Goal: Contribute content: Contribute content

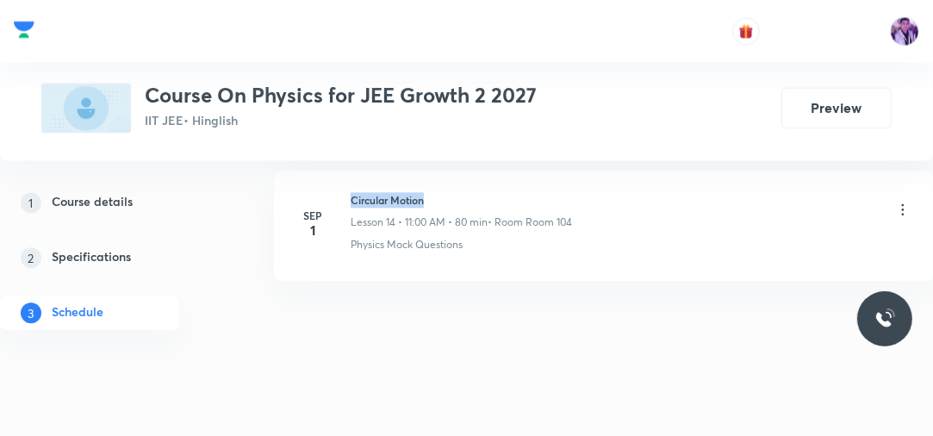
drag, startPoint x: 351, startPoint y: 193, endPoint x: 444, endPoint y: 189, distance: 93.1
click at [443, 192] on h6 "Circular Motion" at bounding box center [460, 199] width 221 height 15
drag, startPoint x: 352, startPoint y: 192, endPoint x: 473, endPoint y: 179, distance: 121.2
click at [473, 179] on li "Sep 1 Circular Motion Lesson 14 • 11:00 AM • 80 min • Room Room 104 Physics Moc…" at bounding box center [603, 225] width 659 height 110
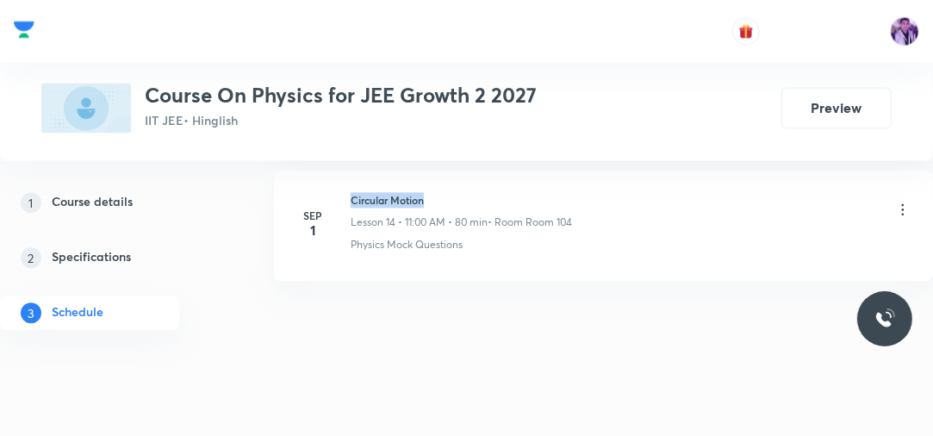
copy h6 "Circular Motion"
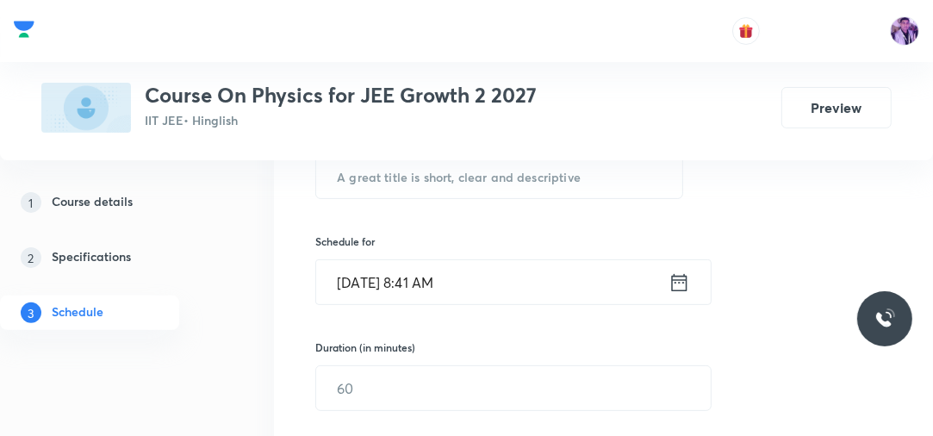
scroll to position [317, 0]
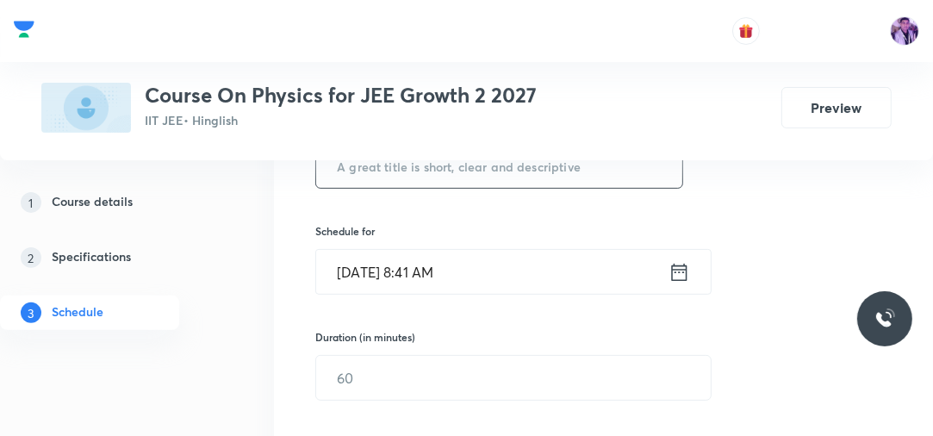
click at [561, 177] on input "text" at bounding box center [499, 166] width 366 height 44
paste input "Circular Motion"
type input "Circular Motion"
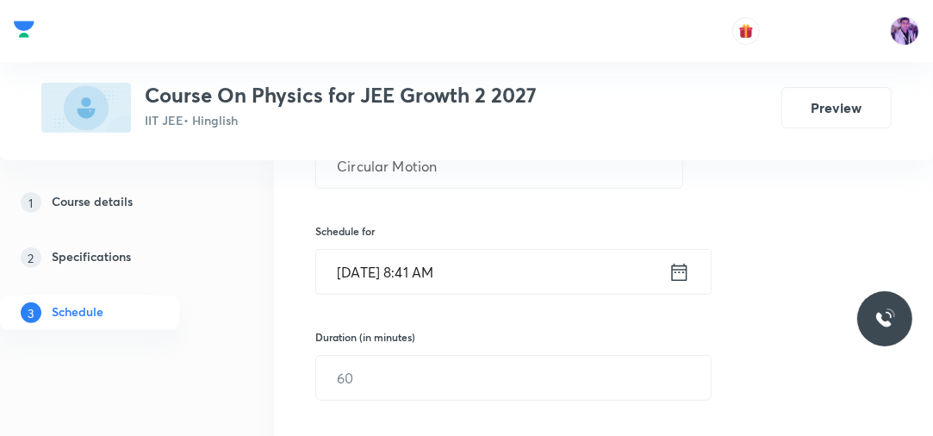
click at [420, 277] on input "Sep 3, 2025, 8:41 AM" at bounding box center [492, 272] width 352 height 44
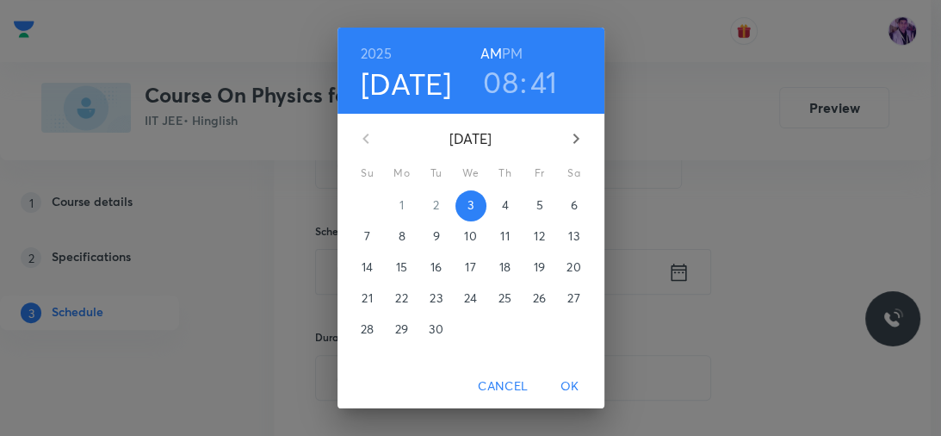
click at [504, 86] on h3 "08" at bounding box center [500, 82] width 35 height 36
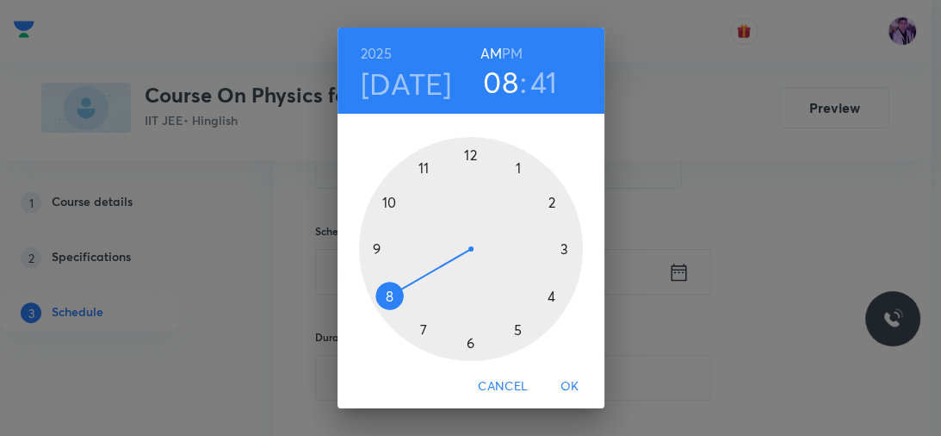
click at [369, 248] on div at bounding box center [471, 249] width 224 height 224
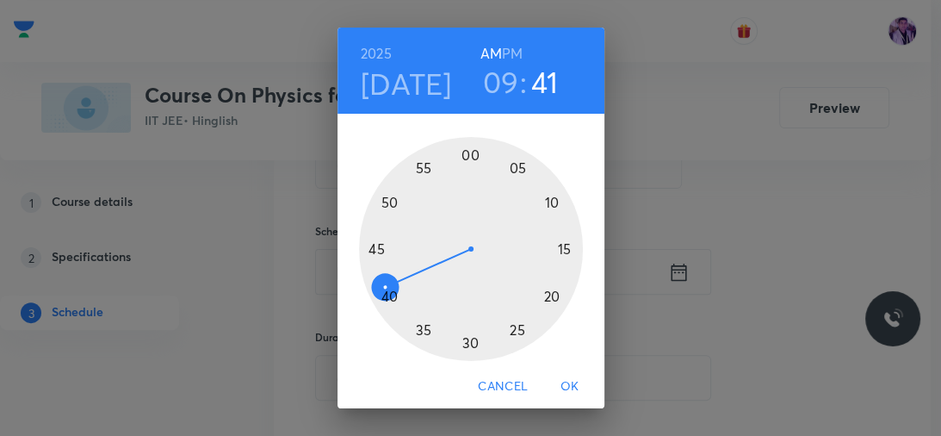
click at [462, 158] on div at bounding box center [471, 249] width 224 height 224
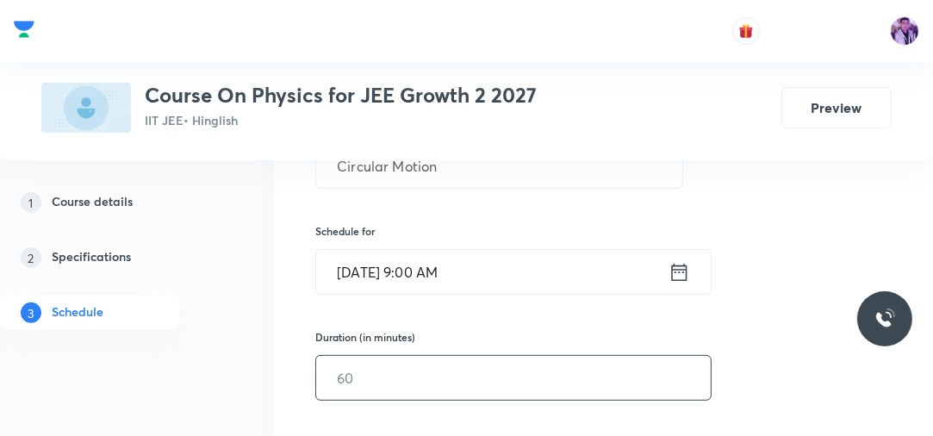
click at [358, 372] on input "text" at bounding box center [513, 378] width 394 height 44
type input "75"
click at [279, 355] on div "Session 15 Live class Session title 15/99 Circular Motion ​ Schedule for Sep 3,…" at bounding box center [603, 402] width 659 height 834
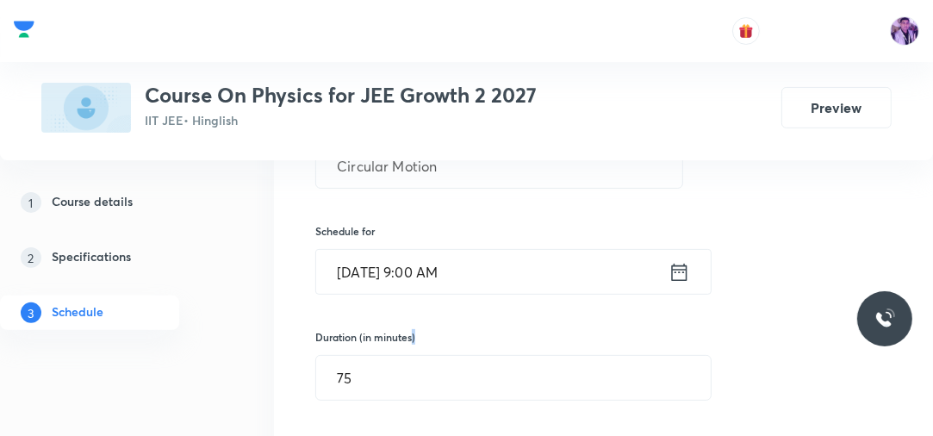
click at [279, 355] on div "Session 15 Live class Session title 15/99 Circular Motion ​ Schedule for Sep 3,…" at bounding box center [603, 402] width 659 height 834
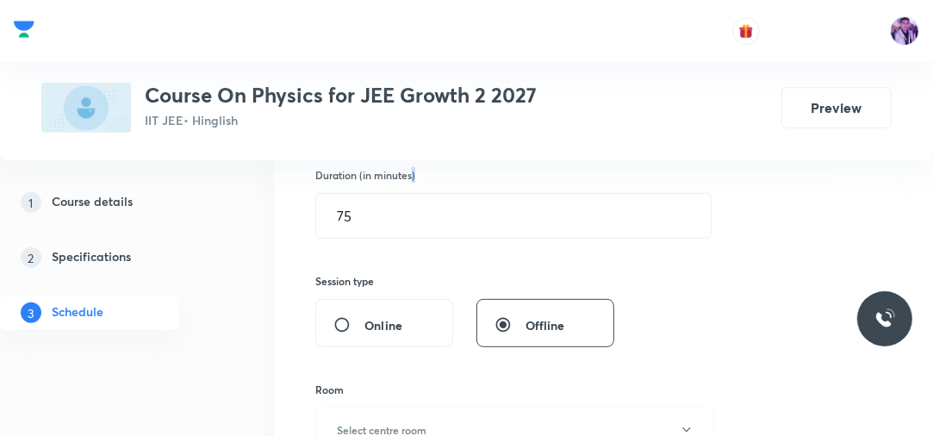
scroll to position [620, 0]
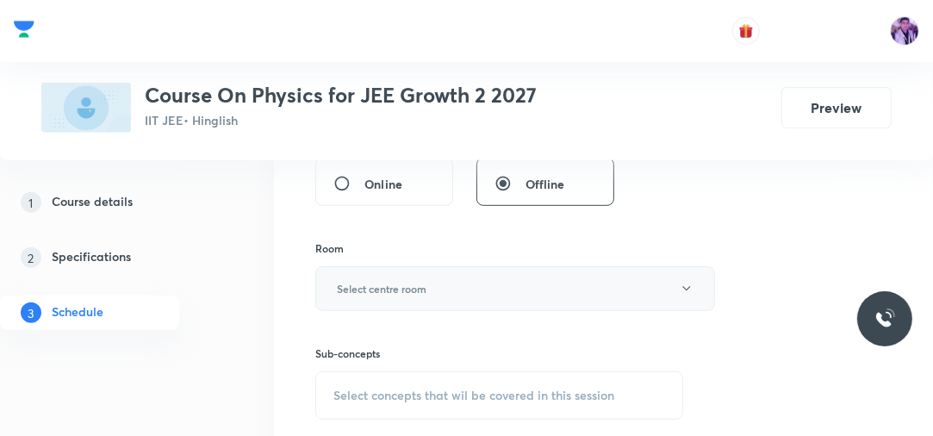
click at [422, 299] on button "Select centre room" at bounding box center [515, 288] width 400 height 45
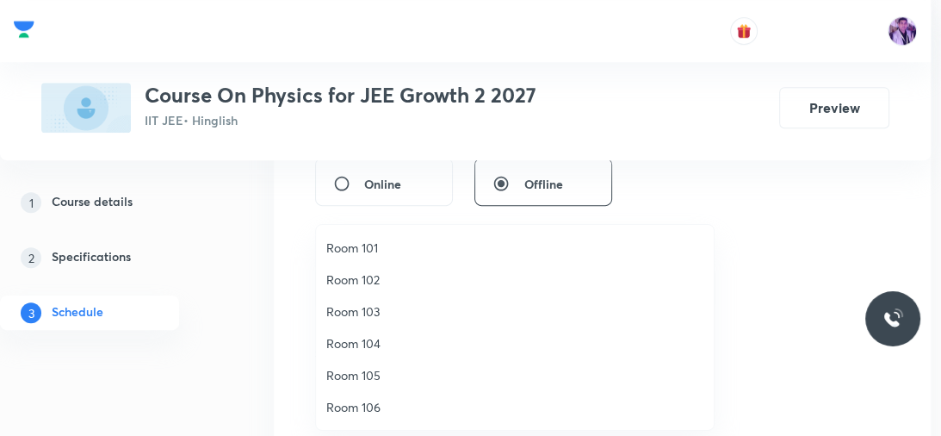
click at [399, 338] on span "Room 104" at bounding box center [514, 343] width 377 height 18
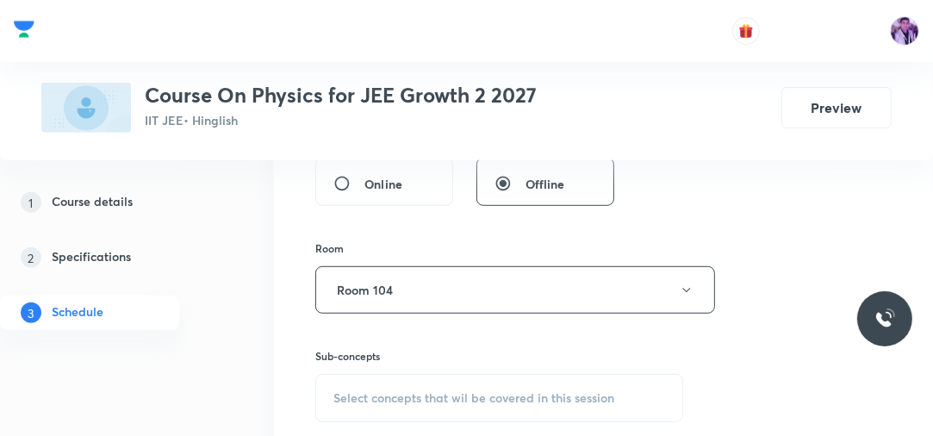
click at [369, 406] on div "Select concepts that wil be covered in this session" at bounding box center [499, 398] width 368 height 48
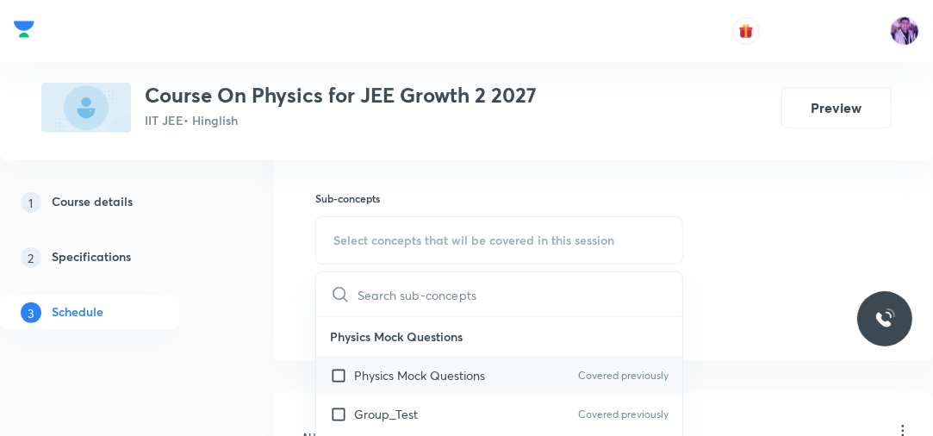
click at [396, 366] on p "Physics Mock Questions" at bounding box center [419, 375] width 131 height 18
checkbox input "true"
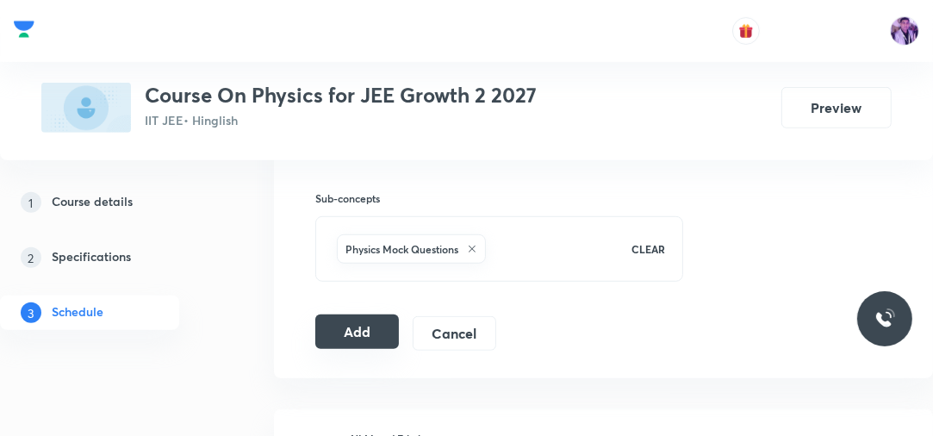
click at [355, 316] on button "Add" at bounding box center [357, 331] width 84 height 34
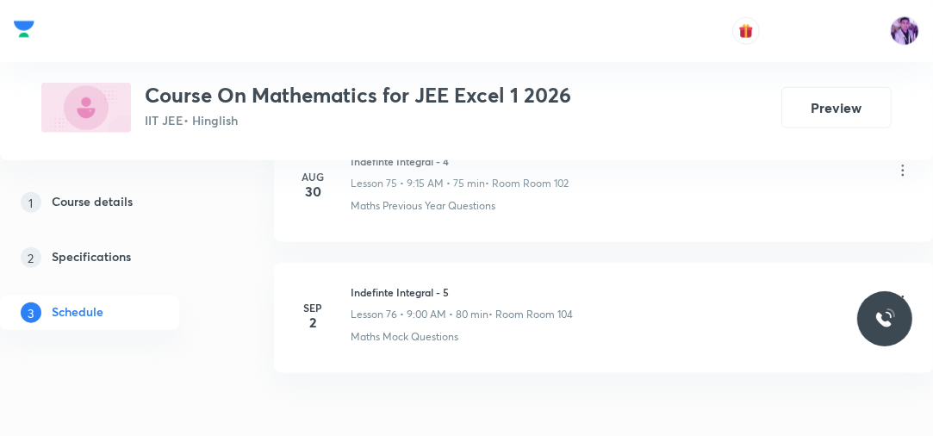
scroll to position [10791, 0]
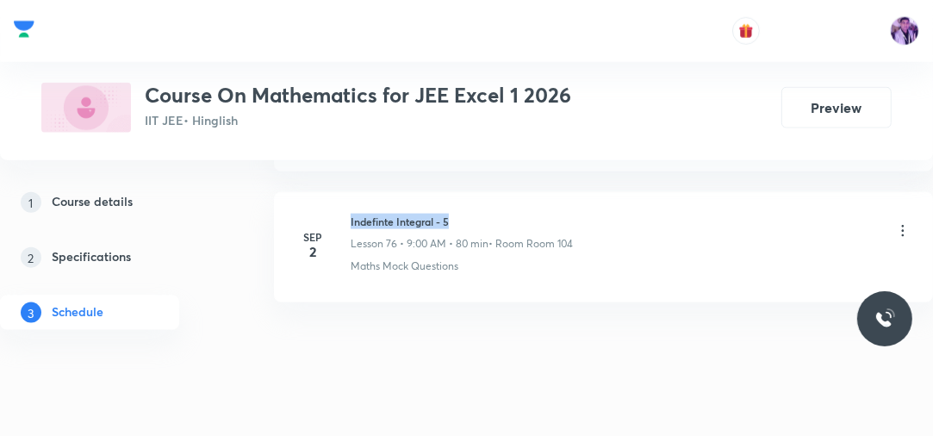
drag, startPoint x: 352, startPoint y: 195, endPoint x: 479, endPoint y: 190, distance: 126.7
click at [479, 214] on h6 "Indefinte Integral - 5" at bounding box center [461, 221] width 222 height 15
copy h6 "Indefinte Integral - 5"
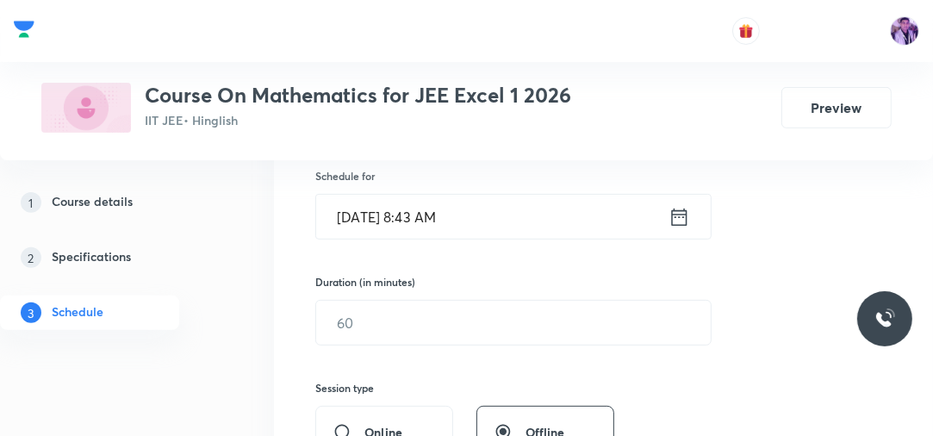
scroll to position [248, 0]
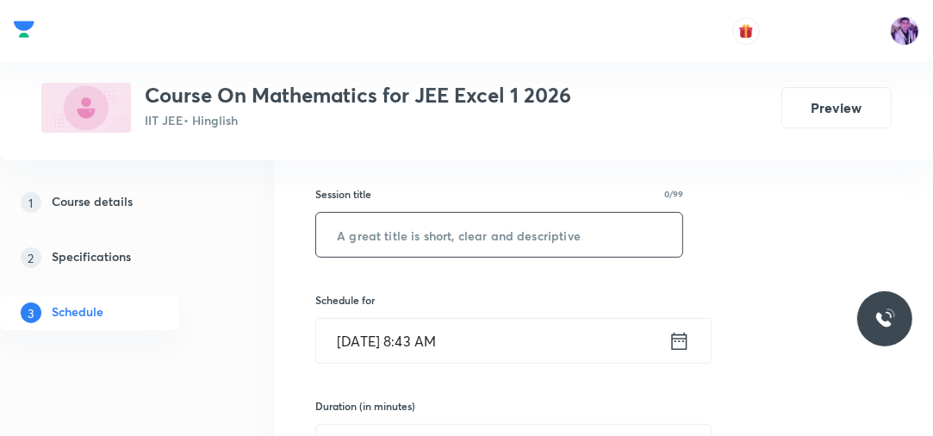
click at [518, 234] on input "text" at bounding box center [499, 235] width 366 height 44
paste input "Indefinte Integral - 5"
type input "Indefinte Integral - 6"
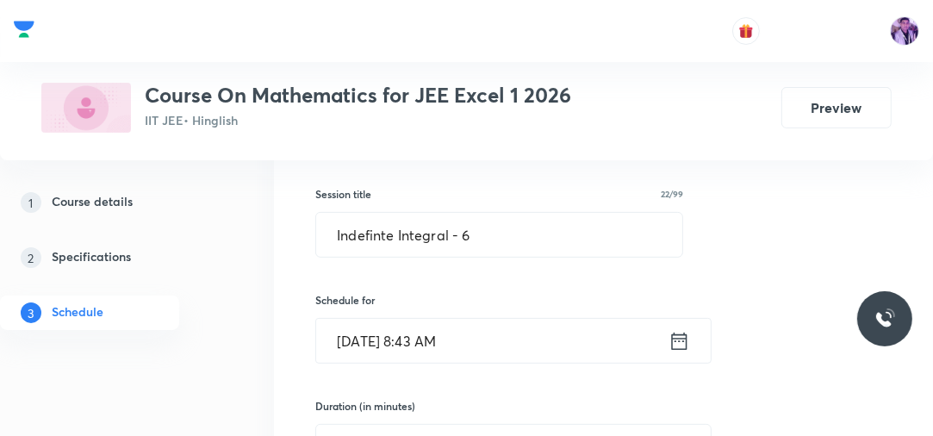
click at [422, 331] on input "[DATE] 8:43 AM" at bounding box center [492, 341] width 352 height 44
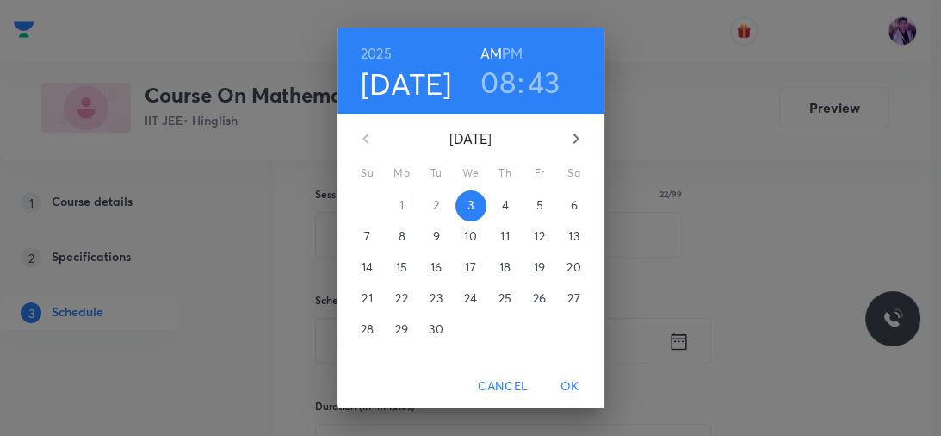
click at [502, 67] on h3 "08" at bounding box center [497, 82] width 35 height 36
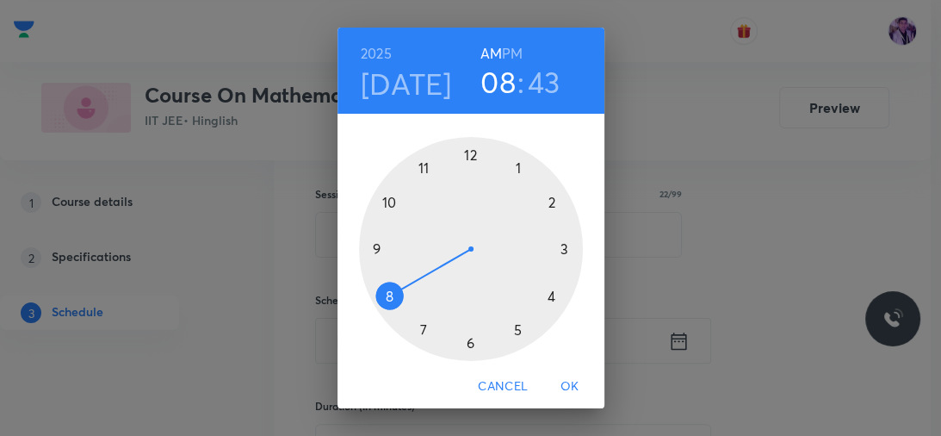
click at [372, 242] on div at bounding box center [471, 249] width 224 height 224
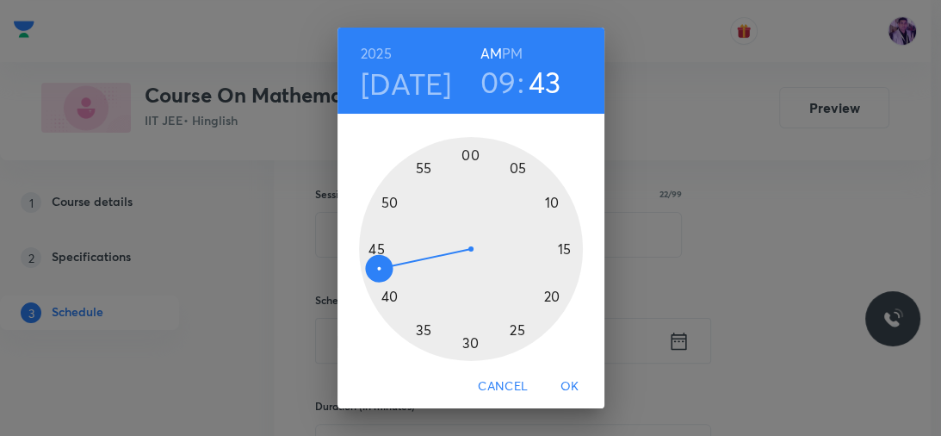
click at [465, 152] on div at bounding box center [471, 249] width 224 height 224
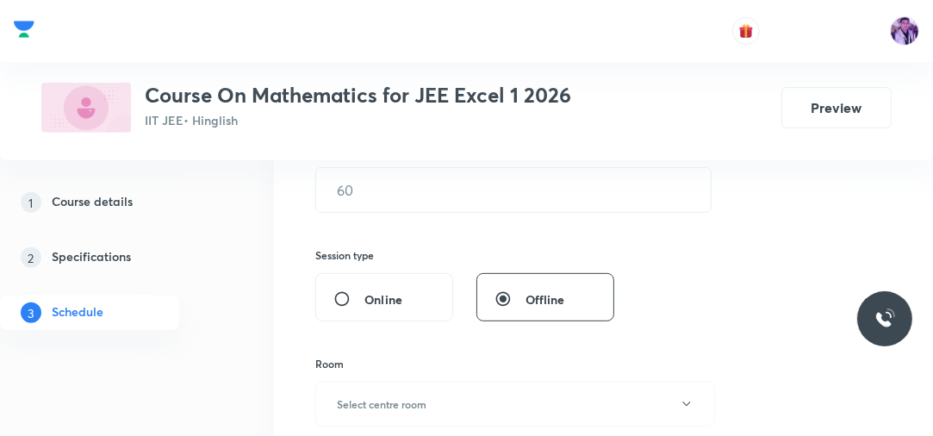
scroll to position [524, 0]
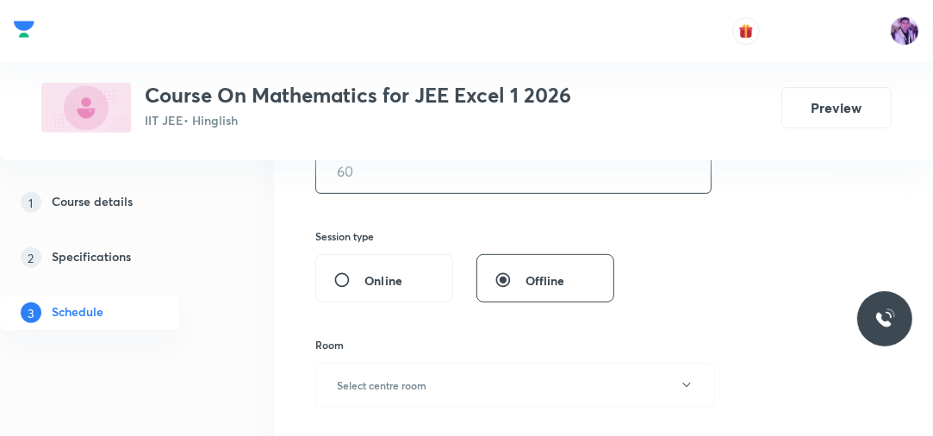
click at [370, 169] on input "text" at bounding box center [513, 171] width 394 height 44
type input "75"
click at [368, 389] on h6 "Select centre room" at bounding box center [382, 384] width 90 height 15
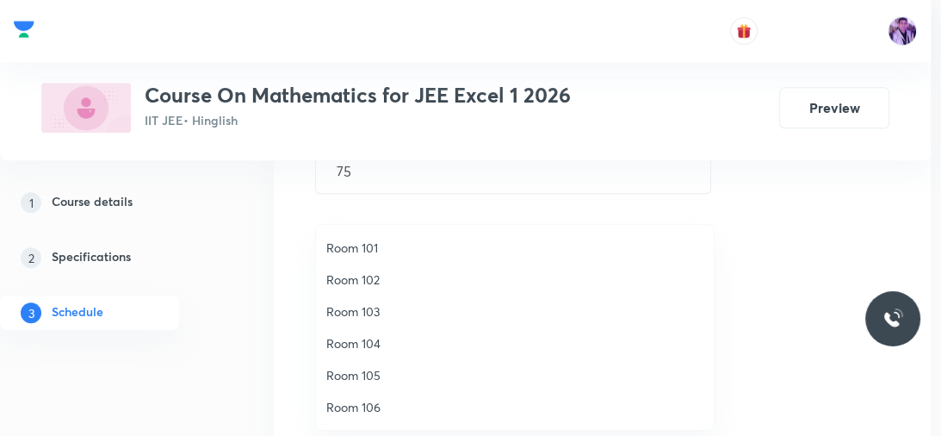
click at [356, 381] on span "Room 105" at bounding box center [514, 375] width 377 height 18
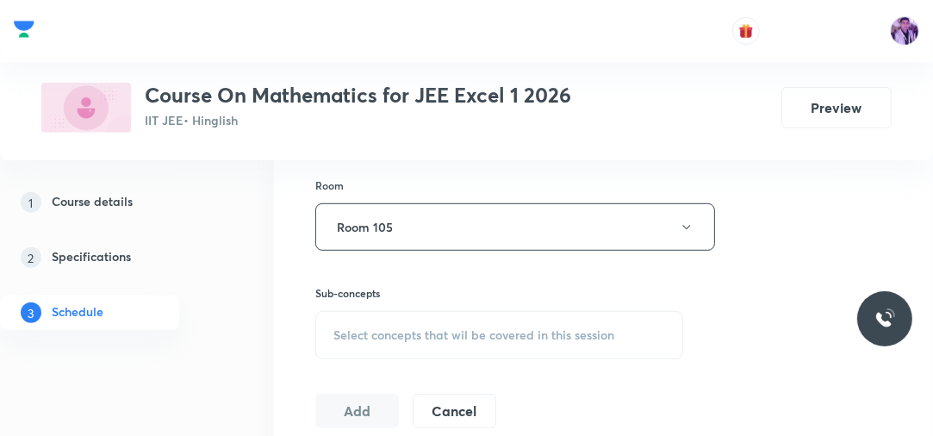
scroll to position [744, 0]
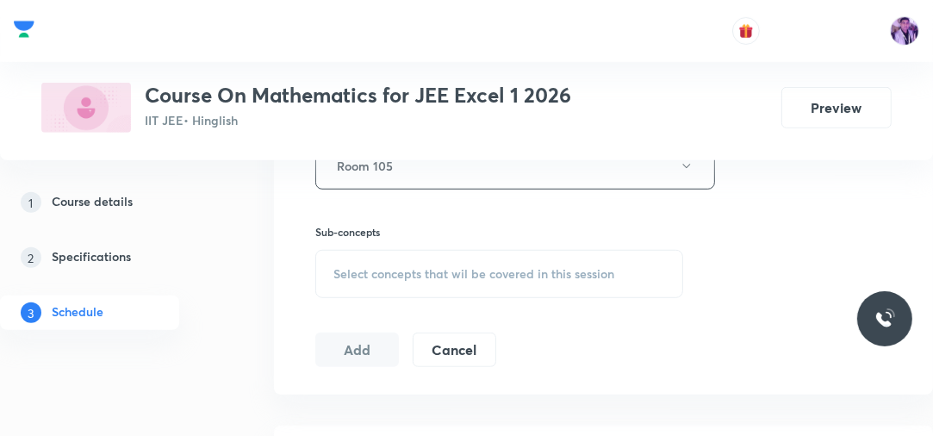
click at [430, 273] on span "Select concepts that wil be covered in this session" at bounding box center [473, 274] width 281 height 14
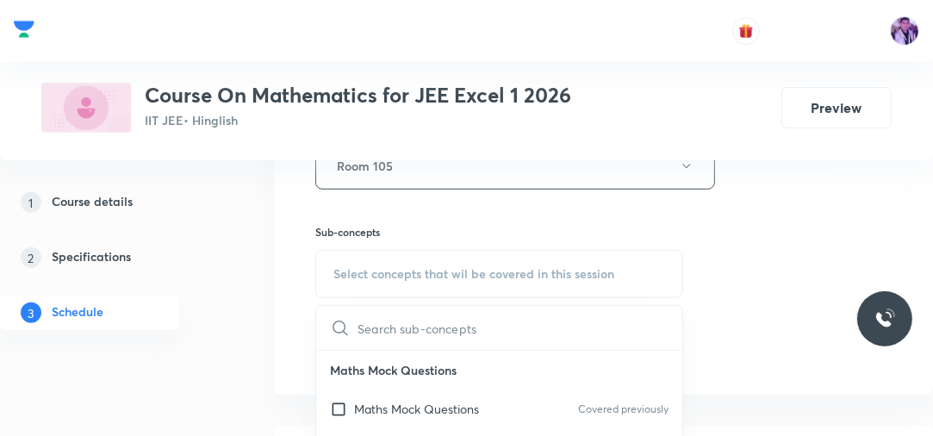
scroll to position [799, 0]
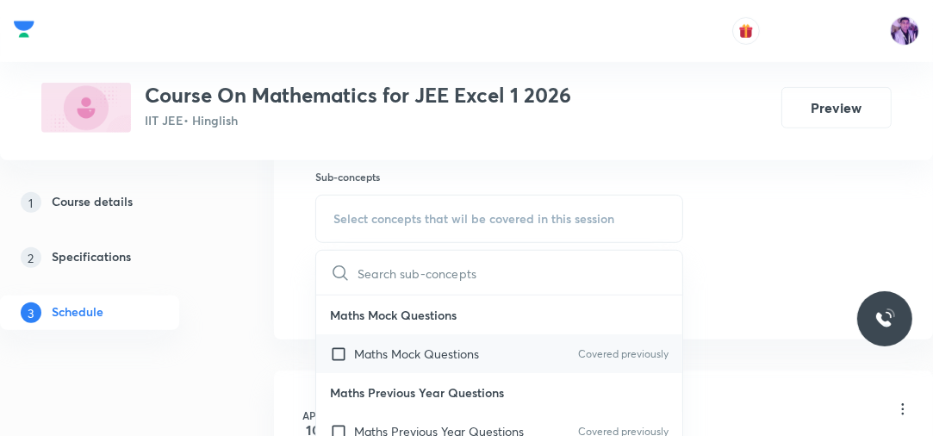
click at [410, 358] on p "Maths Mock Questions" at bounding box center [416, 353] width 125 height 18
checkbox input "true"
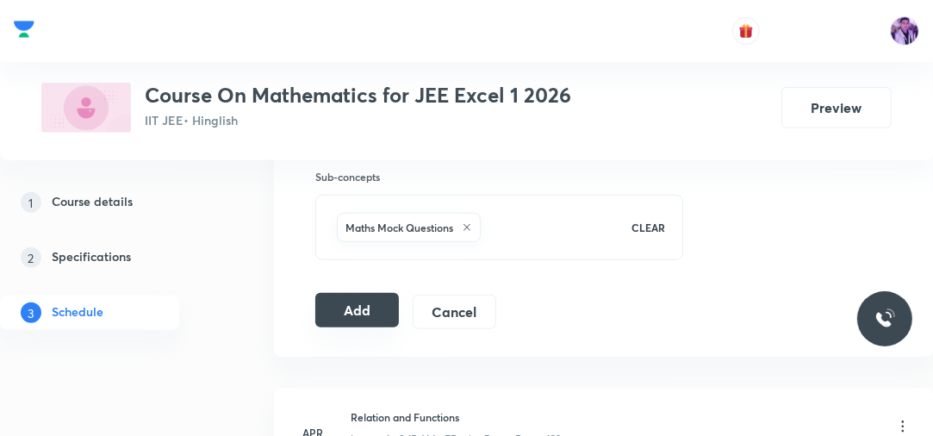
click at [387, 304] on button "Add" at bounding box center [357, 310] width 84 height 34
click at [387, 306] on button "Add" at bounding box center [357, 311] width 84 height 34
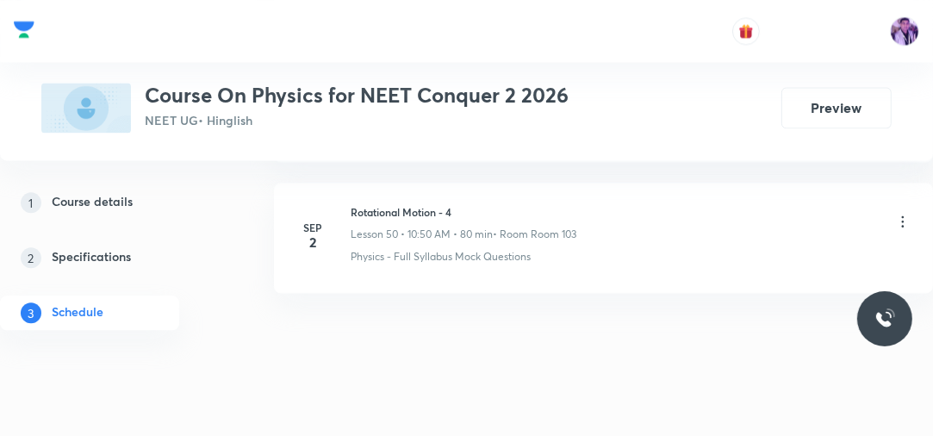
click at [484, 152] on div "Plus Courses Course On Physics for NEET Conquer 2 2026 NEET UG • Hinglish Previ…" at bounding box center [466, 80] width 933 height 160
drag, startPoint x: 358, startPoint y: 190, endPoint x: 478, endPoint y: 174, distance: 120.8
click at [478, 183] on li "Sep 2 Rotational Motion - 4 Lesson 50 • 10:50 AM • 80 min • Room Room 103 Physi…" at bounding box center [603, 238] width 659 height 110
copy h6 "Rotational Motion - 4"
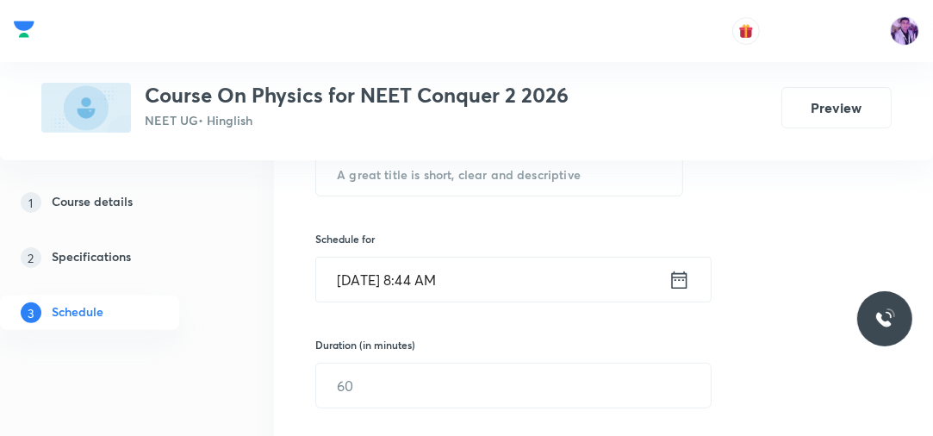
scroll to position [259, 0]
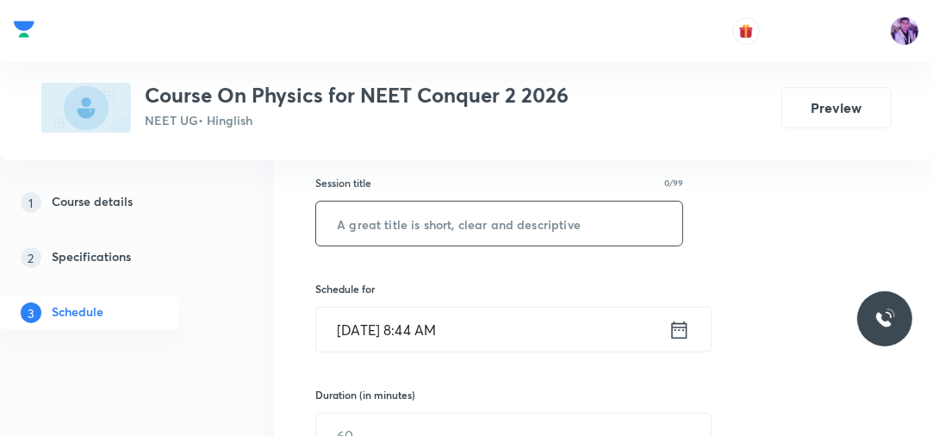
click at [523, 207] on input "text" at bounding box center [499, 223] width 366 height 44
paste input "Rotational Motion - 4"
type input "Rotational Motion - 5"
click at [427, 334] on input "Sep 3, 2025, 8:44 AM" at bounding box center [492, 329] width 352 height 44
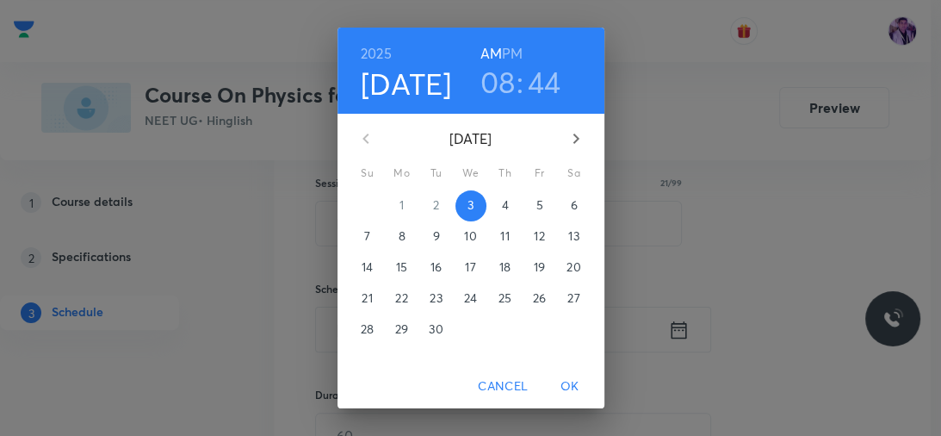
click at [501, 79] on h3 "08" at bounding box center [497, 82] width 35 height 36
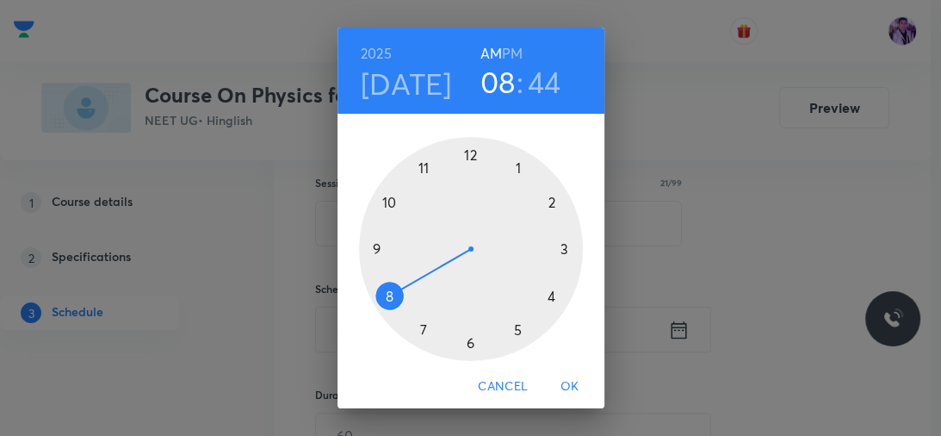
click at [369, 248] on div at bounding box center [471, 249] width 224 height 224
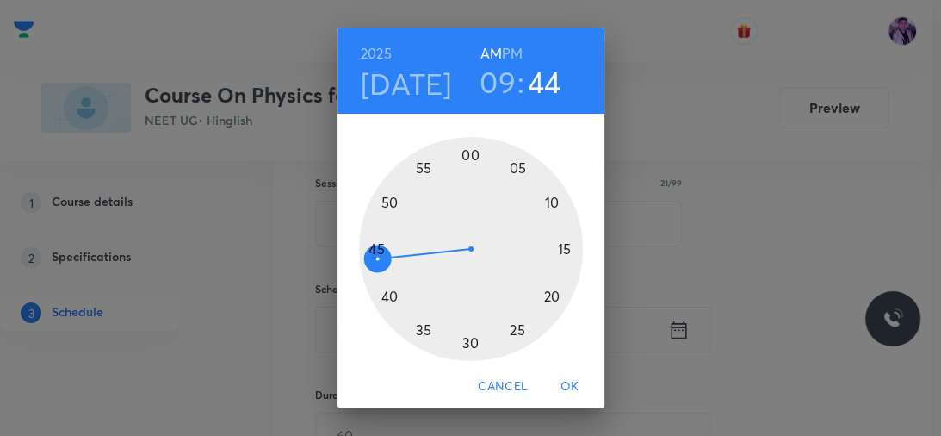
click at [466, 162] on div at bounding box center [471, 249] width 224 height 224
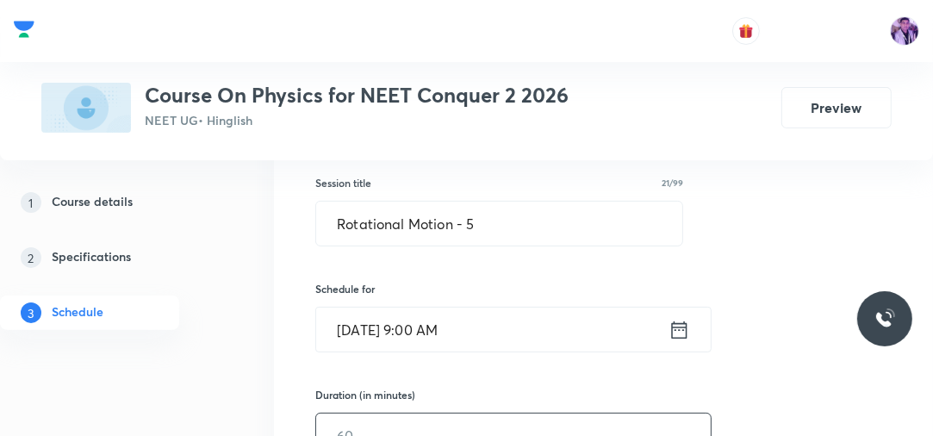
click at [396, 433] on input "text" at bounding box center [513, 435] width 394 height 44
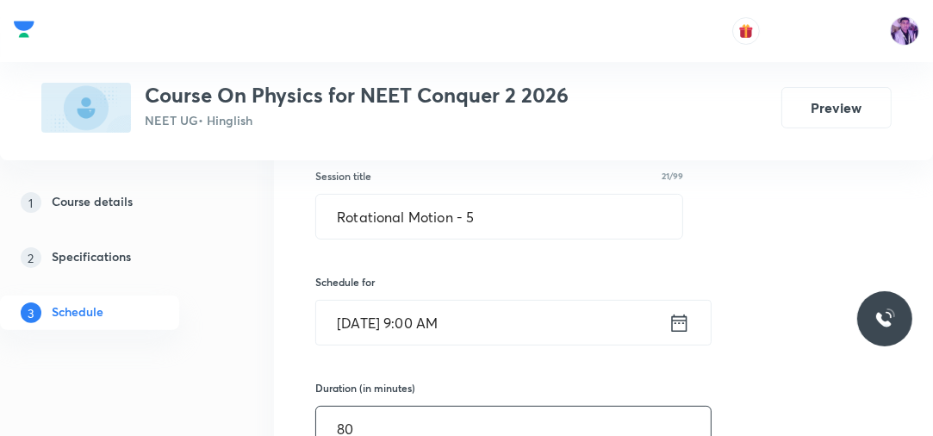
type input "80"
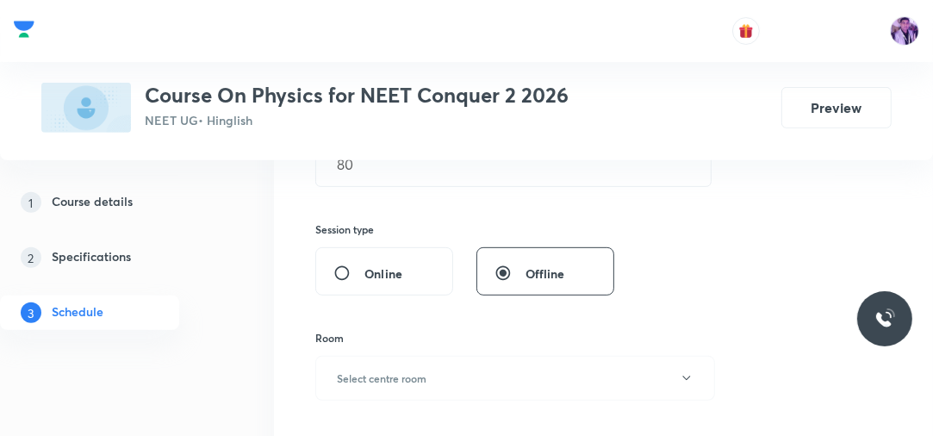
scroll to position [569, 0]
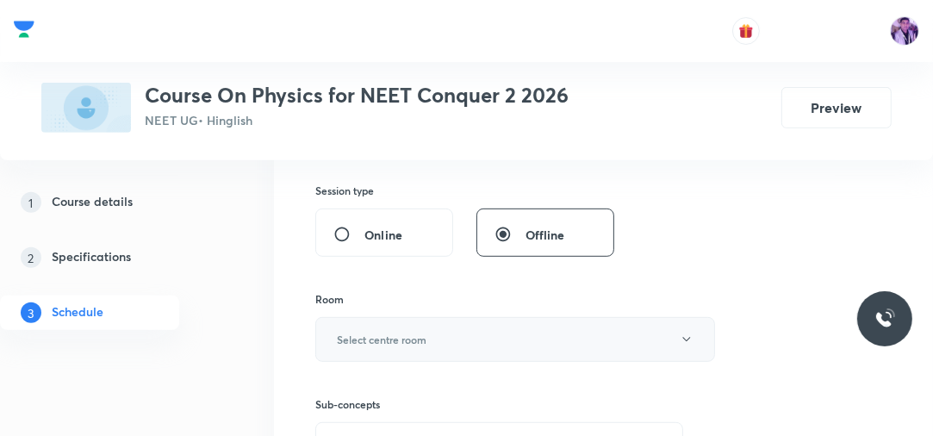
click at [384, 344] on h6 "Select centre room" at bounding box center [382, 339] width 90 height 15
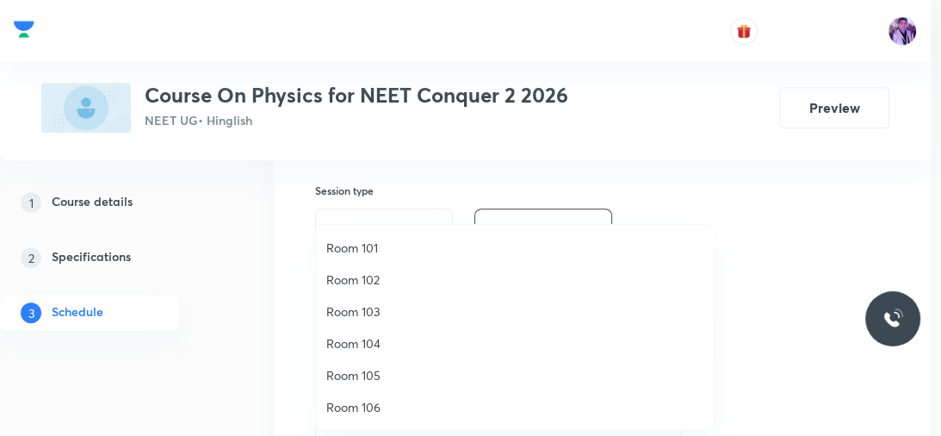
click at [374, 307] on span "Room 103" at bounding box center [514, 311] width 377 height 18
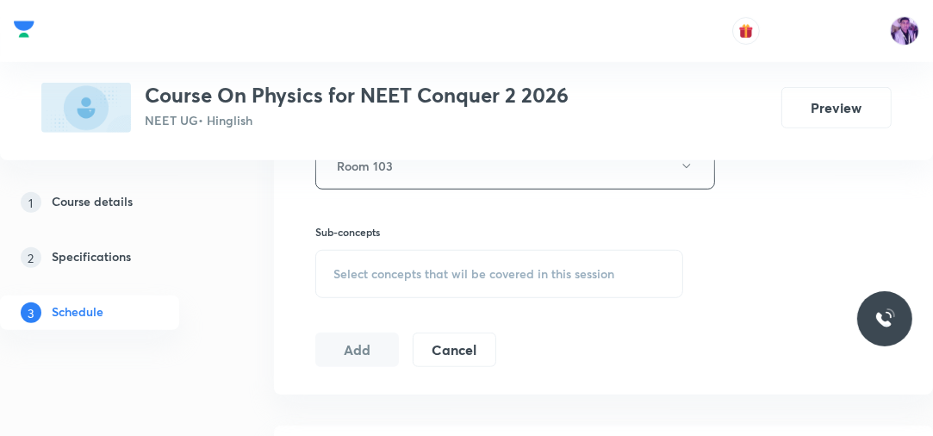
scroll to position [790, 0]
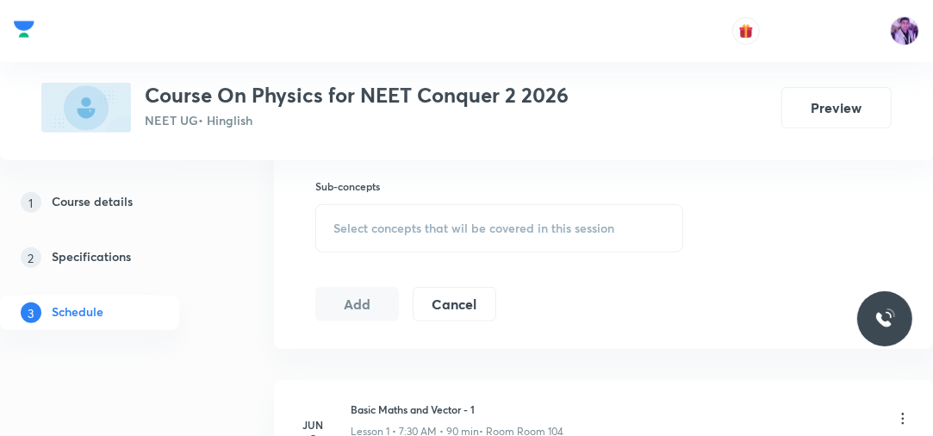
click at [431, 237] on div "Select concepts that wil be covered in this session" at bounding box center [499, 228] width 368 height 48
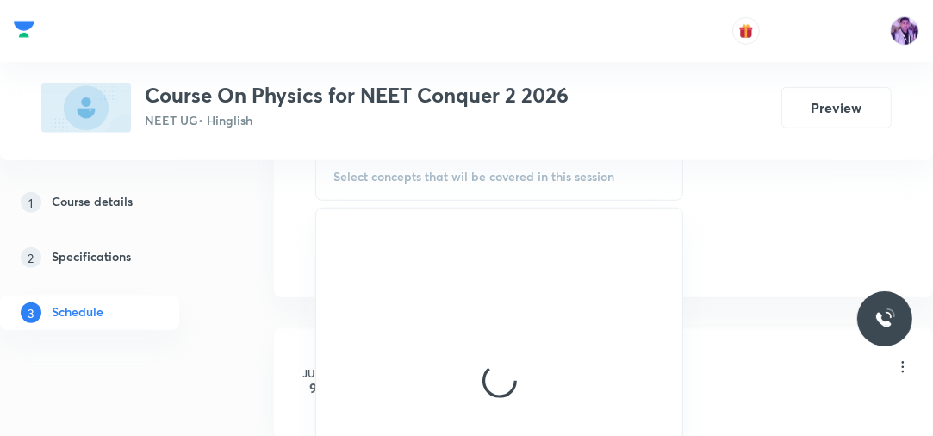
scroll to position [854, 0]
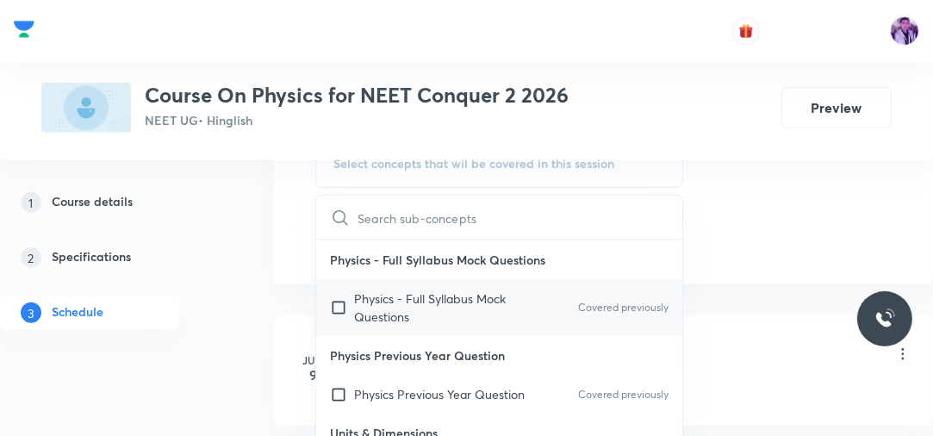
click at [447, 299] on p "Physics - Full Syllabus Mock Questions" at bounding box center [441, 307] width 174 height 36
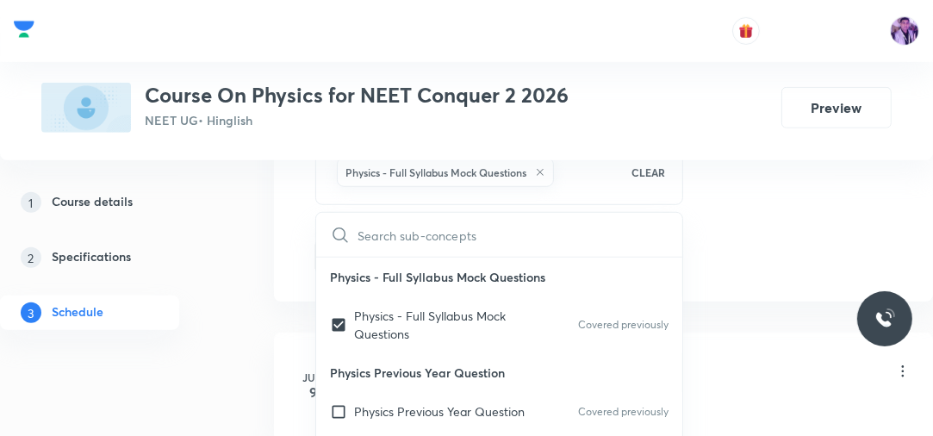
checkbox input "true"
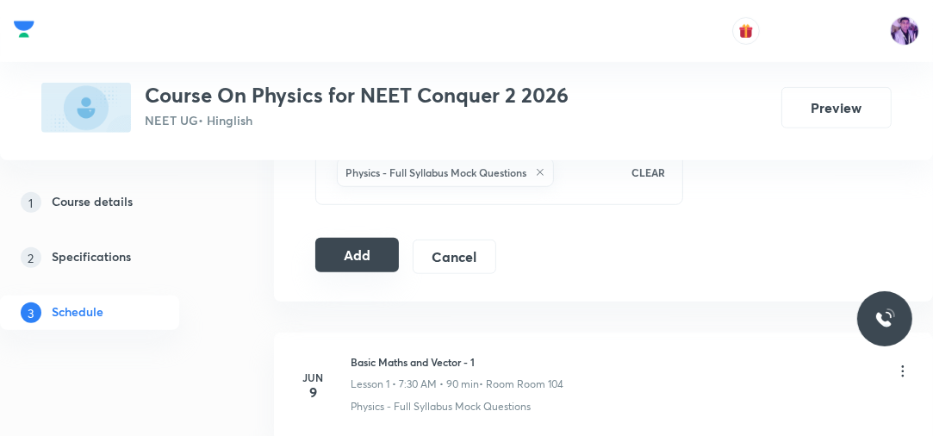
click at [363, 255] on button "Add" at bounding box center [357, 255] width 84 height 34
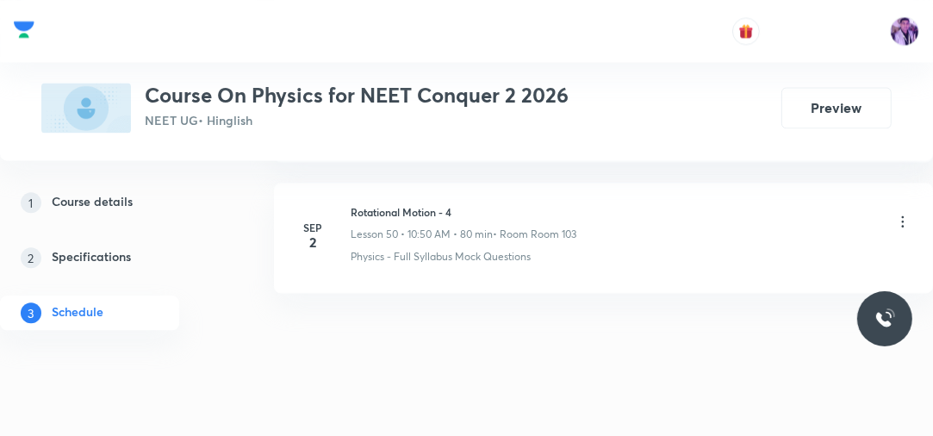
scroll to position [6637, 0]
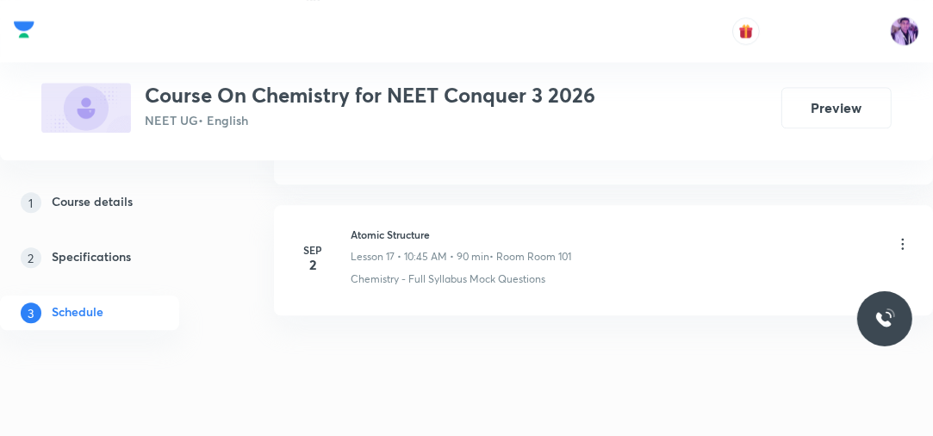
scroll to position [3090, 0]
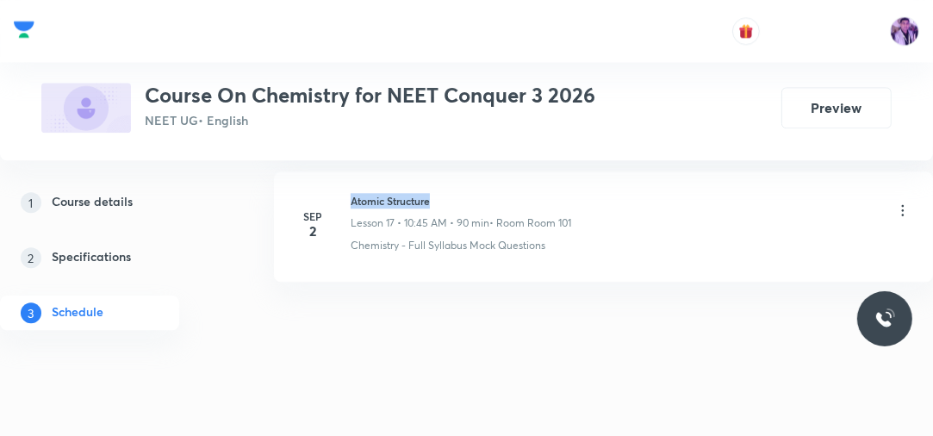
drag, startPoint x: 348, startPoint y: 195, endPoint x: 480, endPoint y: 175, distance: 133.4
click at [479, 175] on li "Sep 2 Atomic Structure Lesson 17 • 10:45 AM • 90 min • Room Room 101 Chemistry …" at bounding box center [603, 226] width 659 height 110
copy h6 "Atomic Structure"
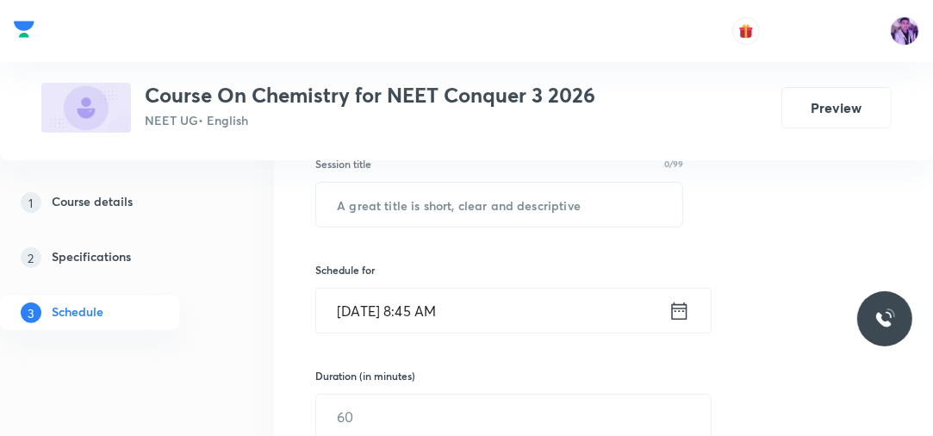
scroll to position [283, 0]
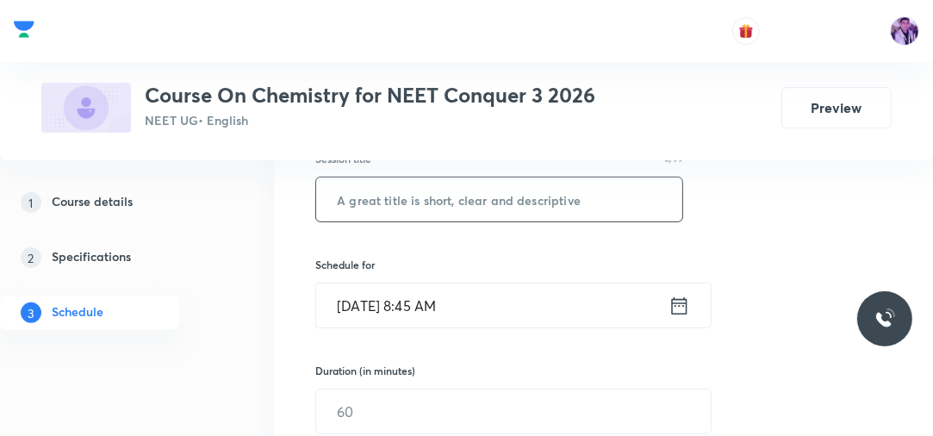
click at [520, 207] on input "text" at bounding box center [499, 199] width 366 height 44
paste input "Atomic Structure"
type input "Atomic Structure"
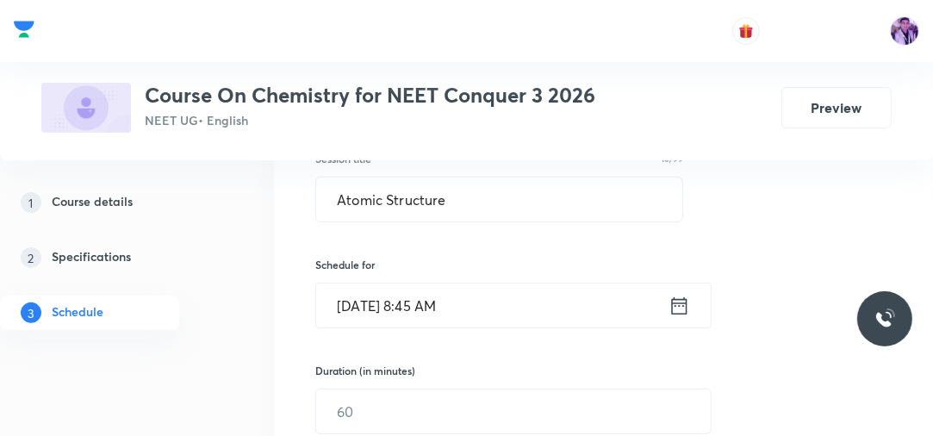
click at [421, 303] on input "Sep 3, 2025, 8:45 AM" at bounding box center [492, 305] width 352 height 44
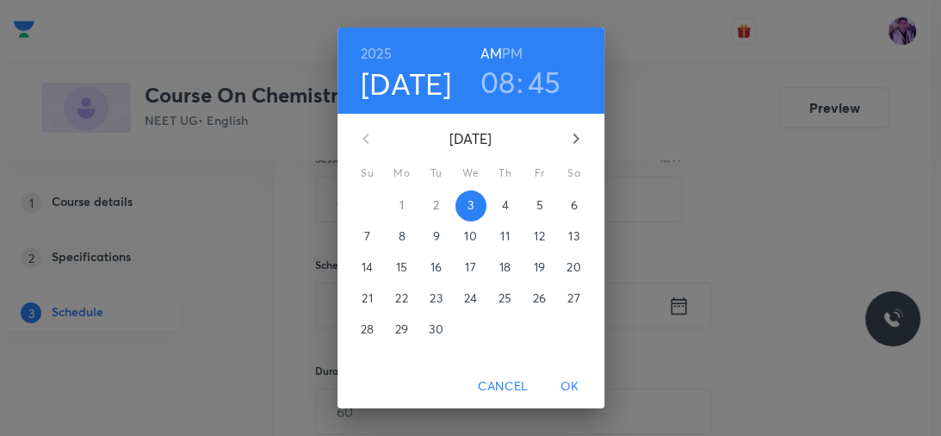
click at [493, 90] on h3 "08" at bounding box center [497, 82] width 35 height 36
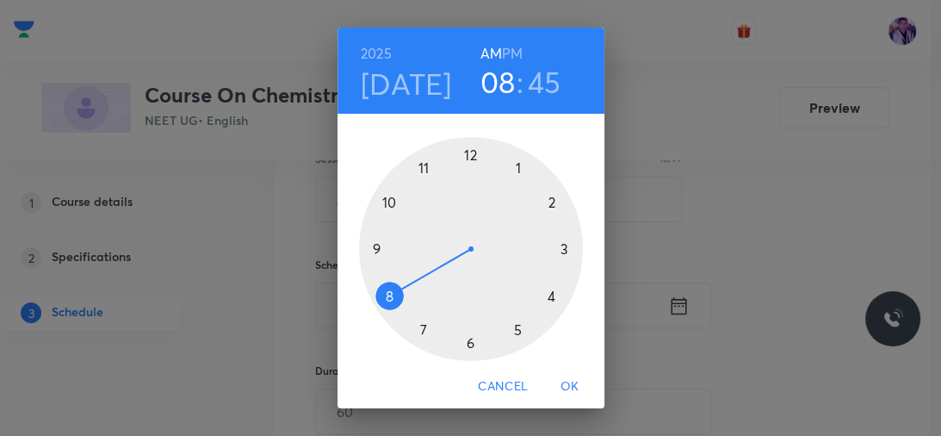
click at [377, 245] on div at bounding box center [471, 249] width 224 height 224
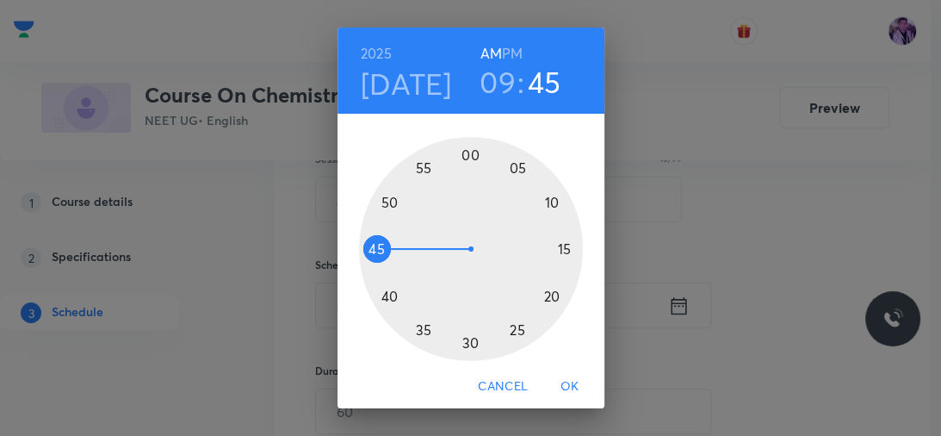
click at [465, 165] on div at bounding box center [471, 249] width 224 height 224
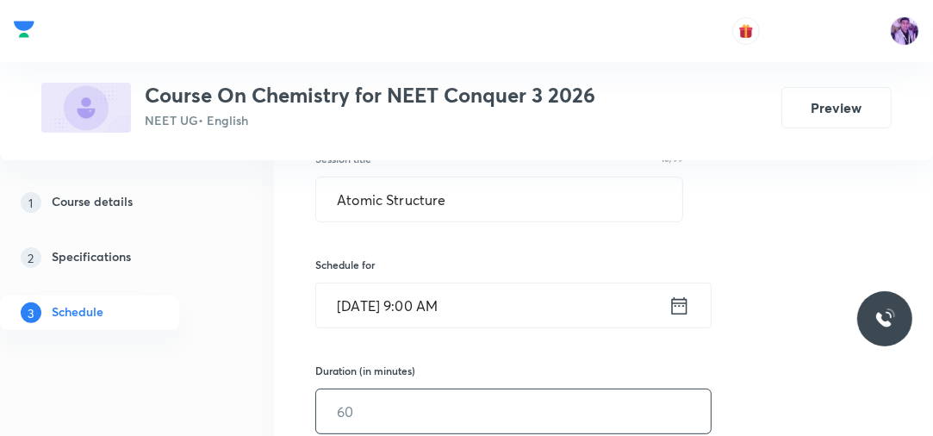
click at [408, 399] on input "text" at bounding box center [513, 411] width 394 height 44
type input "80"
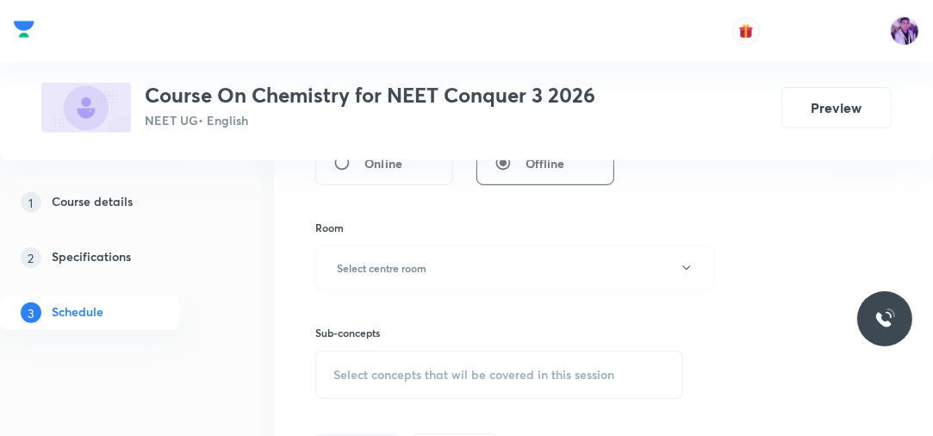
scroll to position [642, 0]
click at [406, 254] on button "Select centre room" at bounding box center [515, 267] width 400 height 45
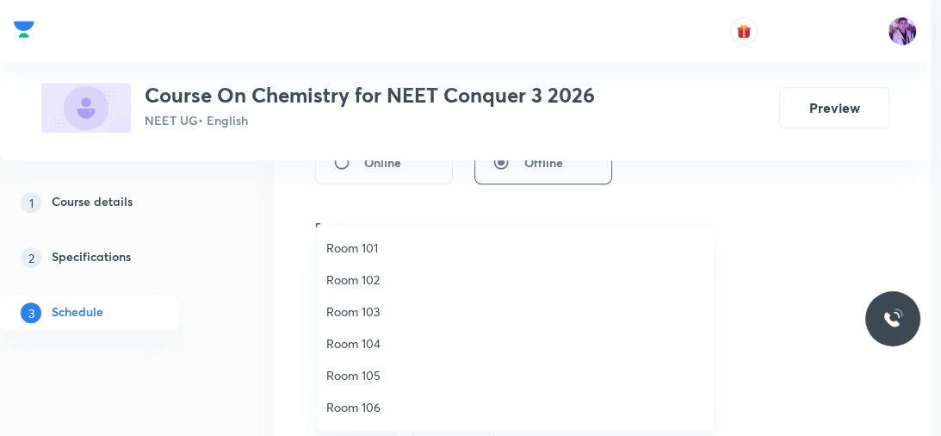
click at [385, 235] on li "Room 101" at bounding box center [515, 248] width 398 height 32
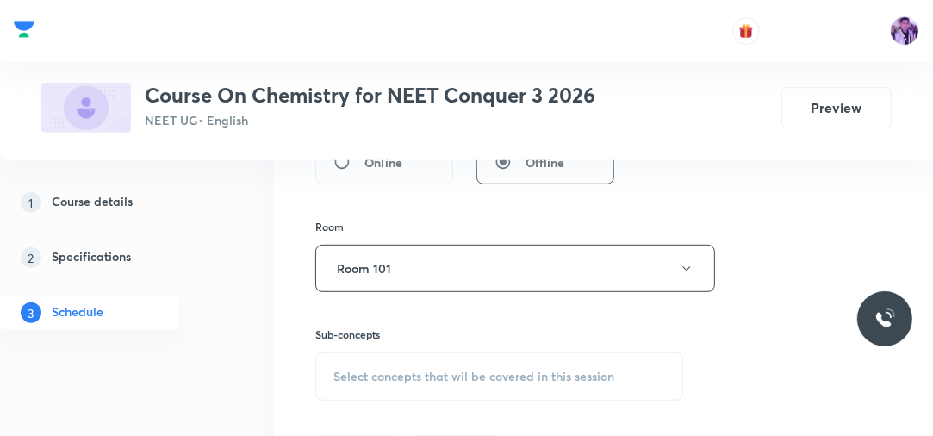
click at [400, 371] on span "Select concepts that wil be covered in this session" at bounding box center [473, 376] width 281 height 14
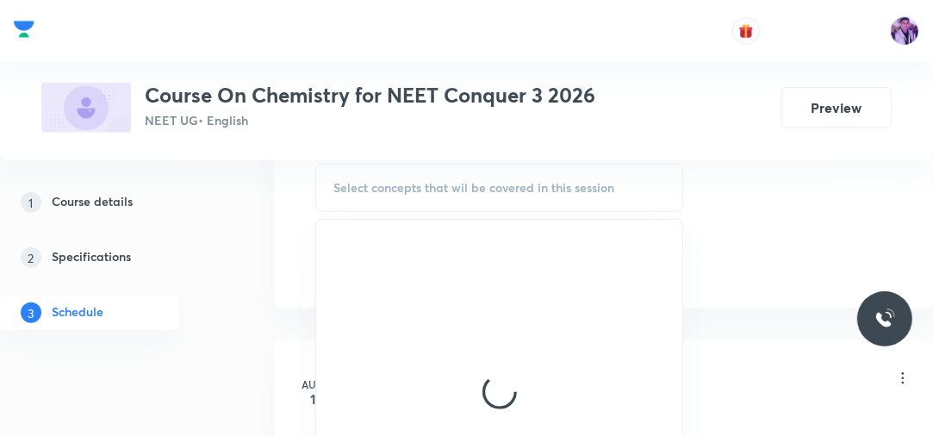
scroll to position [836, 0]
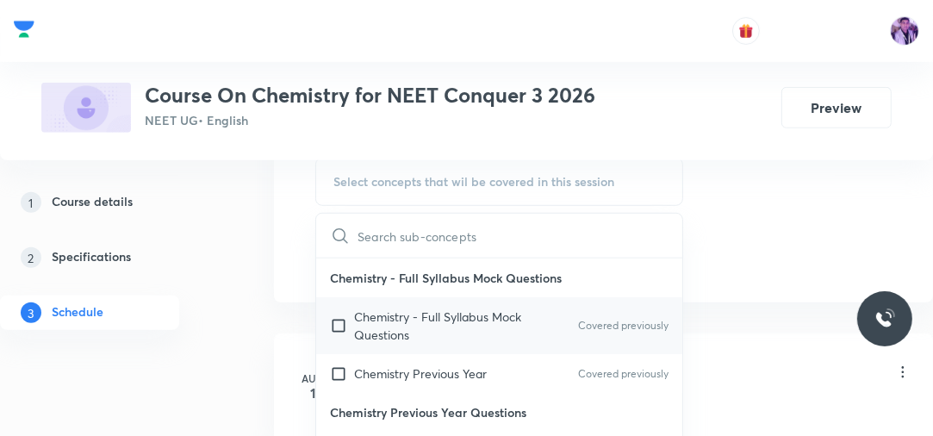
click at [472, 316] on p "Chemistry - Full Syllabus Mock Questions" at bounding box center [441, 325] width 174 height 36
checkbox input "true"
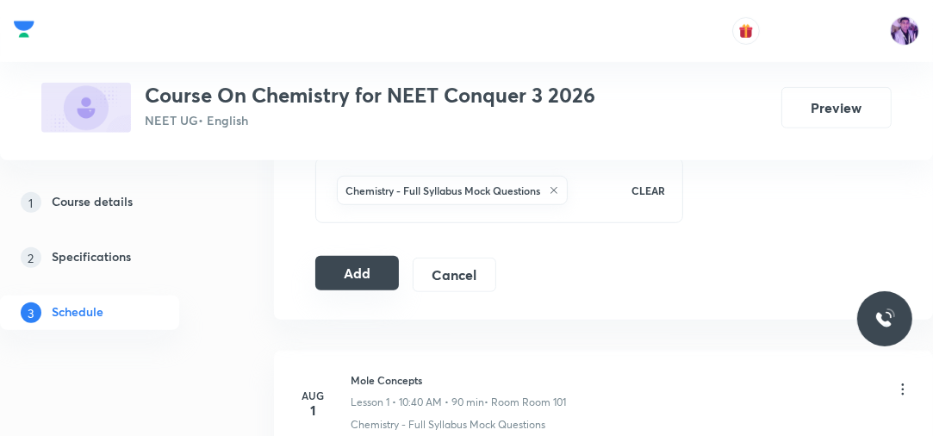
click at [358, 263] on button "Add" at bounding box center [357, 273] width 84 height 34
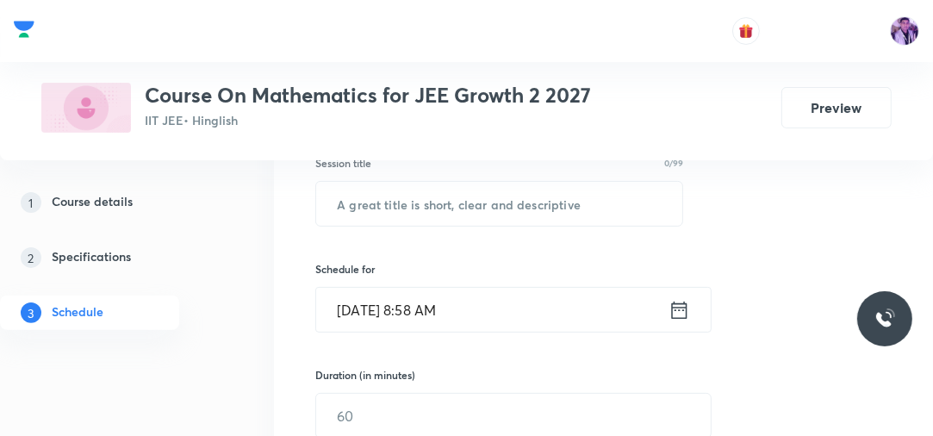
scroll to position [292, 0]
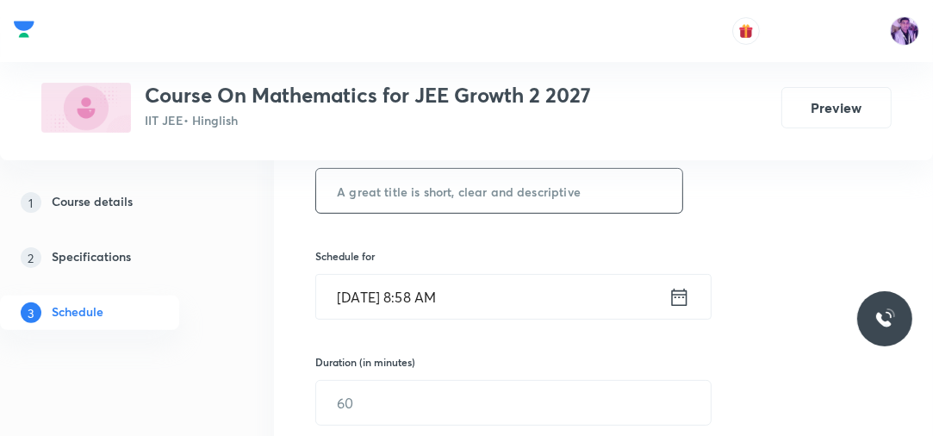
click at [572, 196] on input "text" at bounding box center [499, 191] width 366 height 44
paste input "Quadratic Equations - 2"
type input "Quadratic Equations - 3"
click at [428, 301] on input "Sep 3, 2025, 8:58 AM" at bounding box center [492, 297] width 352 height 44
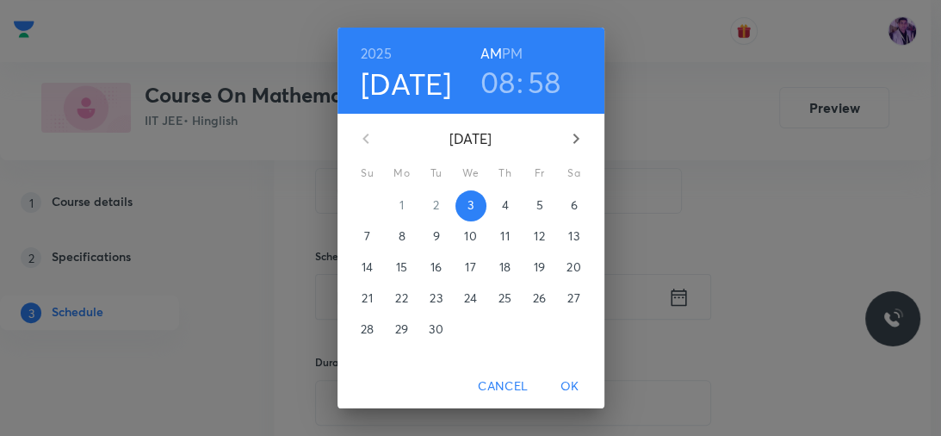
click at [504, 81] on h3 "08" at bounding box center [497, 82] width 35 height 36
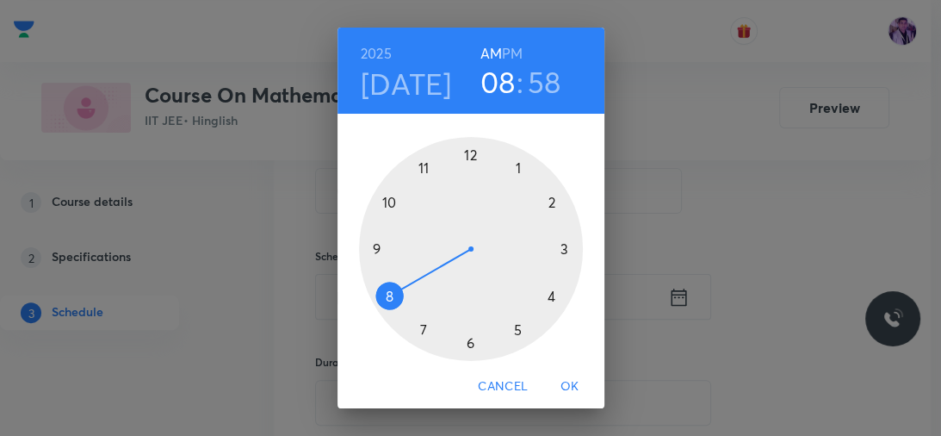
click at [389, 201] on div at bounding box center [471, 249] width 224 height 224
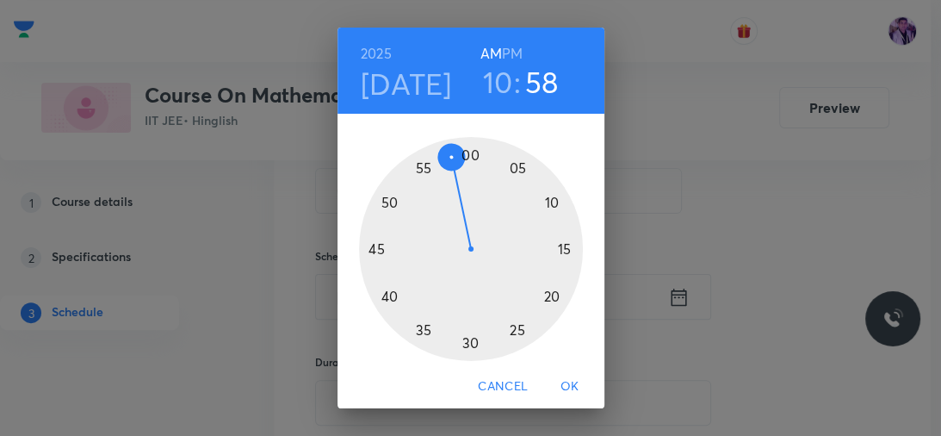
click at [368, 250] on div at bounding box center [471, 249] width 224 height 224
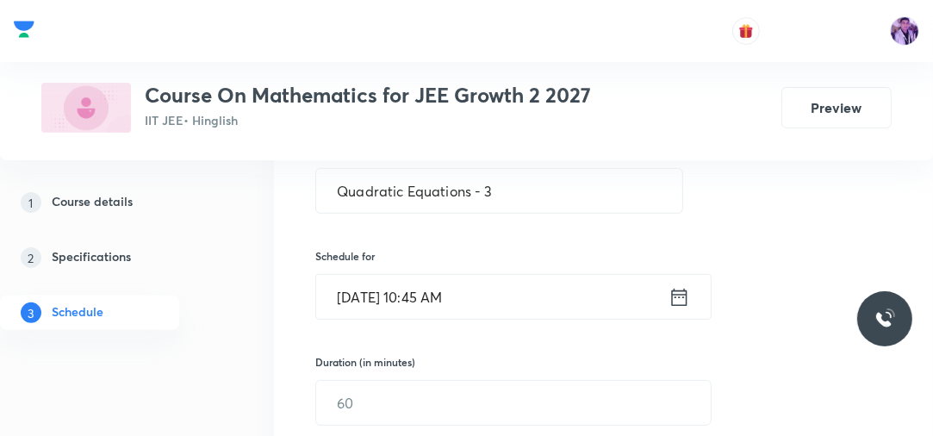
click at [442, 293] on input "Sep 3, 2025, 10:45 AM" at bounding box center [492, 297] width 352 height 44
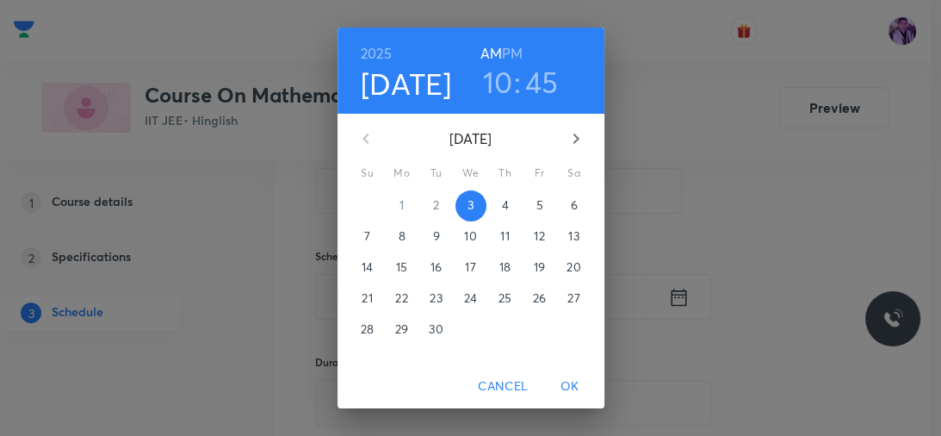
click at [544, 70] on h3 "45" at bounding box center [542, 82] width 34 height 36
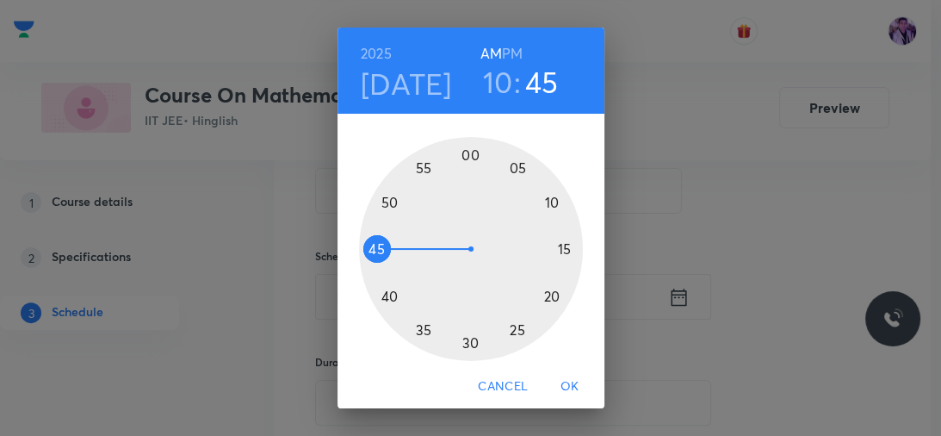
click at [462, 346] on div at bounding box center [471, 249] width 224 height 224
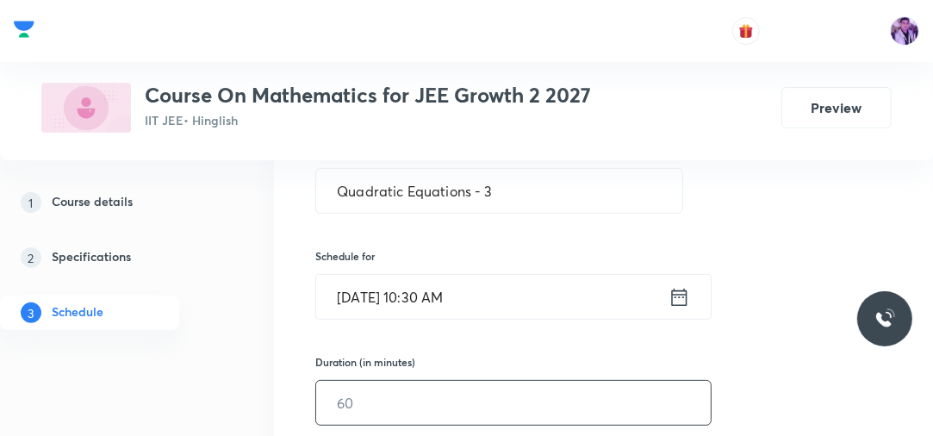
click at [358, 405] on input "text" at bounding box center [513, 403] width 394 height 44
type input "75"
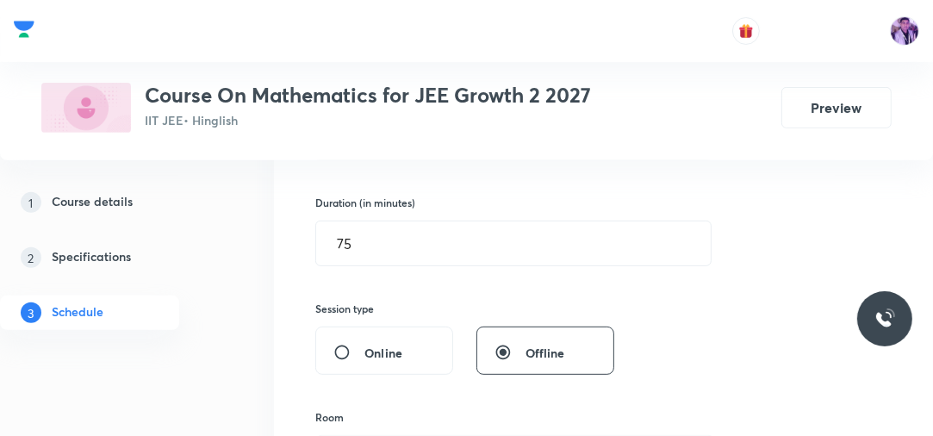
scroll to position [567, 0]
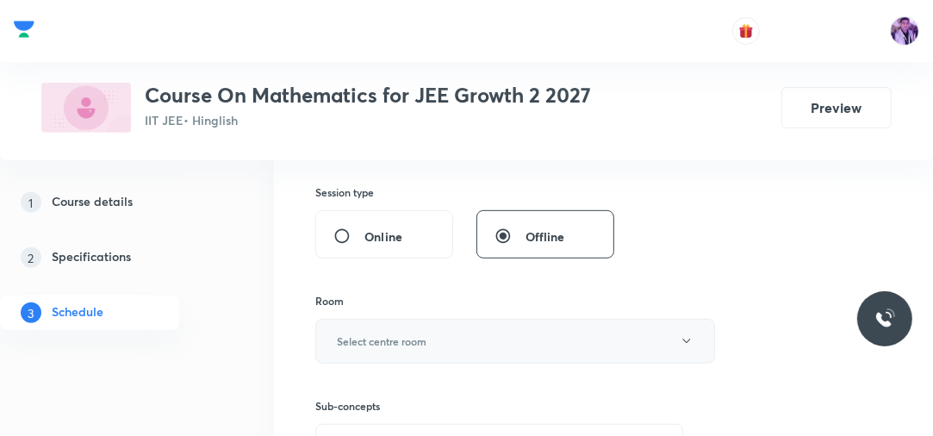
click at [414, 328] on button "Select centre room" at bounding box center [515, 341] width 400 height 45
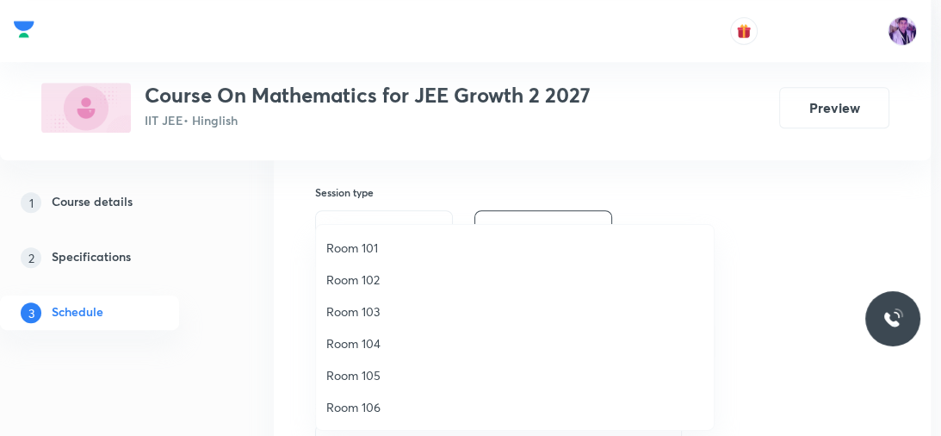
click at [358, 342] on span "Room 104" at bounding box center [514, 343] width 377 height 18
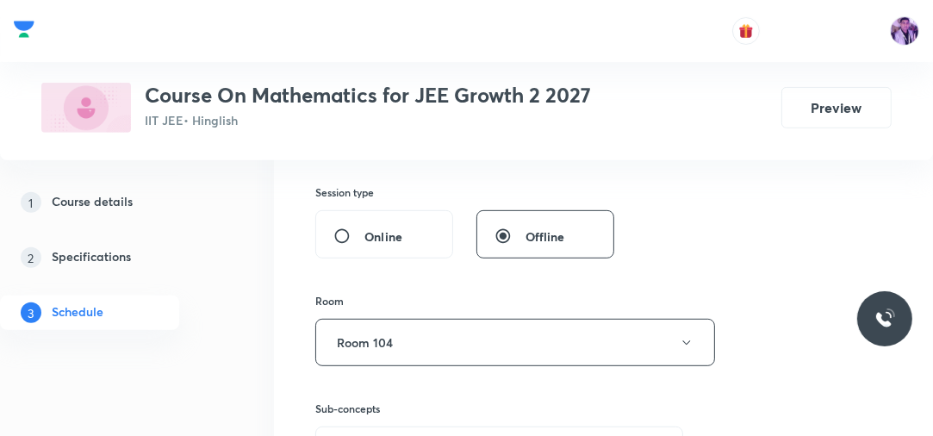
click at [226, 350] on div "1 Course details 2 Specifications 3 Schedule" at bounding box center [114, 267] width 228 height 165
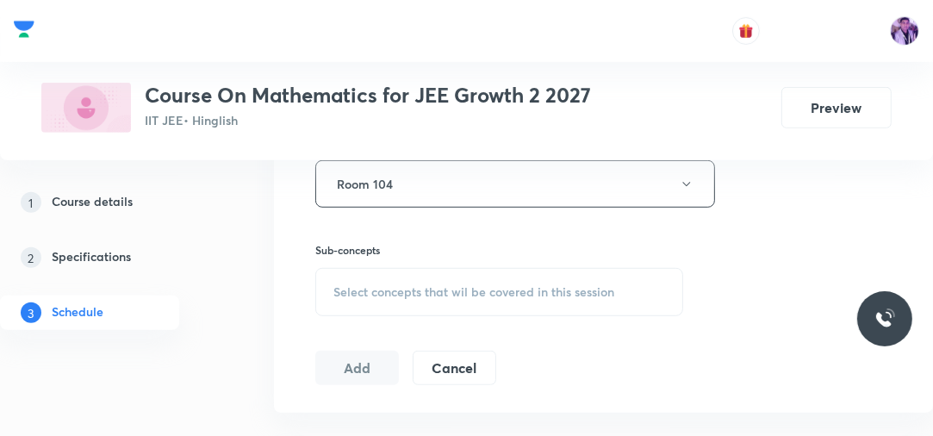
scroll to position [788, 0]
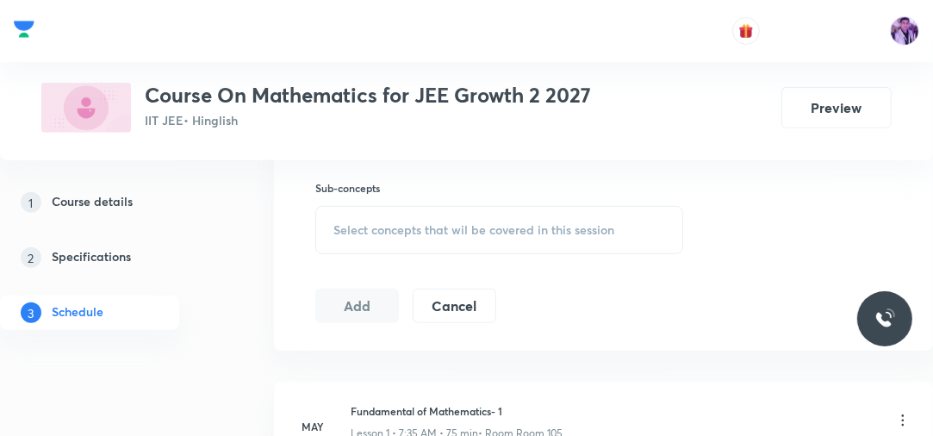
click at [406, 227] on span "Select concepts that wil be covered in this session" at bounding box center [473, 230] width 281 height 14
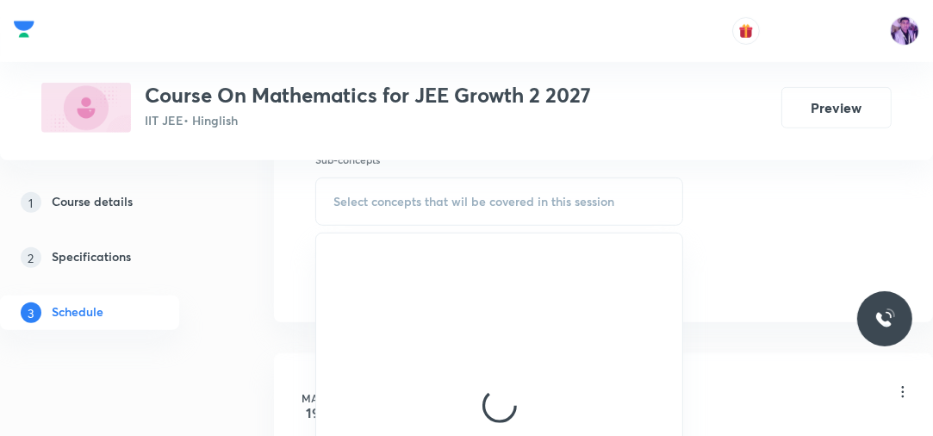
scroll to position [828, 0]
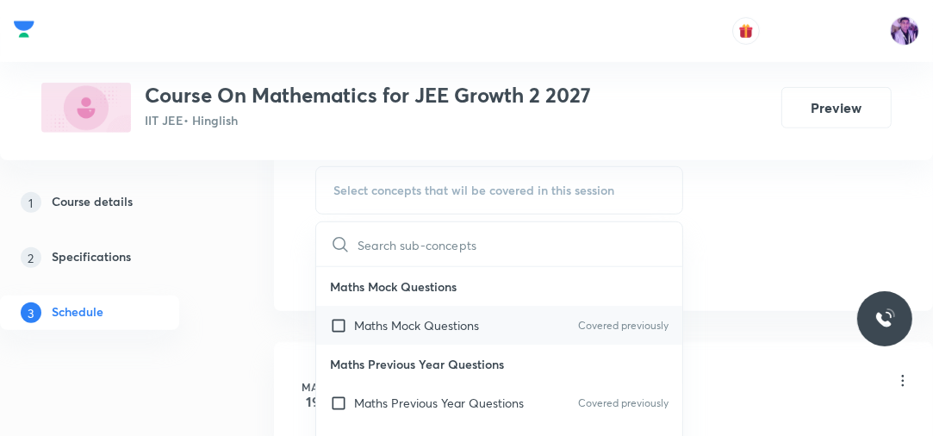
click at [448, 332] on div "Maths Mock Questions Covered previously" at bounding box center [499, 325] width 366 height 39
checkbox input "true"
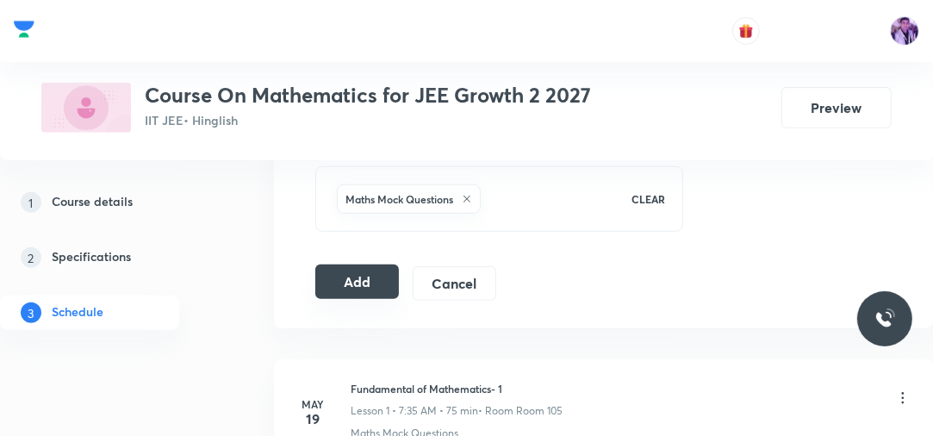
click at [357, 265] on button "Add" at bounding box center [357, 281] width 84 height 34
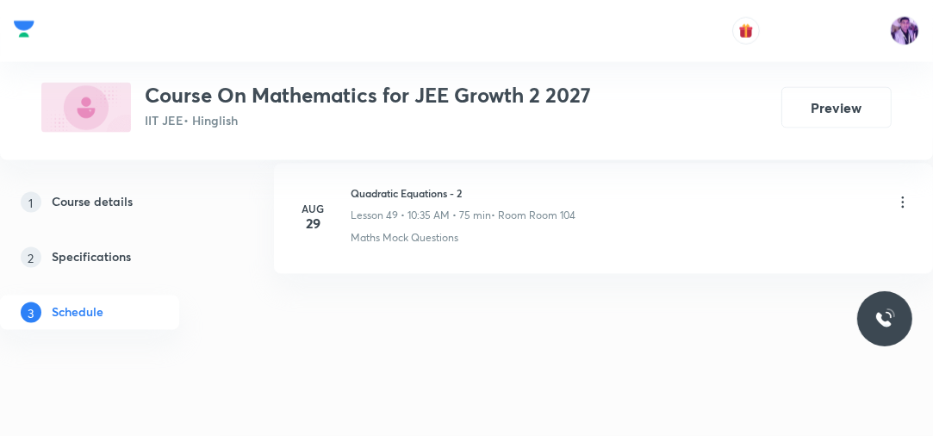
scroll to position [6506, 0]
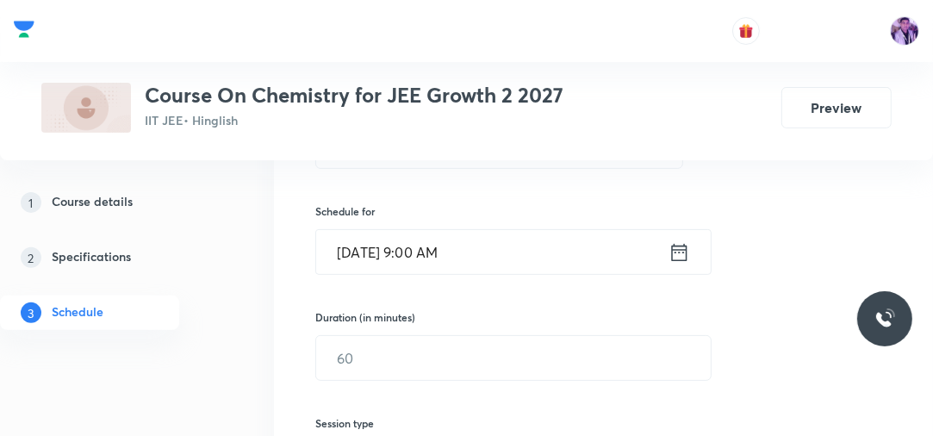
scroll to position [322, 0]
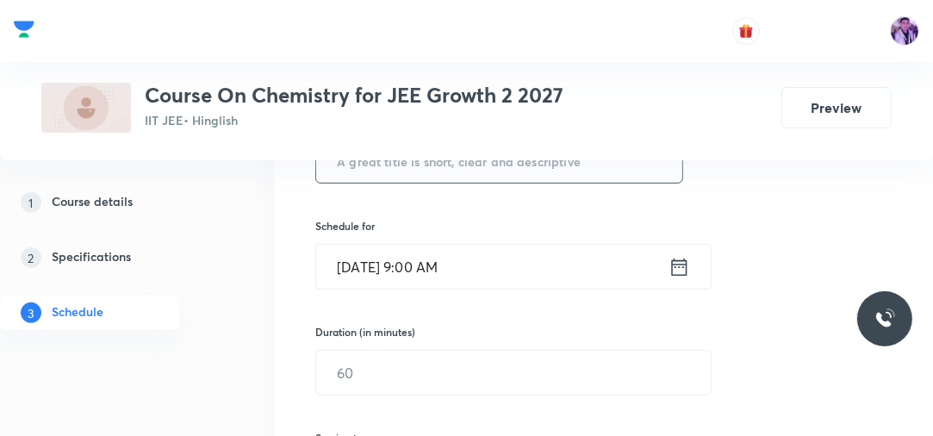
click at [573, 168] on input "text" at bounding box center [499, 161] width 366 height 44
paste input "ONSZHP75"
click at [573, 168] on input "text" at bounding box center [499, 161] width 366 height 44
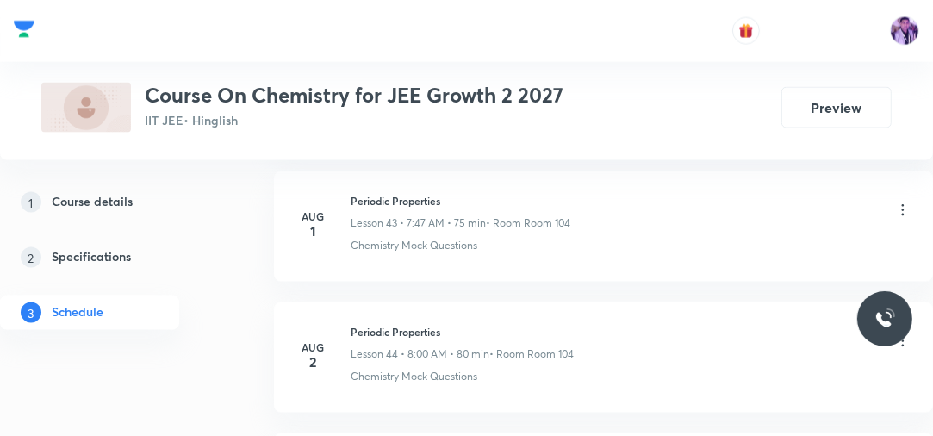
scroll to position [8442, 0]
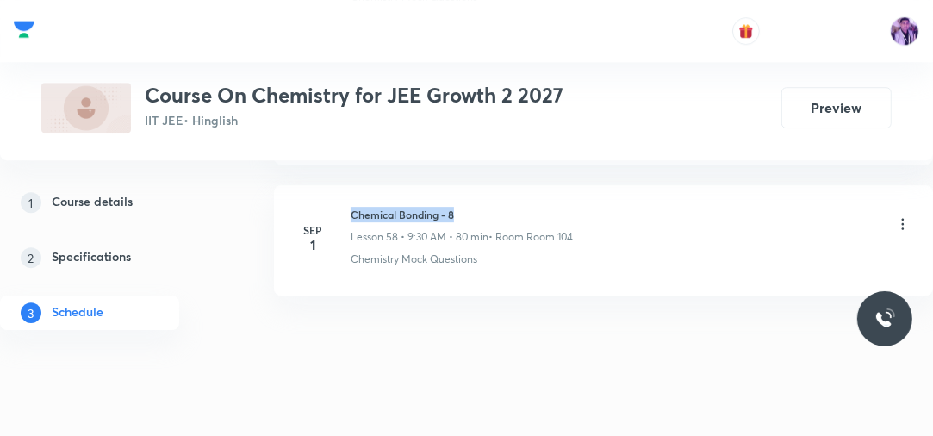
drag, startPoint x: 351, startPoint y: 193, endPoint x: 493, endPoint y: 169, distance: 144.1
click at [493, 185] on li "Sep 1 Chemical Bonding - 8 Lesson 58 • 9:30 AM • 80 min • Room Room 104 Chemist…" at bounding box center [603, 240] width 659 height 110
copy h6 "Chemical Bonding - 8"
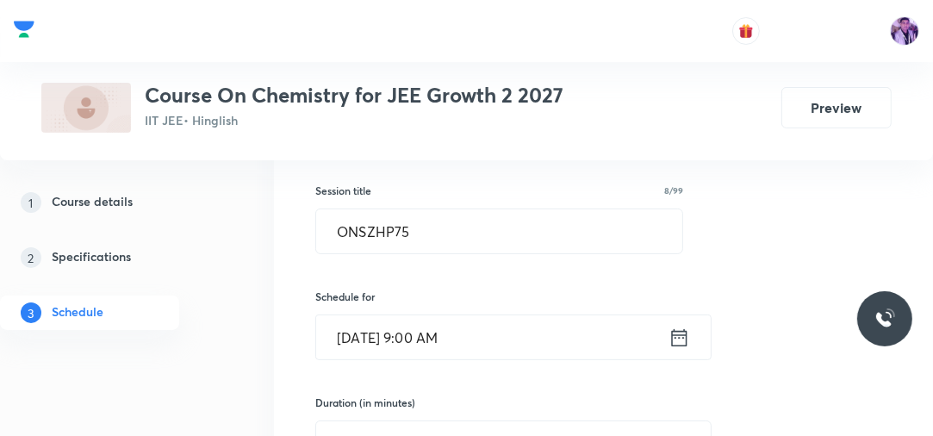
scroll to position [210, 0]
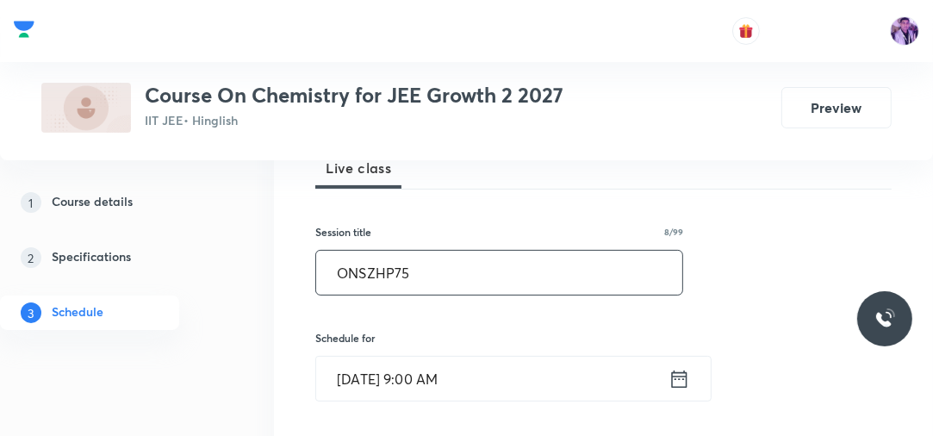
drag, startPoint x: 383, startPoint y: 287, endPoint x: 417, endPoint y: 277, distance: 34.9
click at [413, 277] on input "ONSZHP75" at bounding box center [499, 273] width 366 height 44
drag, startPoint x: 448, startPoint y: 260, endPoint x: 332, endPoint y: 277, distance: 116.7
click at [332, 277] on input "P75ONSZH" at bounding box center [499, 273] width 366 height 44
paste input "Chemical Bonding - 8"
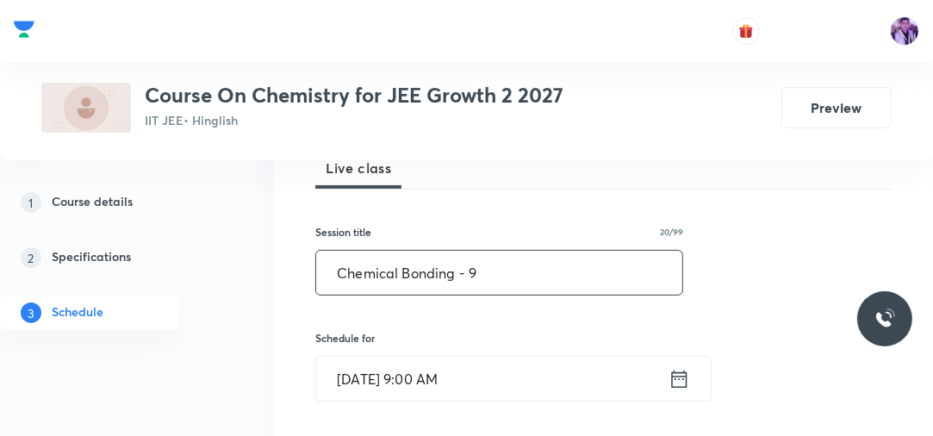
type input "Chemical Bonding - 9"
click at [431, 383] on input "Sep 3, 2025, 9:00 AM" at bounding box center [492, 378] width 352 height 44
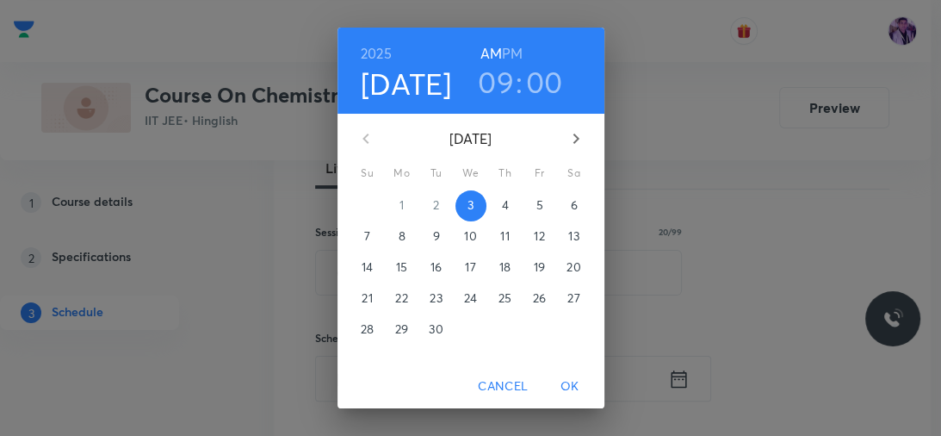
click at [510, 50] on h6 "PM" at bounding box center [512, 53] width 21 height 24
click at [499, 77] on h3 "09" at bounding box center [496, 82] width 36 height 36
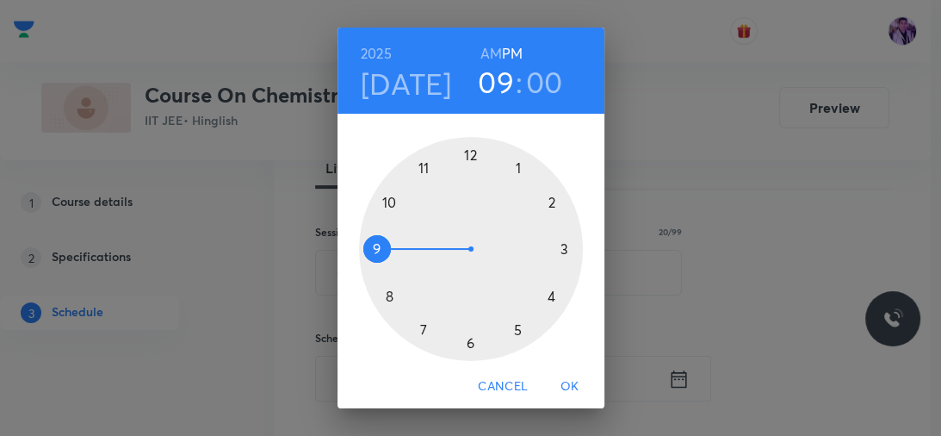
click at [465, 153] on div at bounding box center [471, 249] width 224 height 224
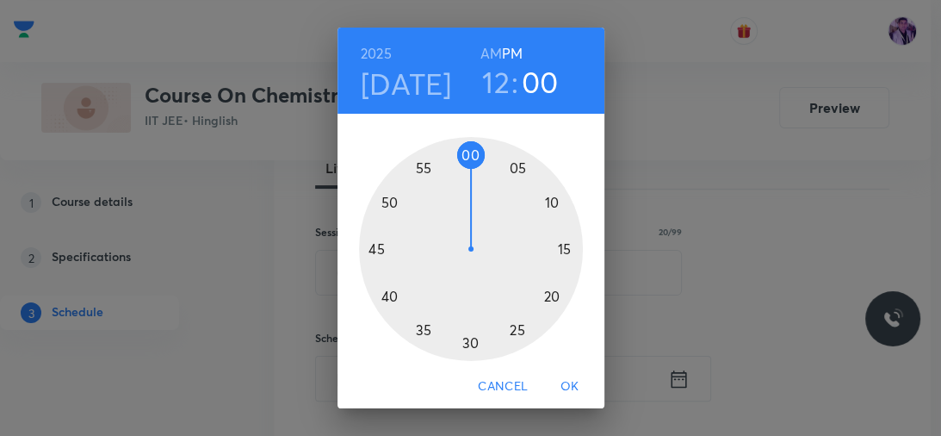
click at [561, 248] on div at bounding box center [471, 249] width 224 height 224
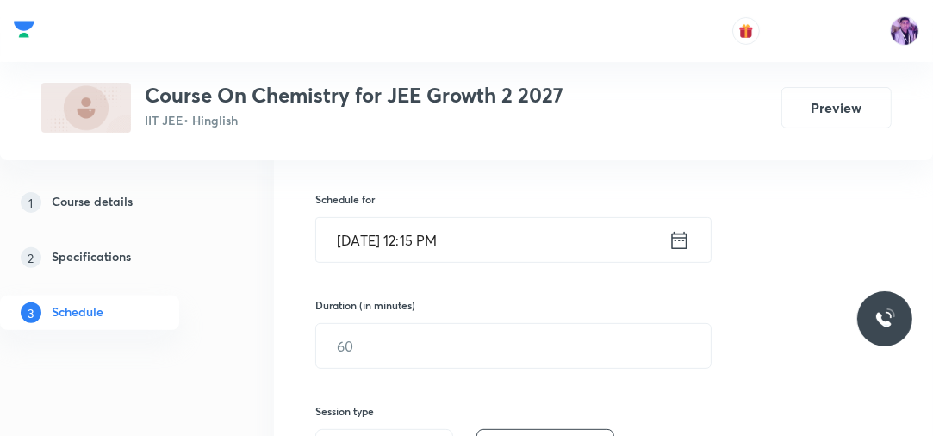
scroll to position [513, 0]
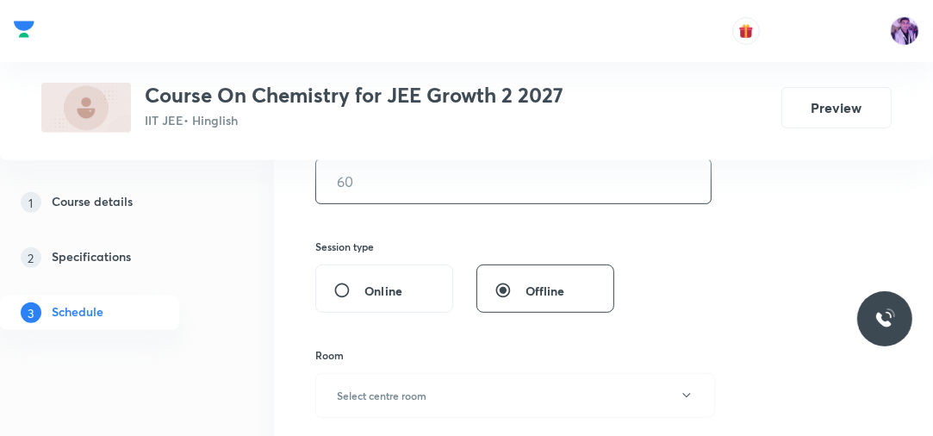
click at [437, 180] on input "text" at bounding box center [513, 181] width 394 height 44
type input "75"
click at [394, 373] on button "Select centre room" at bounding box center [515, 395] width 400 height 45
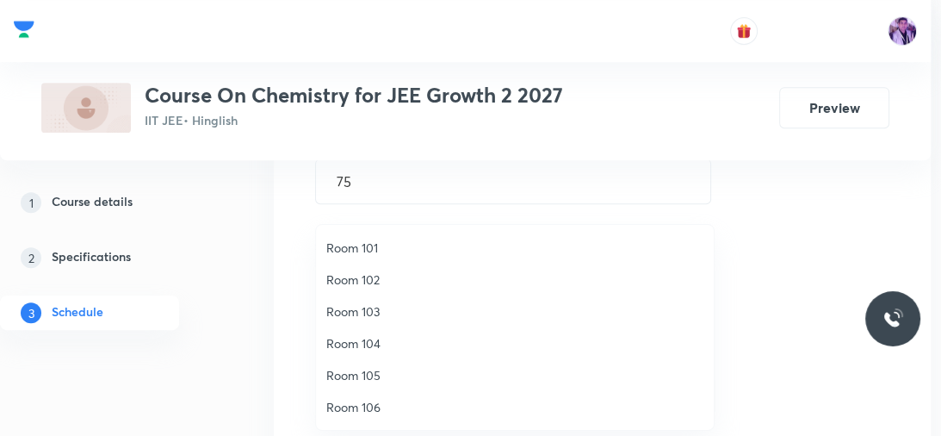
click at [377, 317] on span "Room 103" at bounding box center [514, 311] width 377 height 18
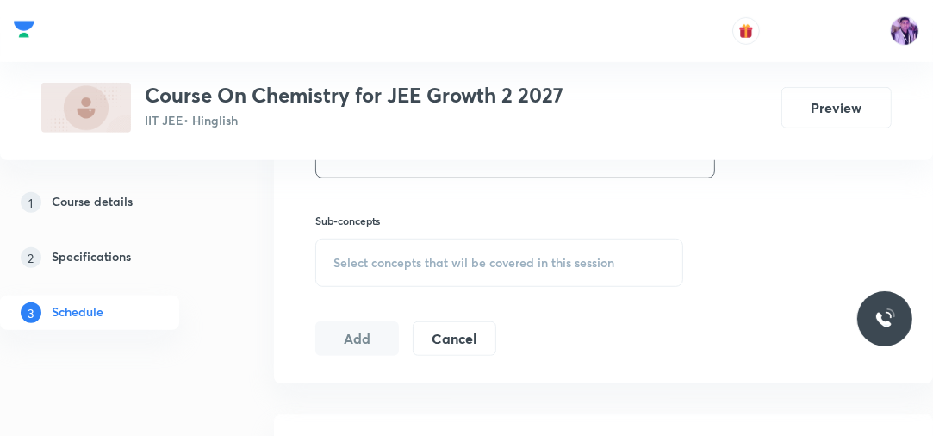
scroll to position [761, 0]
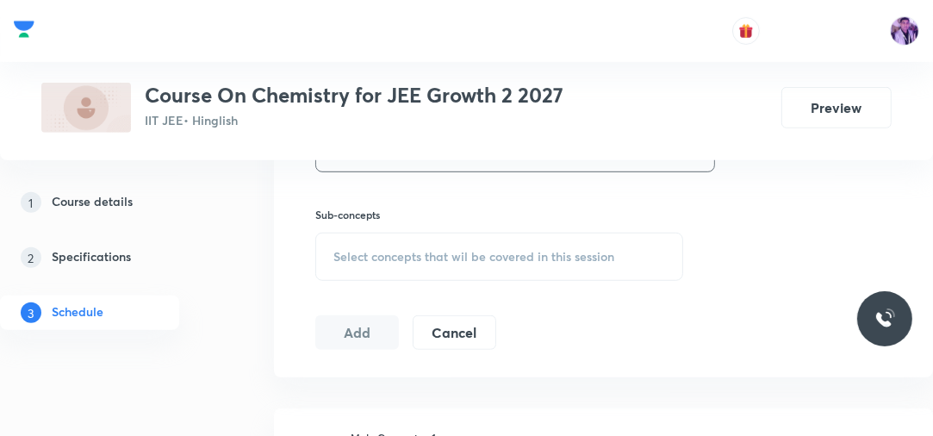
click at [410, 265] on div "Select concepts that wil be covered in this session" at bounding box center [499, 256] width 368 height 48
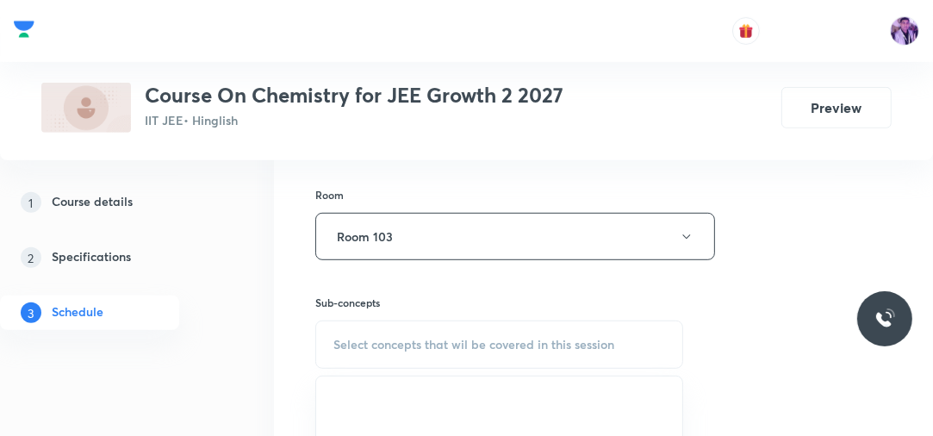
scroll to position [659, 0]
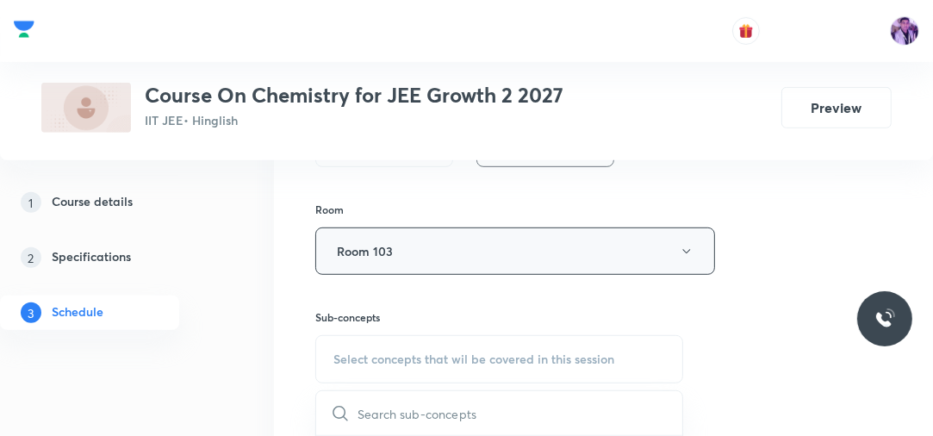
click at [476, 250] on button "Room 103" at bounding box center [515, 250] width 400 height 47
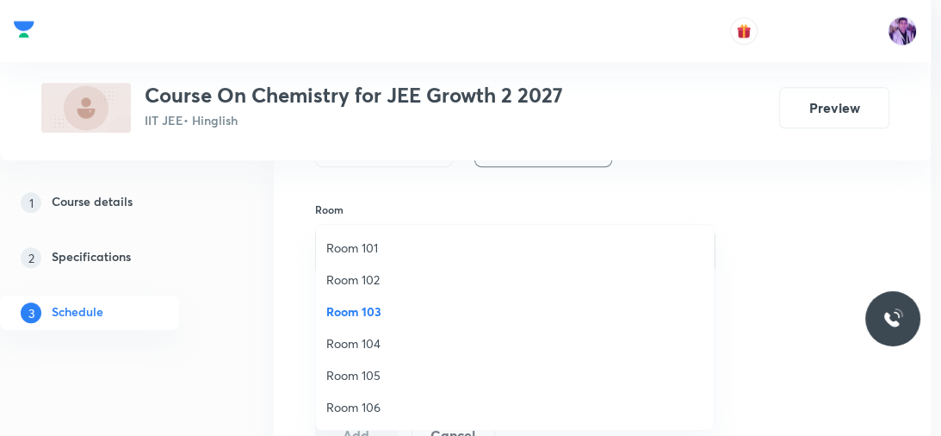
click at [394, 334] on span "Room 104" at bounding box center [514, 343] width 377 height 18
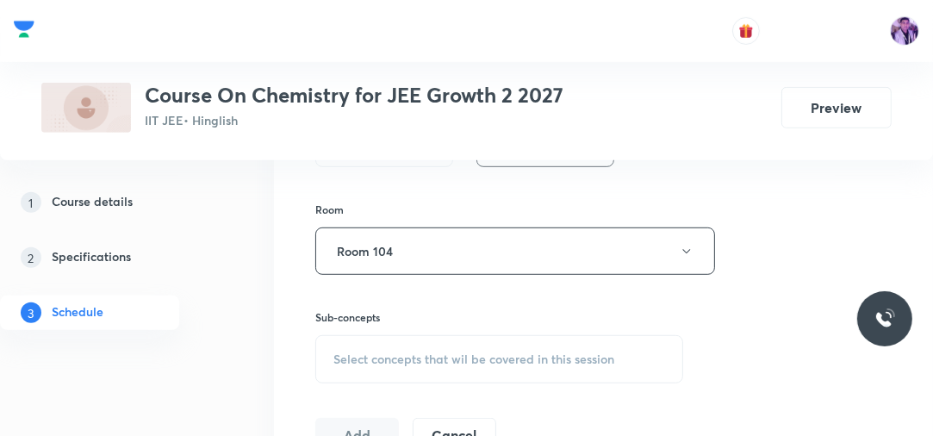
click at [403, 356] on span "Select concepts that wil be covered in this session" at bounding box center [473, 359] width 281 height 14
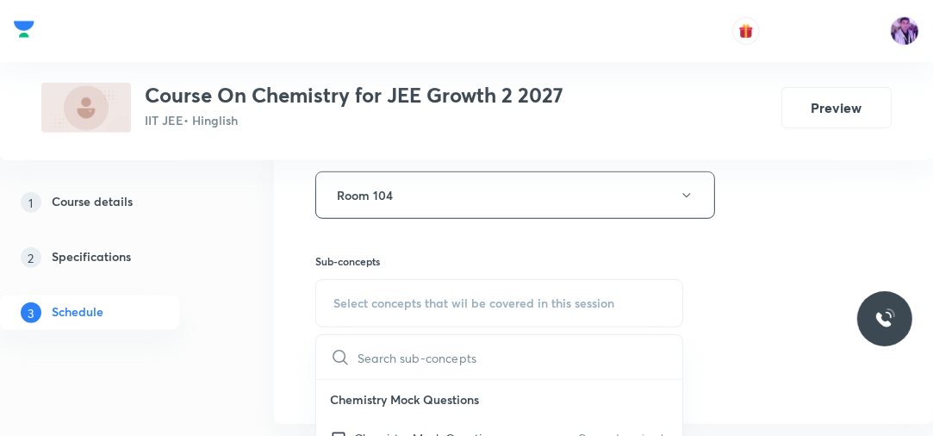
scroll to position [758, 0]
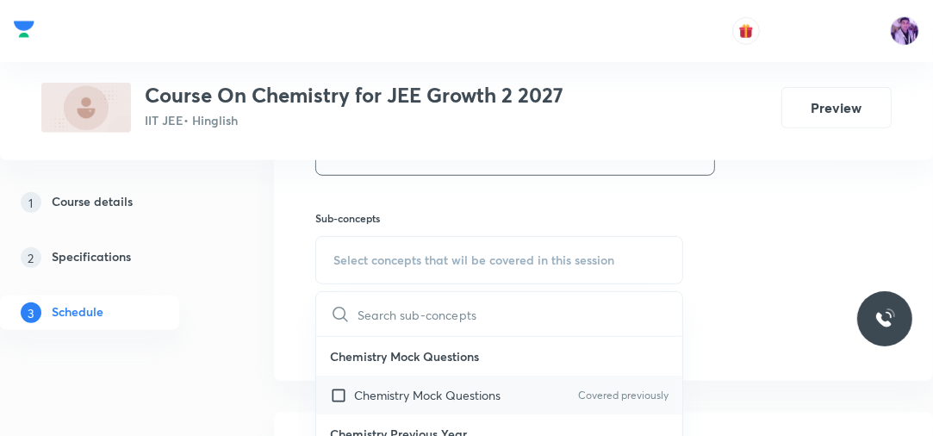
click at [415, 394] on p "Chemistry Mock Questions" at bounding box center [427, 395] width 146 height 18
checkbox input "true"
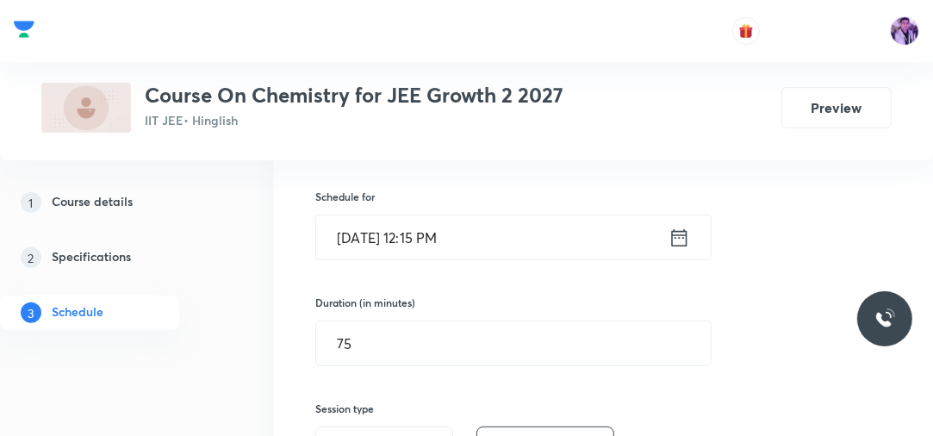
scroll to position [323, 0]
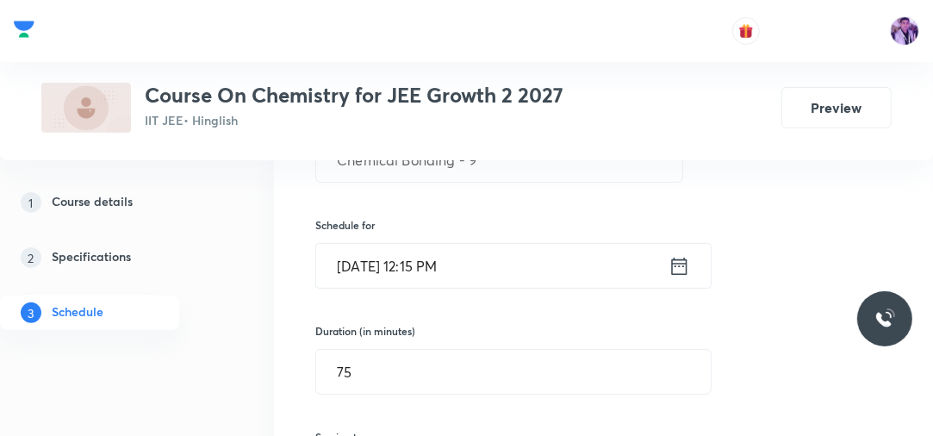
click at [434, 257] on input "Sep 3, 2025, 12:15 PM" at bounding box center [492, 266] width 352 height 44
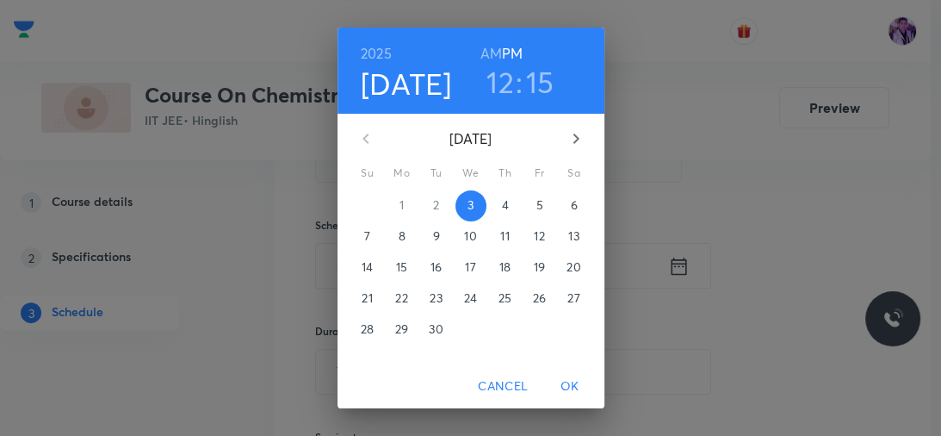
click at [541, 79] on h3 "15" at bounding box center [540, 82] width 28 height 36
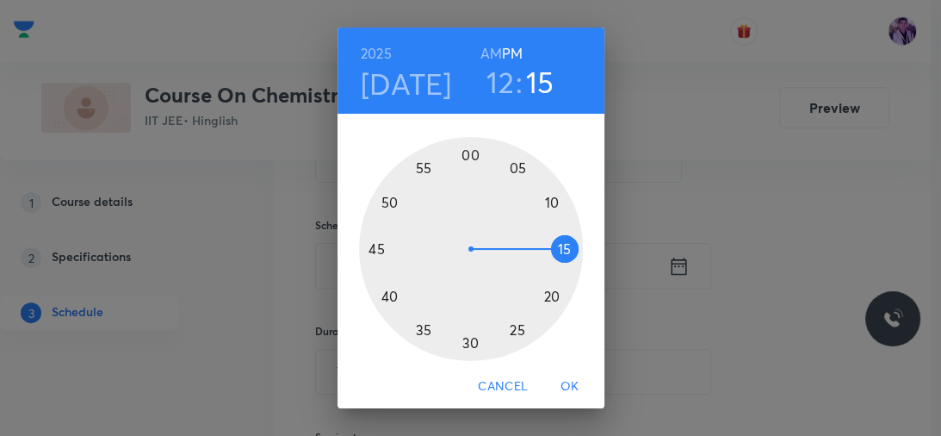
click at [510, 167] on div at bounding box center [471, 249] width 224 height 224
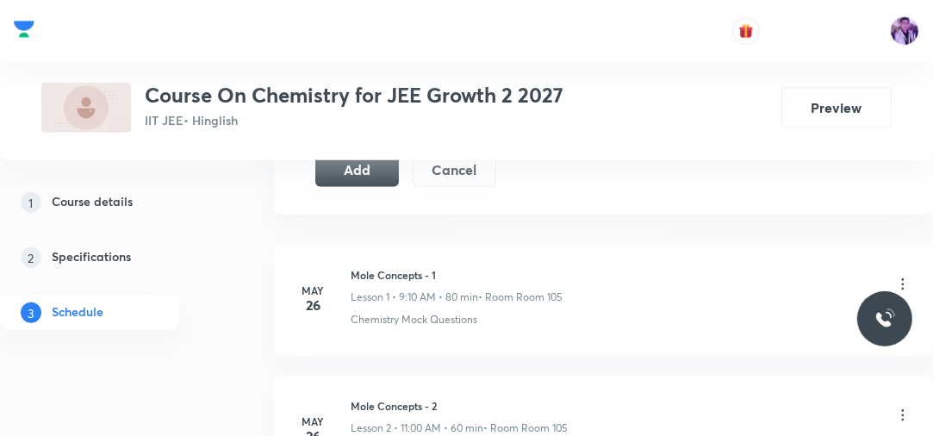
scroll to position [927, 0]
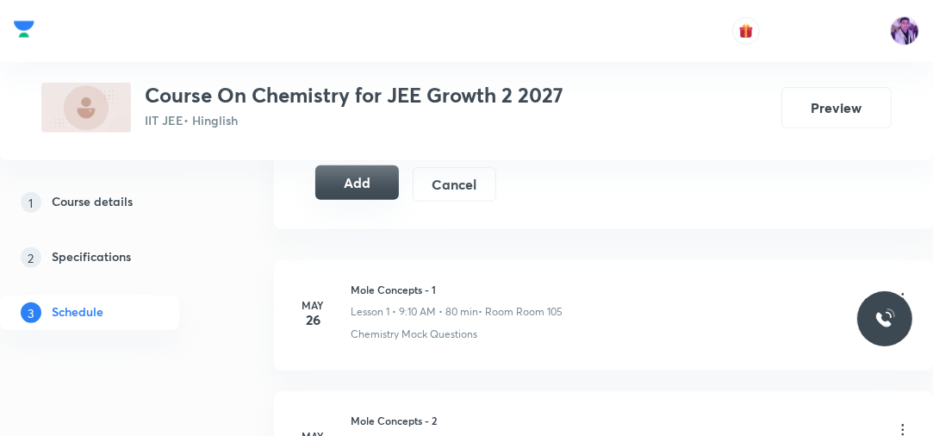
click at [356, 184] on button "Add" at bounding box center [357, 182] width 84 height 34
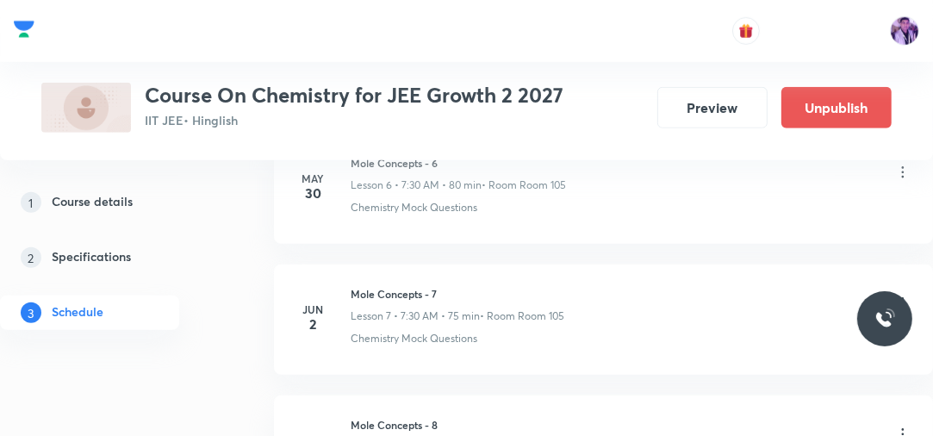
scroll to position [7812, 0]
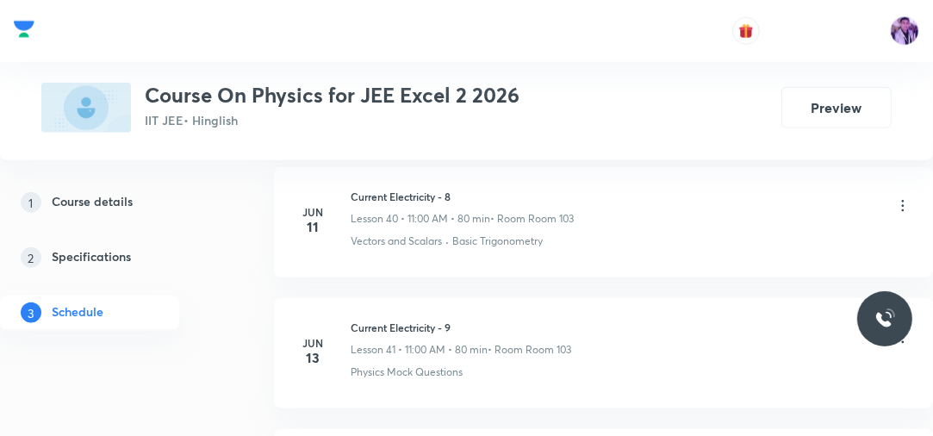
scroll to position [11966, 0]
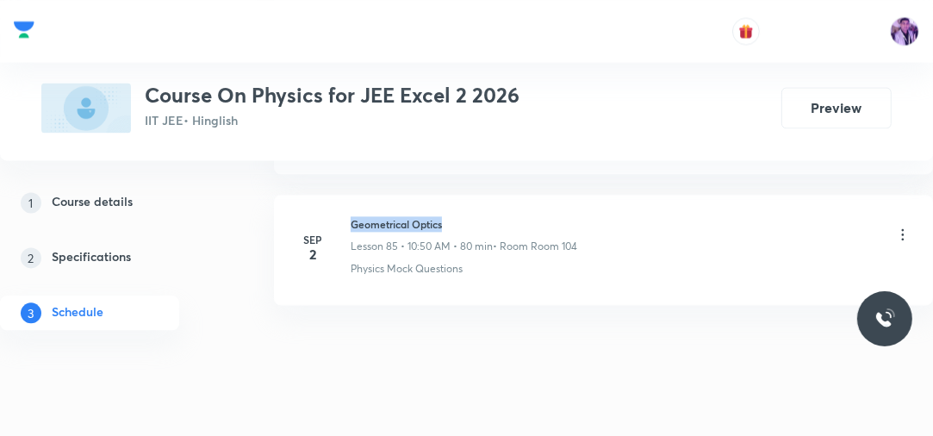
drag, startPoint x: 349, startPoint y: 189, endPoint x: 496, endPoint y: 184, distance: 147.3
click at [496, 195] on li "Sep 2 Geometrical Optics Lesson 85 • 10:50 AM • 80 min • Room Room 104 Physics …" at bounding box center [603, 250] width 659 height 110
copy h6 "Geometrical Optics"
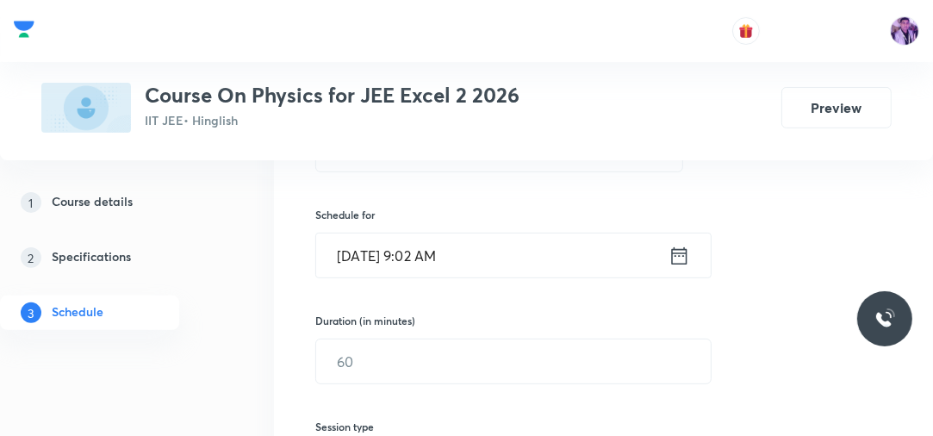
scroll to position [293, 0]
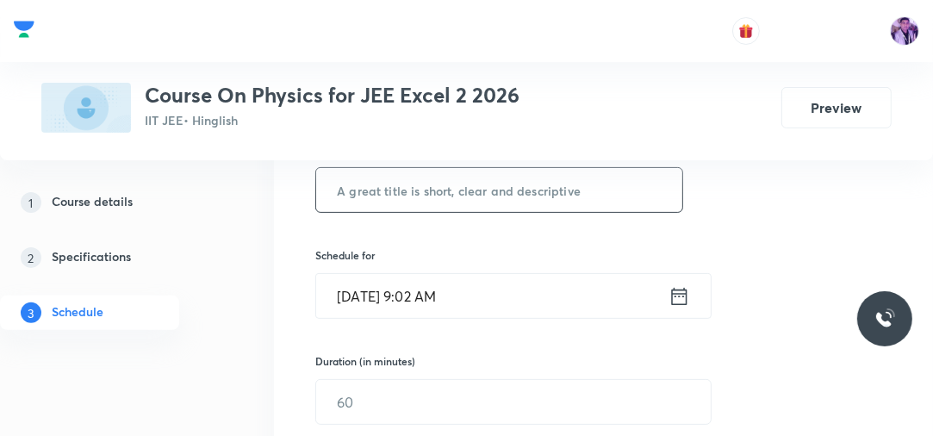
click at [468, 193] on input "text" at bounding box center [499, 190] width 366 height 44
paste input "Geometrical Optics"
type input "Geometrical Optics"
click at [420, 295] on input "Sep 3, 2025, 9:02 AM" at bounding box center [492, 296] width 352 height 44
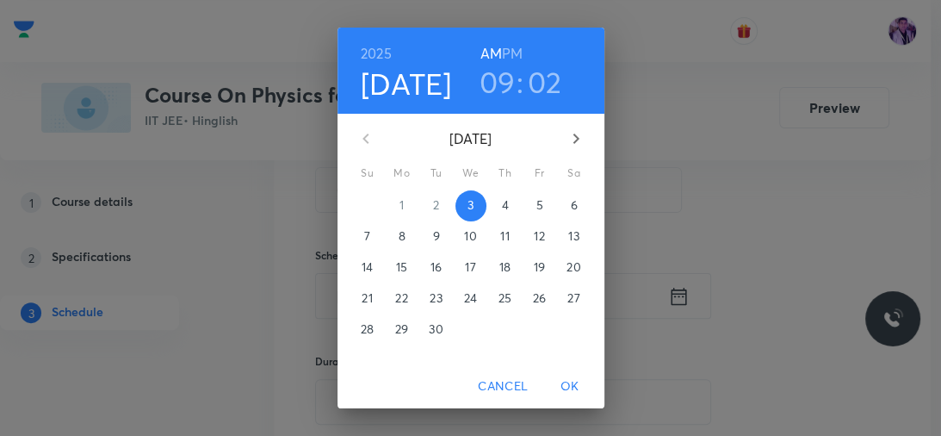
click at [496, 93] on h3 "09" at bounding box center [498, 82] width 36 height 36
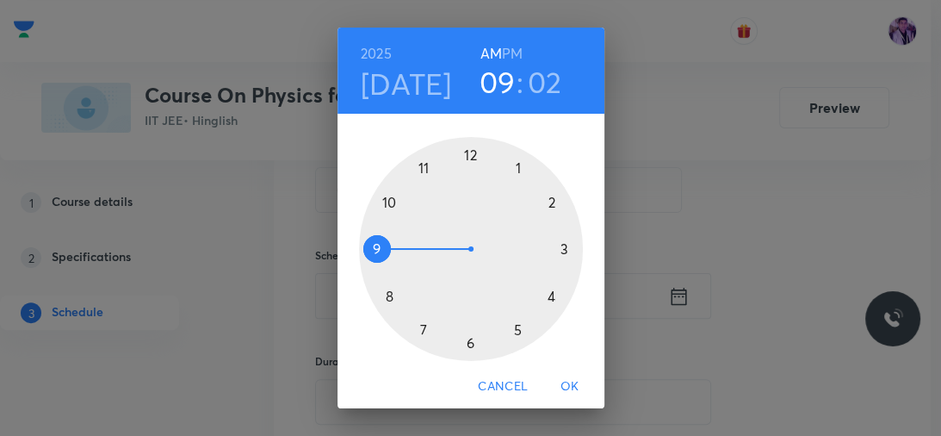
click at [389, 203] on div at bounding box center [471, 249] width 224 height 224
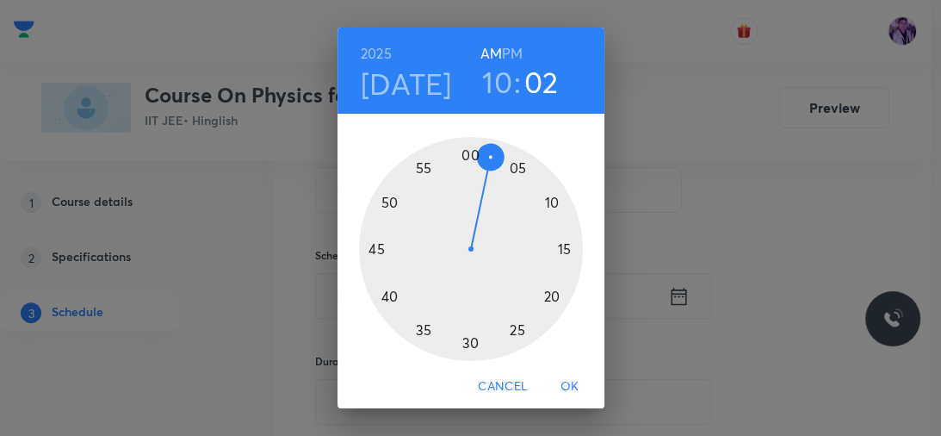
click at [414, 327] on div at bounding box center [471, 249] width 224 height 224
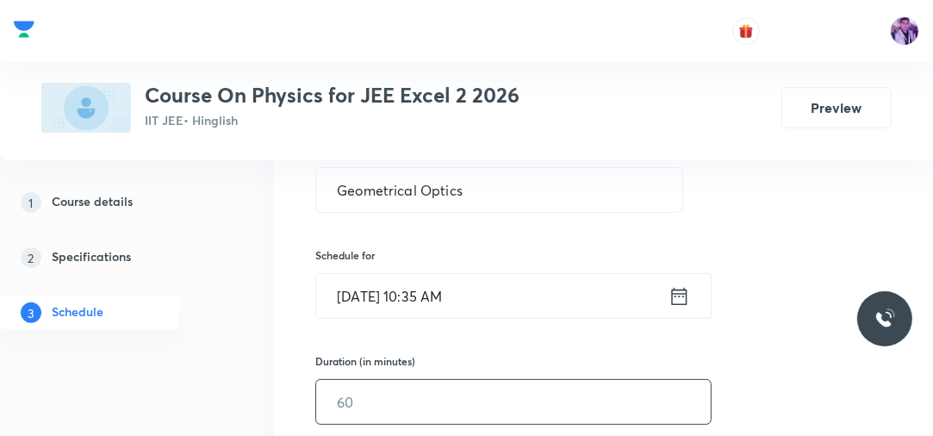
click at [382, 415] on input "text" at bounding box center [513, 402] width 394 height 44
type input "7"
type input "80"
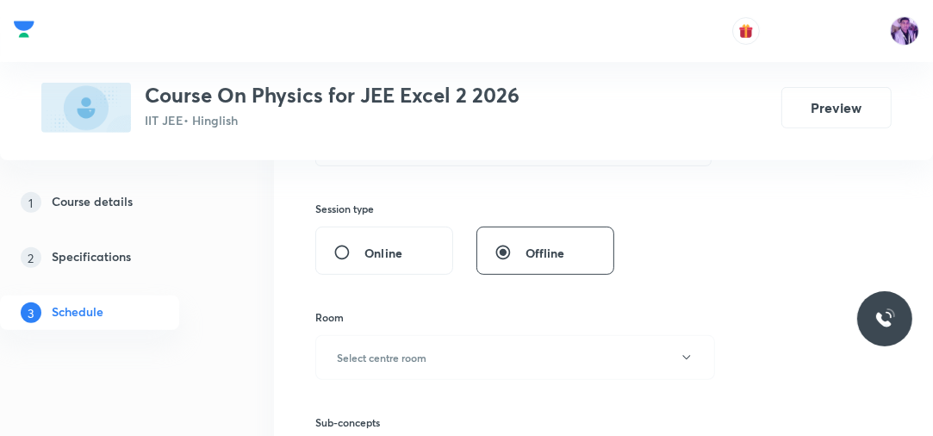
scroll to position [568, 0]
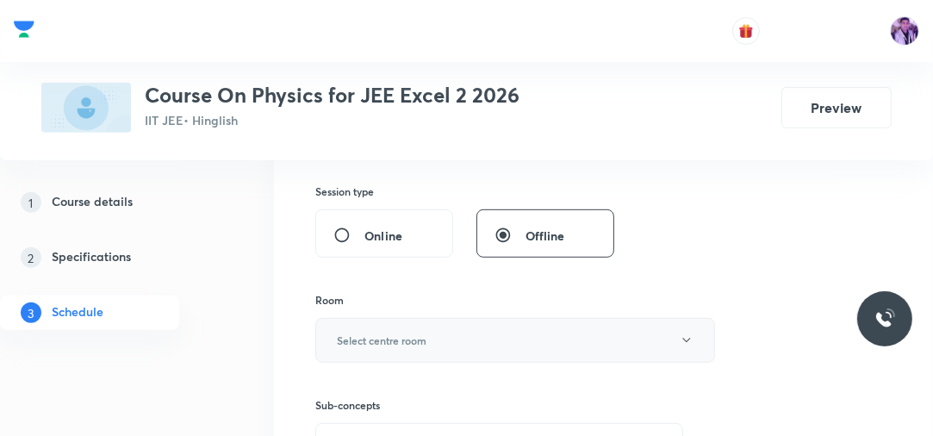
click at [387, 335] on h6 "Select centre room" at bounding box center [382, 339] width 90 height 15
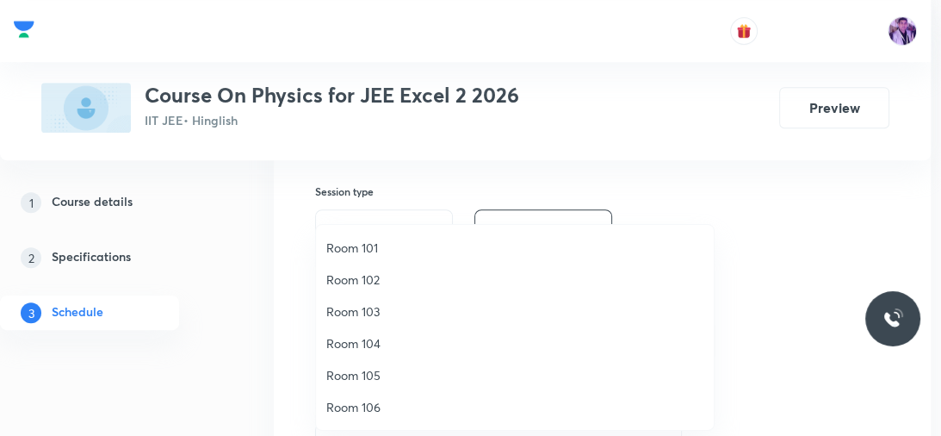
click at [342, 379] on span "Room 105" at bounding box center [514, 375] width 377 height 18
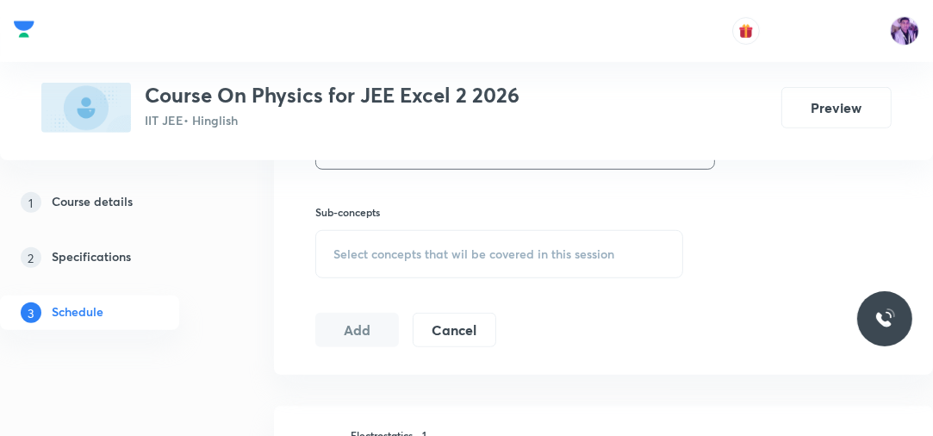
scroll to position [803, 0]
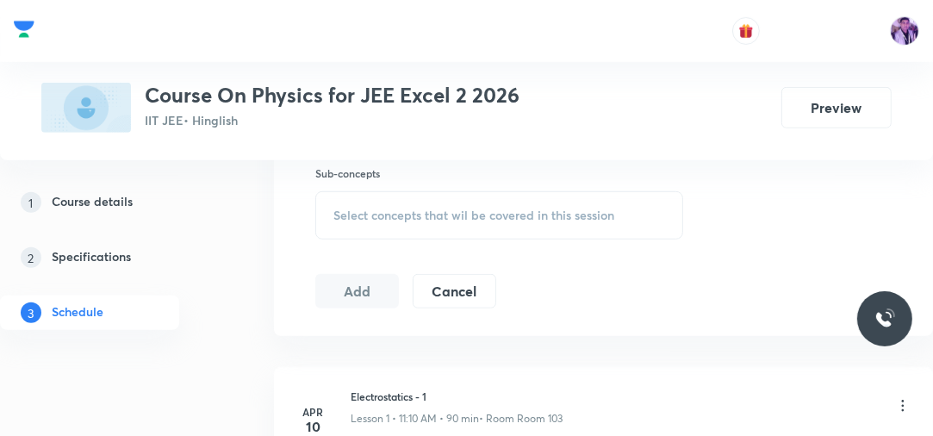
click at [441, 233] on div "Select concepts that wil be covered in this session" at bounding box center [499, 215] width 368 height 48
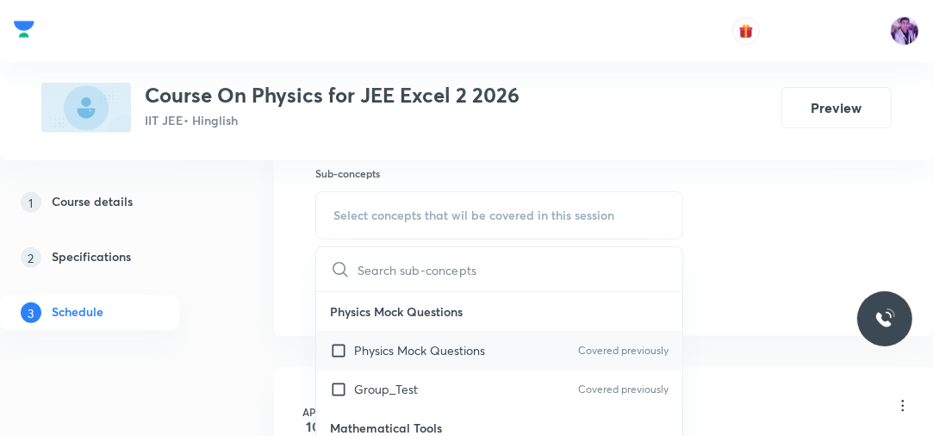
click at [409, 334] on div "Physics Mock Questions Covered previously" at bounding box center [499, 350] width 366 height 39
checkbox input "true"
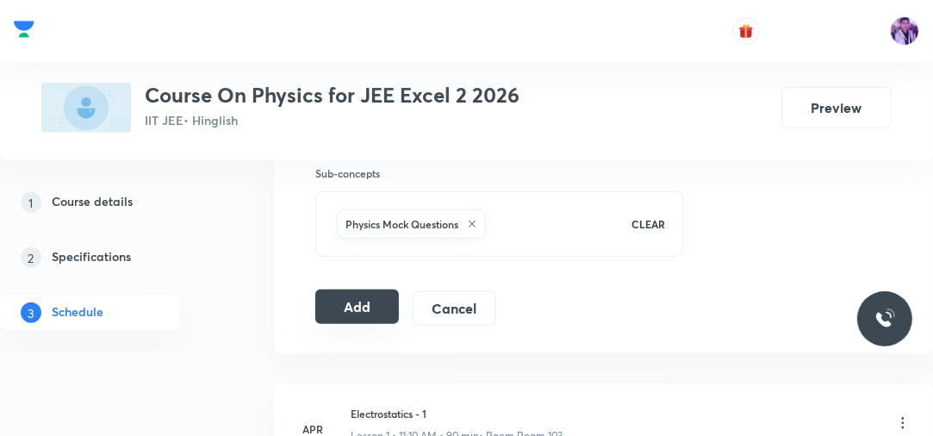
click at [368, 294] on button "Add" at bounding box center [357, 306] width 84 height 34
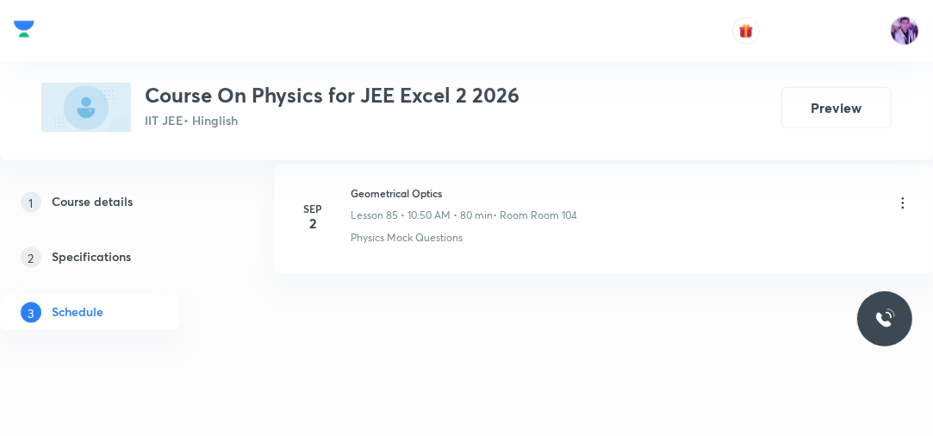
scroll to position [11207, 0]
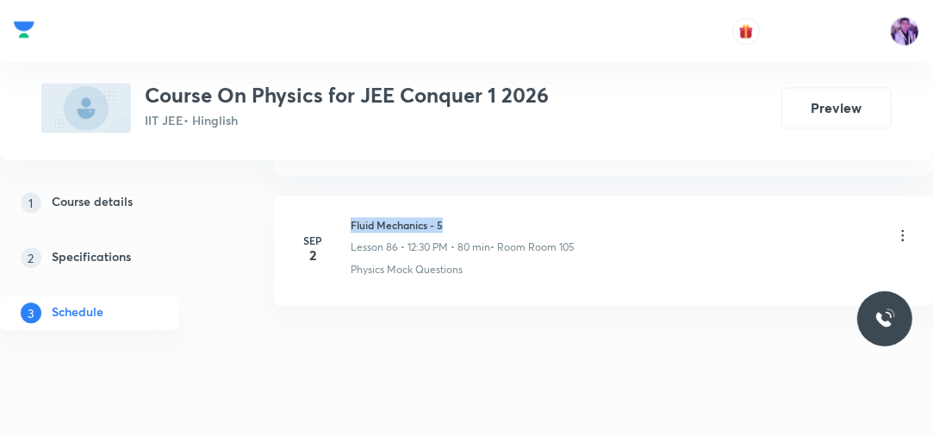
drag, startPoint x: 351, startPoint y: 186, endPoint x: 498, endPoint y: 172, distance: 147.0
click at [498, 195] on li "[DATE] Fluid Mechanics - 5 Lesson 86 • 12:30 PM • 80 min • Room Room 105 Physic…" at bounding box center [603, 250] width 659 height 110
copy h6 "Fluid Mechanics - 5"
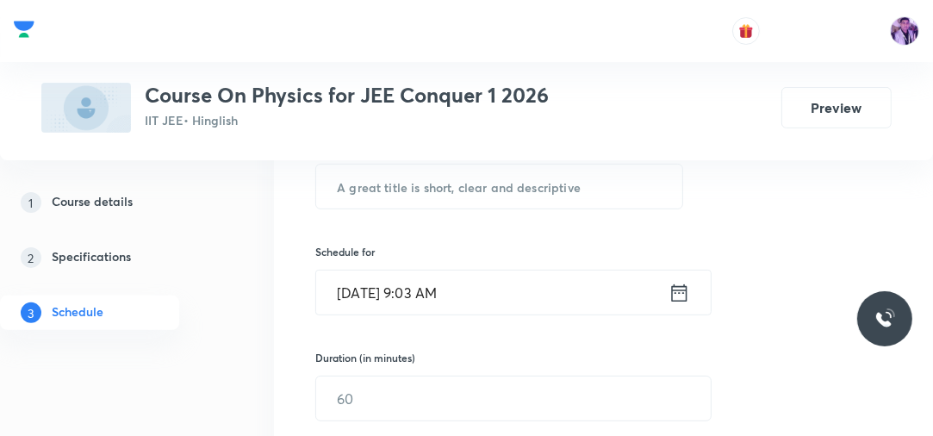
scroll to position [316, 0]
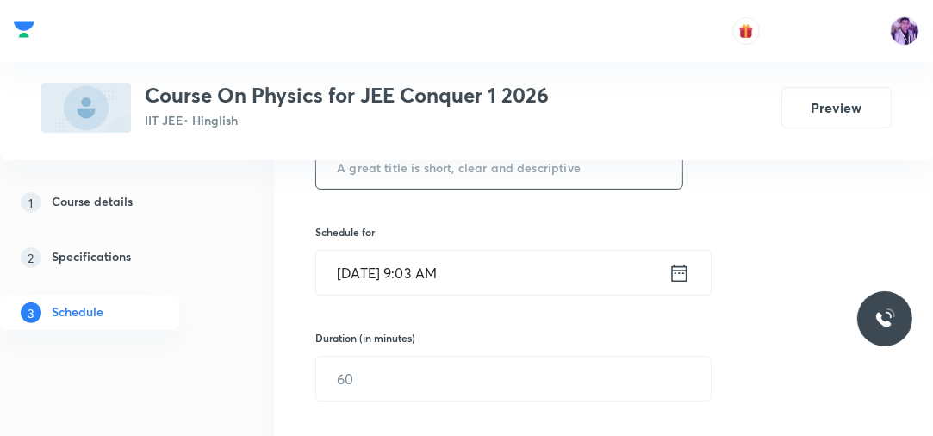
click at [543, 170] on input "text" at bounding box center [499, 167] width 366 height 44
paste input "Fluid Mechanics - 5"
type input "Fluid Mechanics - 6"
click at [423, 290] on input "[DATE] 9:03 AM" at bounding box center [492, 273] width 352 height 44
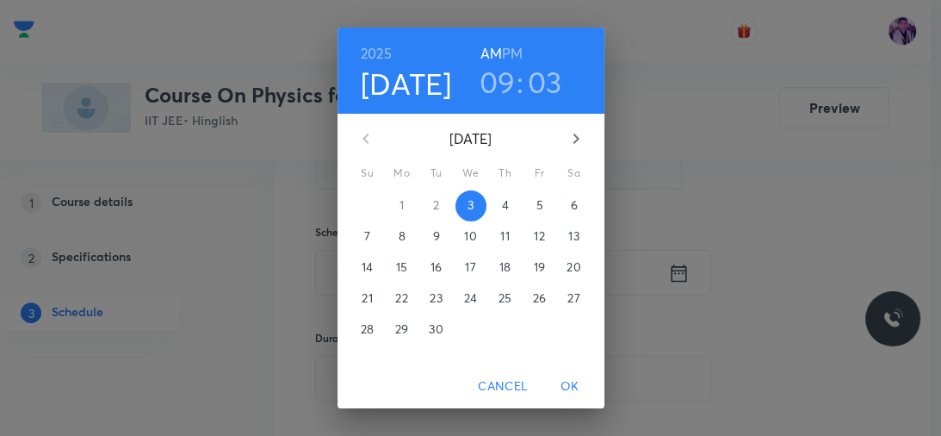
click at [500, 79] on h3 "09" at bounding box center [498, 82] width 36 height 36
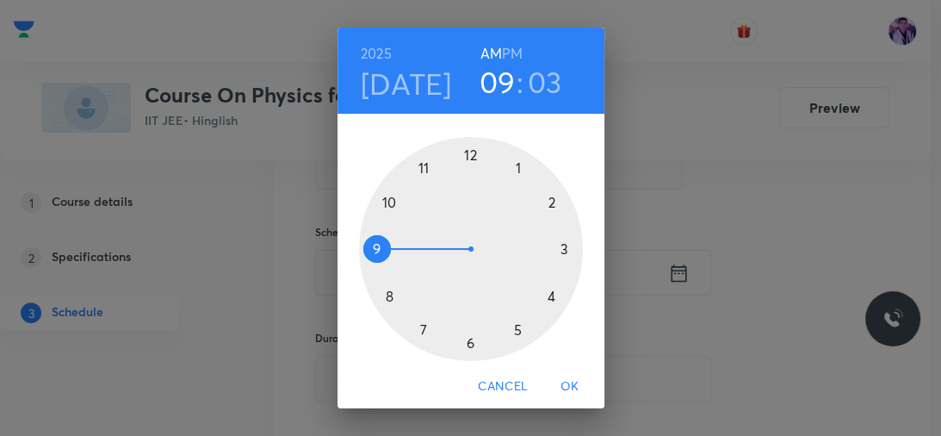
click at [506, 59] on h6 "PM" at bounding box center [512, 53] width 21 height 24
click at [512, 165] on div at bounding box center [471, 249] width 224 height 224
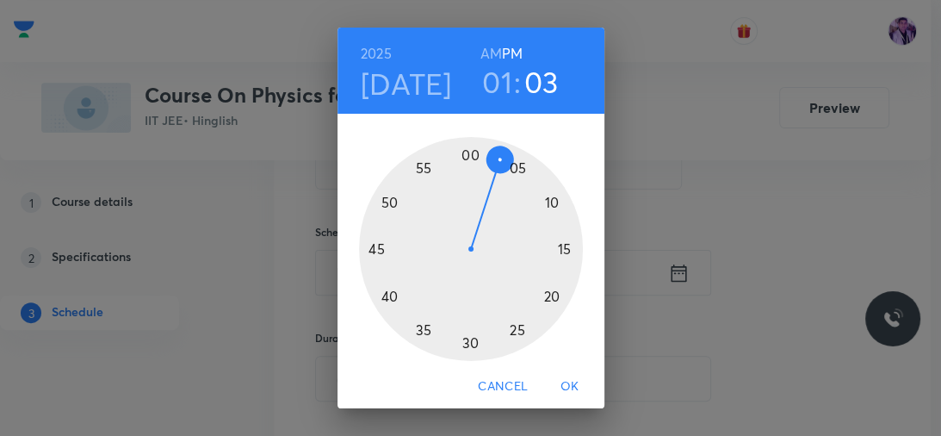
click at [465, 155] on div at bounding box center [471, 249] width 224 height 224
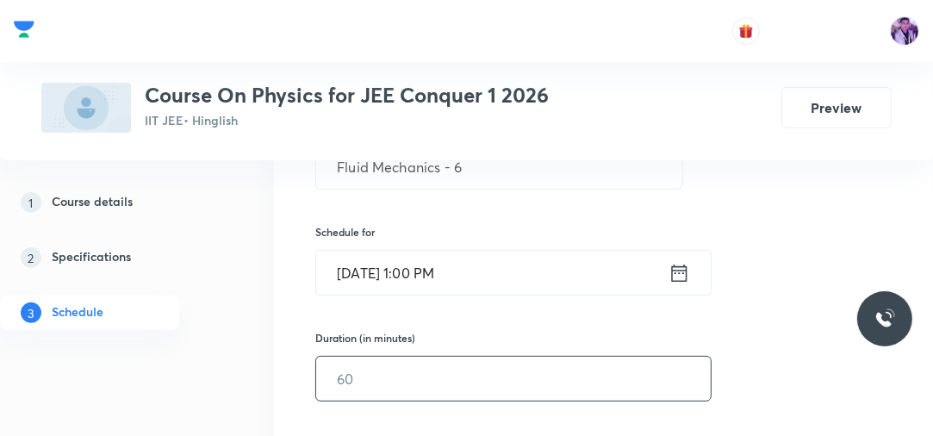
click at [362, 373] on input "text" at bounding box center [513, 378] width 394 height 44
type input "80"
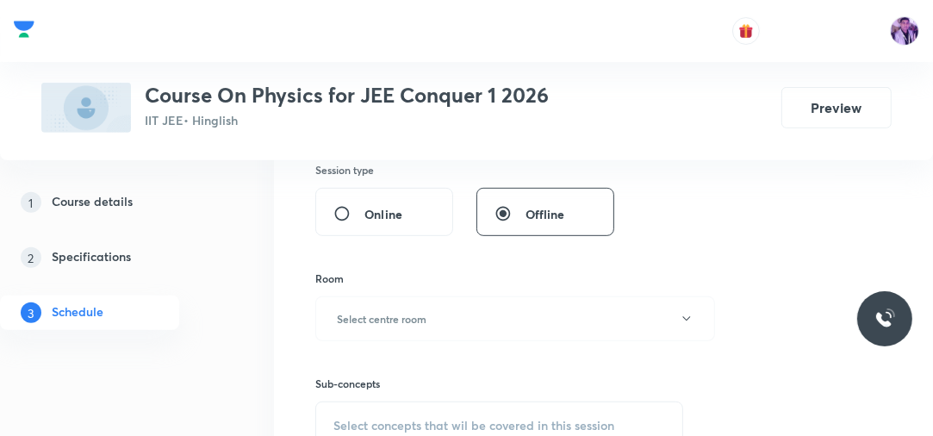
scroll to position [592, 0]
click at [410, 327] on button "Select centre room" at bounding box center [515, 316] width 400 height 45
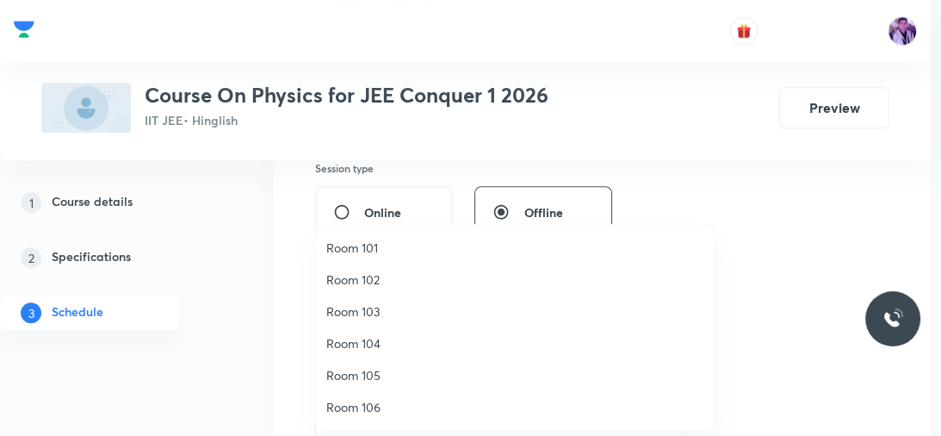
click at [353, 364] on li "Room 105" at bounding box center [515, 375] width 398 height 32
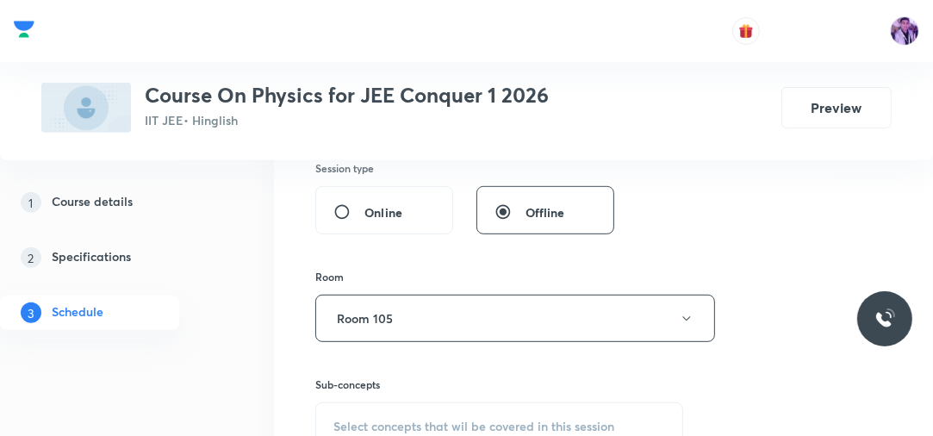
click at [301, 379] on div "Session 87 Live class Session title 19/99 Fluid Mechanics - 6 ​ Schedule for [D…" at bounding box center [603, 129] width 659 height 836
click at [423, 412] on div "Select concepts that wil be covered in this session" at bounding box center [499, 426] width 368 height 48
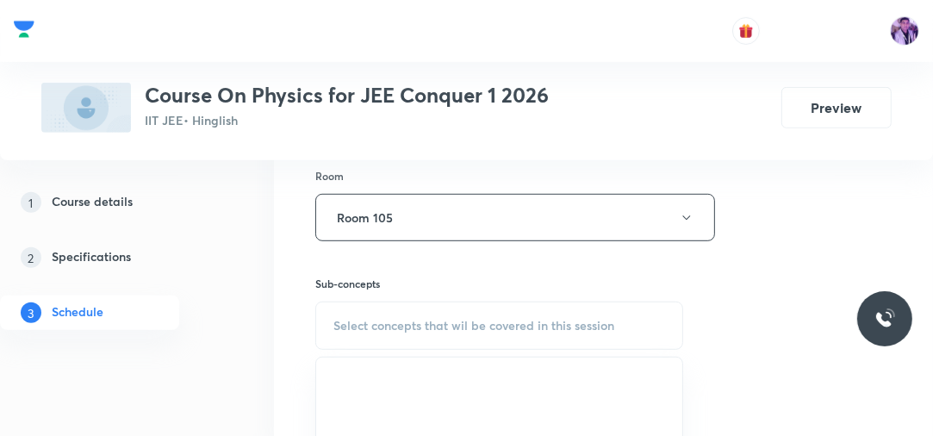
scroll to position [733, 0]
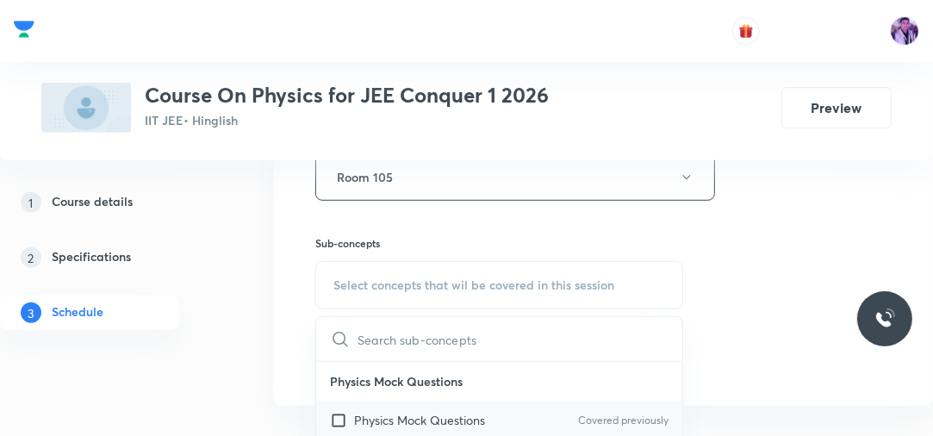
click at [356, 420] on p "Physics Mock Questions" at bounding box center [419, 420] width 131 height 18
checkbox input "true"
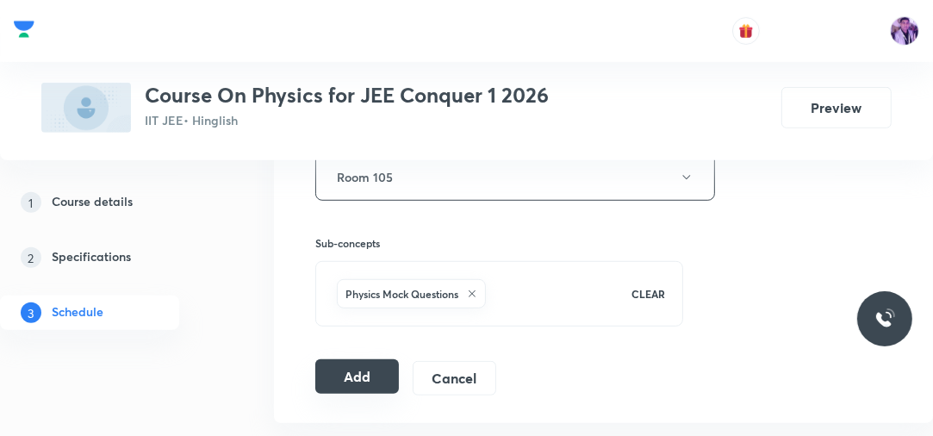
click at [358, 363] on button "Add" at bounding box center [357, 376] width 84 height 34
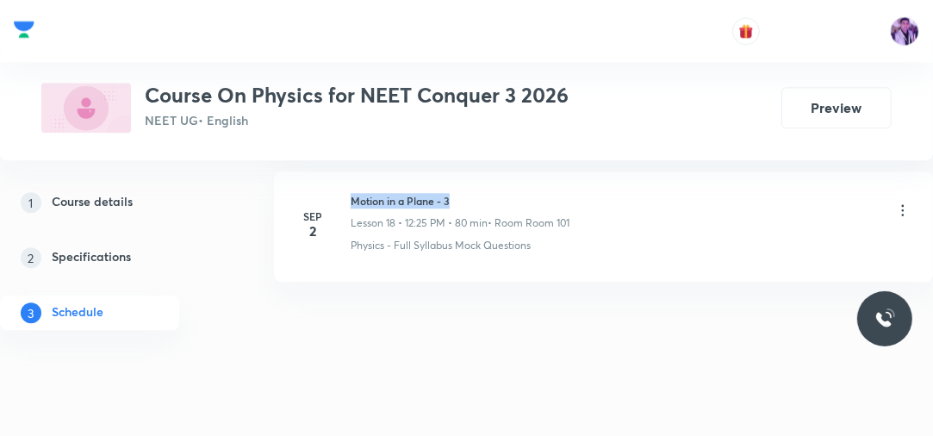
drag, startPoint x: 346, startPoint y: 194, endPoint x: 479, endPoint y: 187, distance: 132.8
click at [479, 193] on div "[DATE] Motion in a Plane - 3 Lesson 18 • 12:25 PM • 80 min • Room Room 101 Phys…" at bounding box center [603, 223] width 616 height 60
copy h6 "Motion in a Plane - 3"
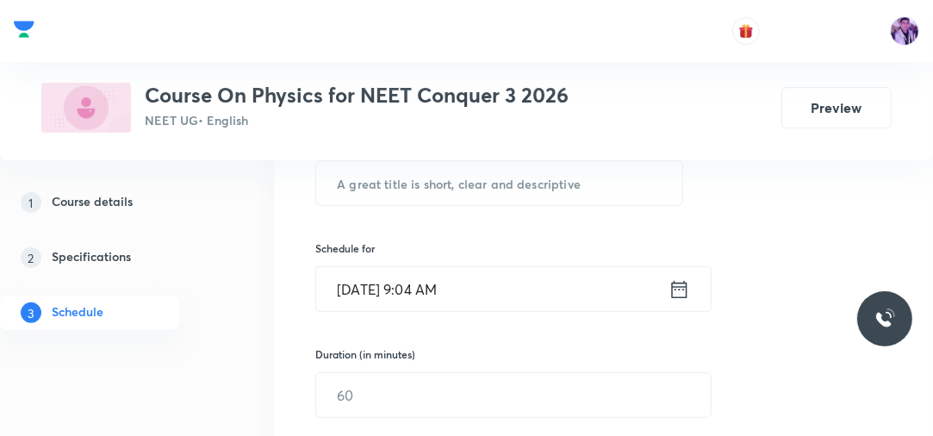
scroll to position [306, 0]
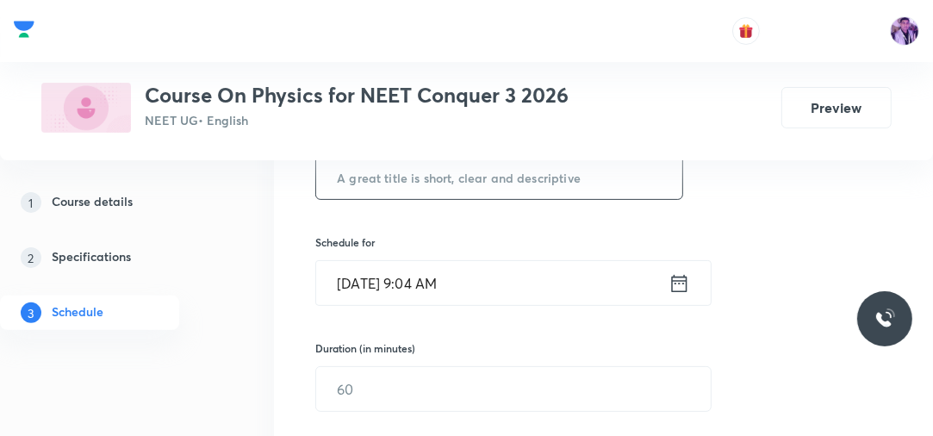
click at [580, 180] on input "text" at bounding box center [499, 177] width 366 height 44
paste input "Motion in a Plane - 3"
click at [579, 180] on input "Motion in a Plane - 3" at bounding box center [499, 177] width 366 height 44
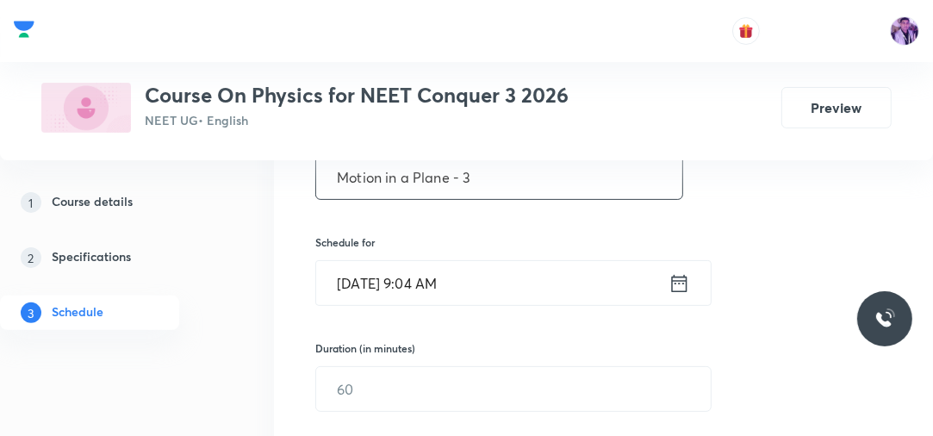
click at [579, 180] on input "Motion in a Plane - 3" at bounding box center [499, 177] width 366 height 44
type input "Motion in a Plane - 4"
click at [437, 276] on input "Sep 3, 2025, 9:04 AM" at bounding box center [492, 283] width 352 height 44
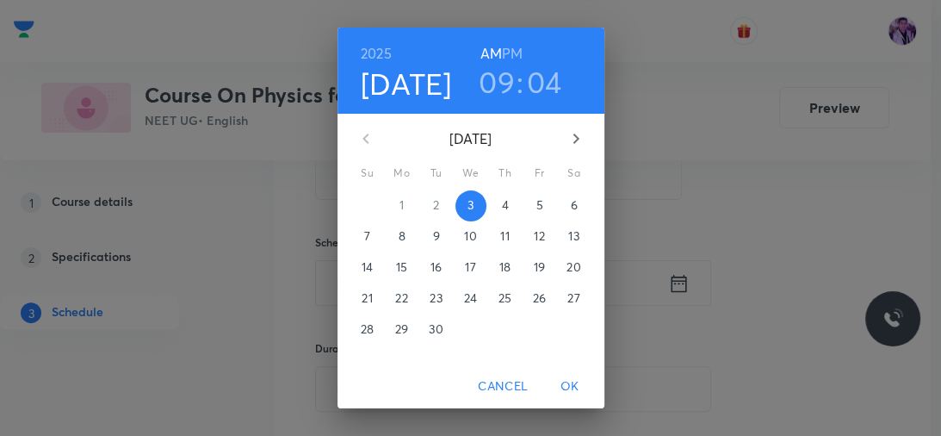
drag, startPoint x: 482, startPoint y: 110, endPoint x: 492, endPoint y: 77, distance: 34.1
click at [492, 77] on div "2025 Sep 3 09 : 04 AM PM" at bounding box center [471, 71] width 267 height 86
click at [492, 77] on h3 "09" at bounding box center [497, 82] width 36 height 36
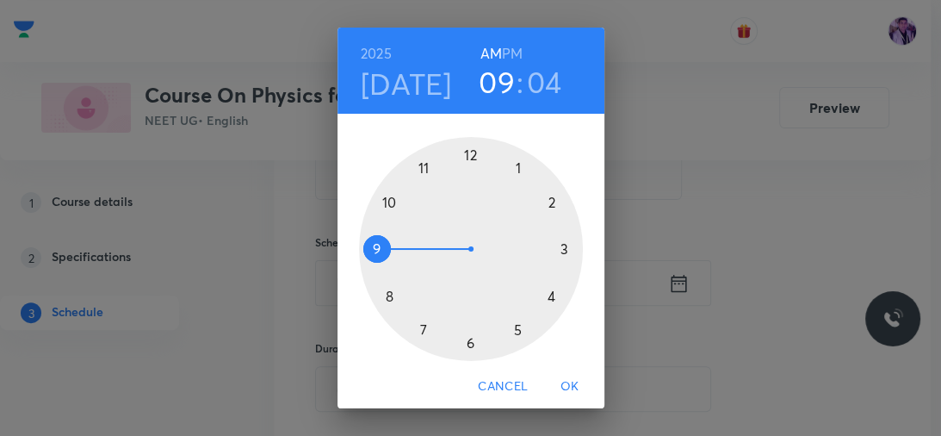
click at [384, 200] on div at bounding box center [471, 249] width 224 height 224
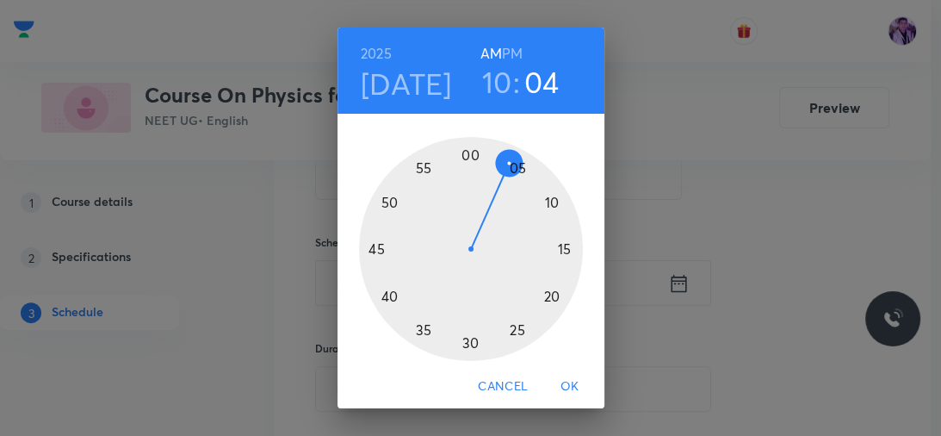
click at [379, 297] on div at bounding box center [471, 249] width 224 height 224
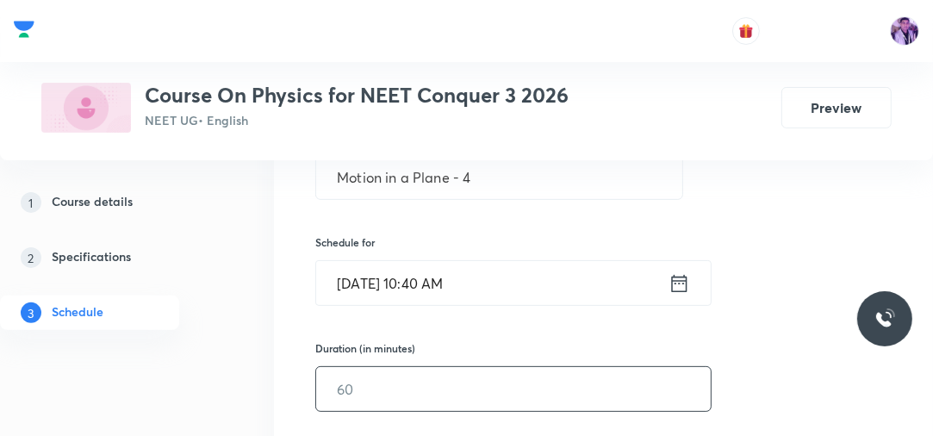
click at [355, 406] on input "text" at bounding box center [513, 389] width 394 height 44
type input "80"
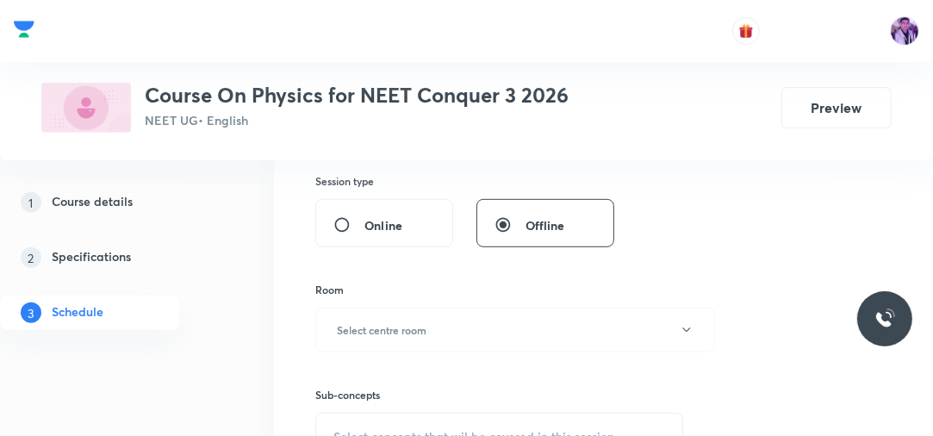
scroll to position [581, 0]
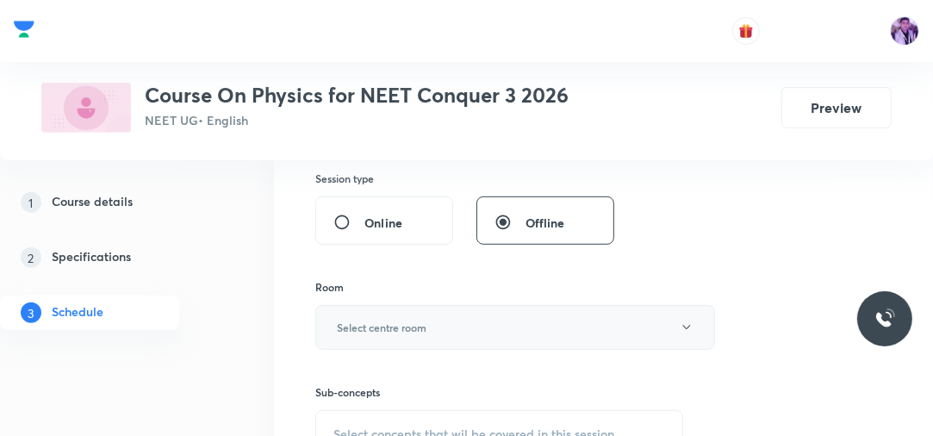
click at [347, 334] on button "Select centre room" at bounding box center [515, 327] width 400 height 45
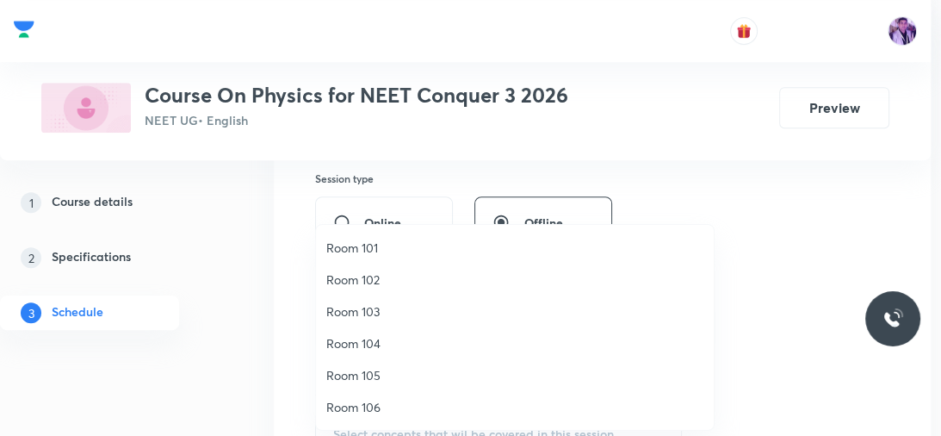
click at [373, 248] on span "Room 101" at bounding box center [514, 248] width 377 height 18
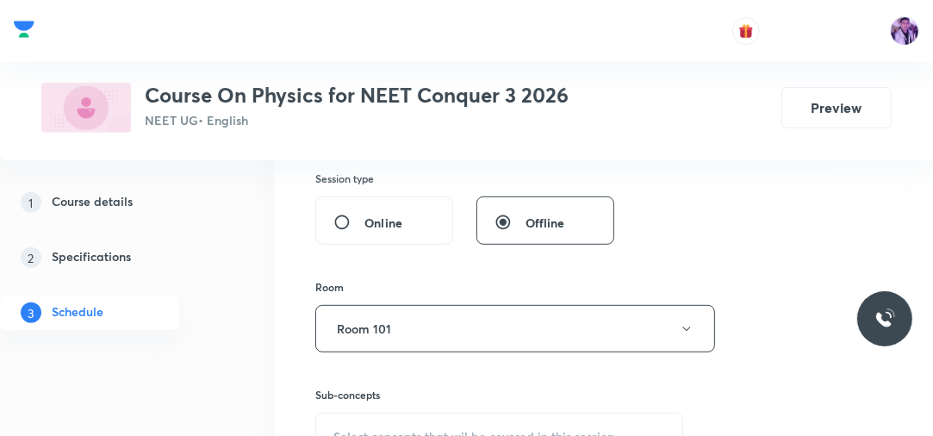
click at [338, 417] on div "Select concepts that wil be covered in this session" at bounding box center [499, 436] width 368 height 48
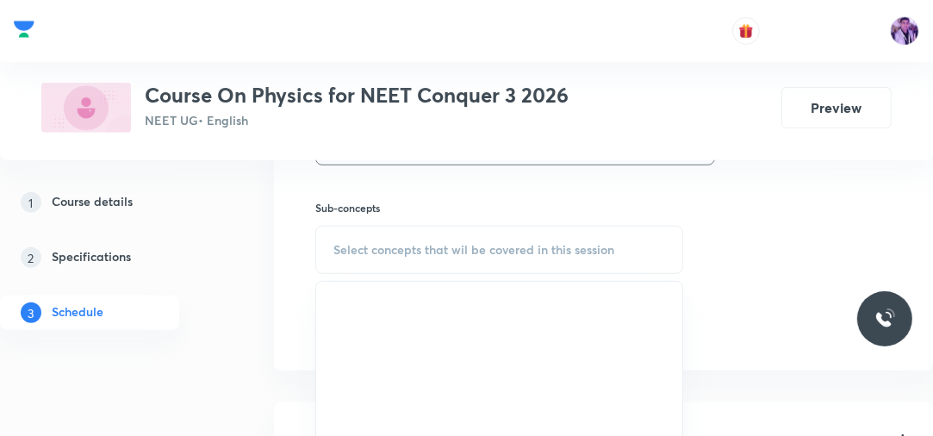
scroll to position [779, 0]
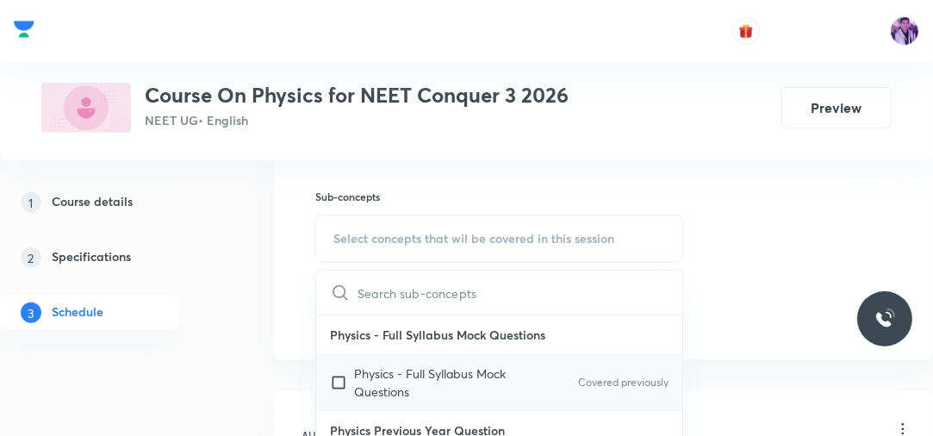
click at [378, 370] on p "Physics - Full Syllabus Mock Questions" at bounding box center [441, 382] width 174 height 36
checkbox input "true"
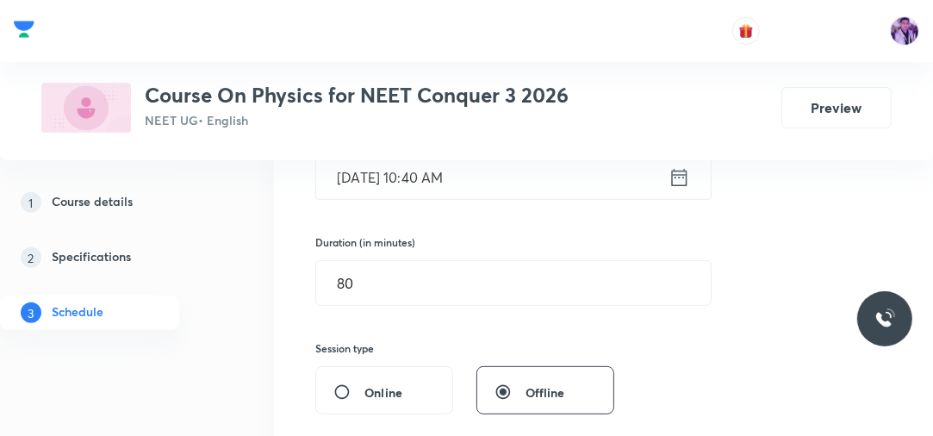
scroll to position [289, 0]
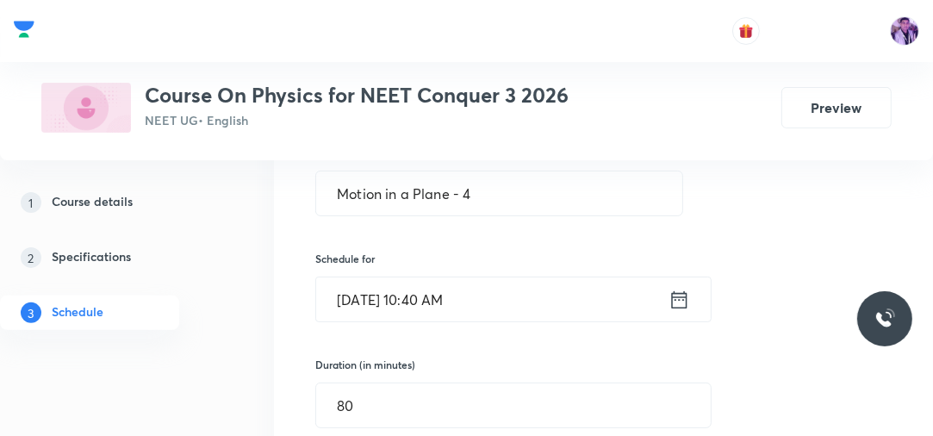
click at [418, 293] on input "Sep 3, 2025, 10:40 AM" at bounding box center [492, 299] width 352 height 44
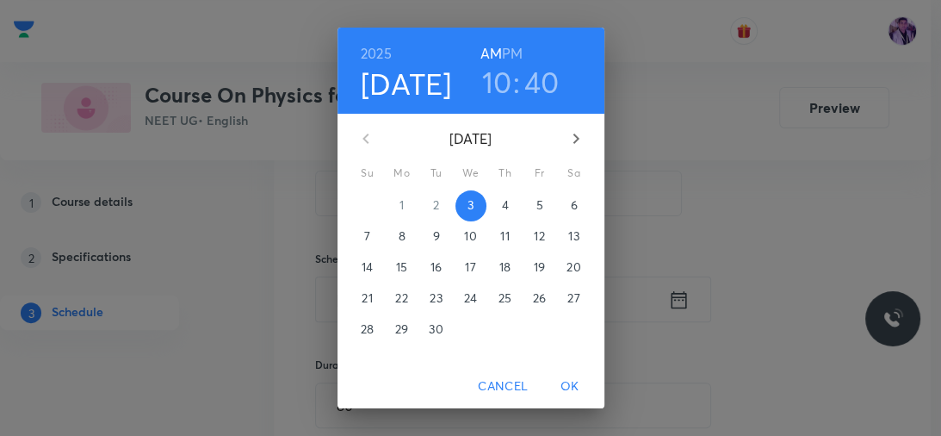
click at [541, 83] on h3 "40" at bounding box center [541, 82] width 35 height 36
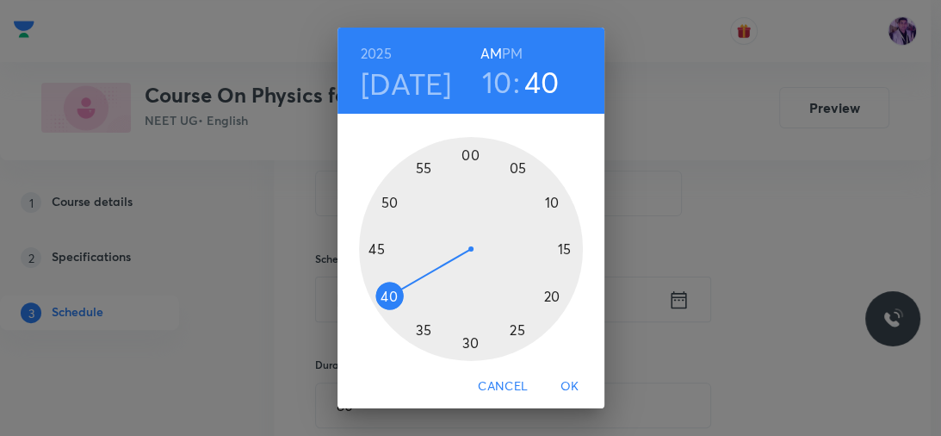
click at [373, 246] on div at bounding box center [471, 249] width 224 height 224
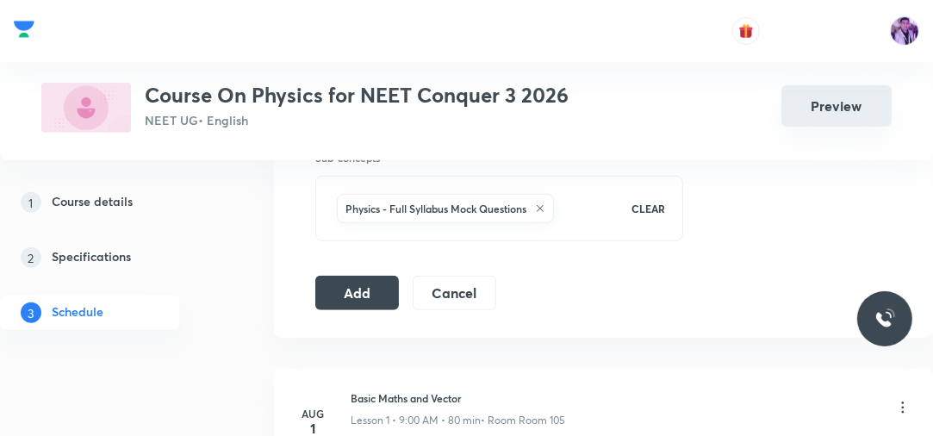
scroll to position [823, 0]
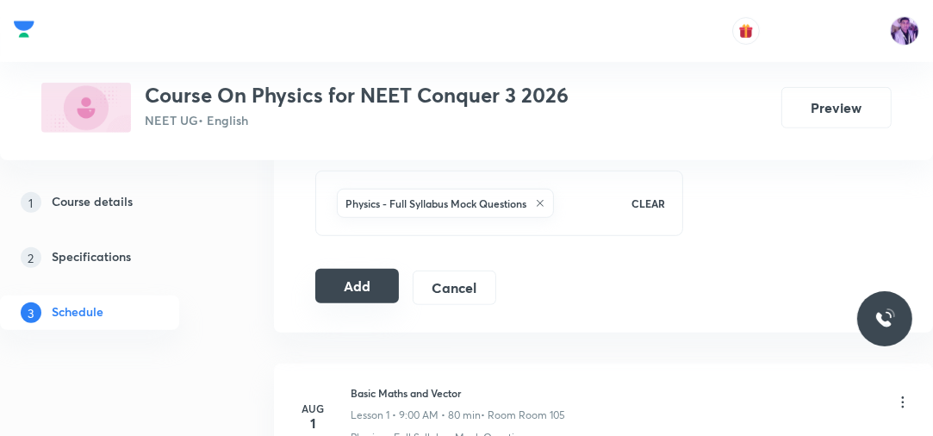
click at [353, 271] on button "Add" at bounding box center [357, 286] width 84 height 34
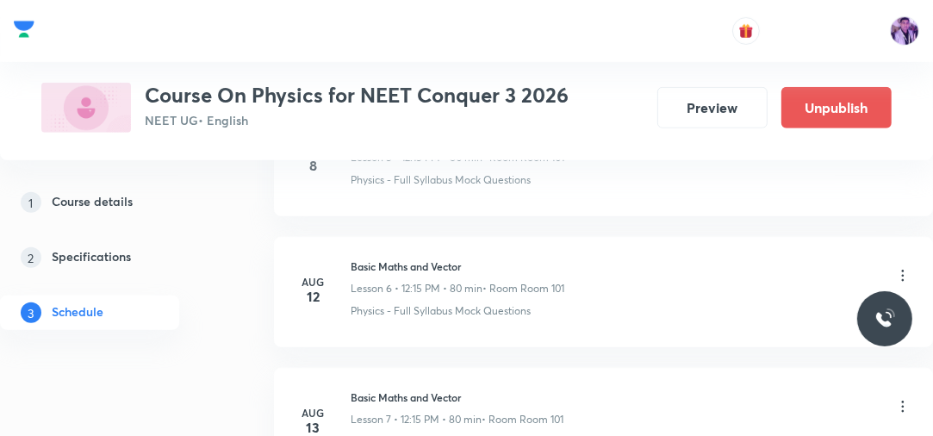
scroll to position [2590, 0]
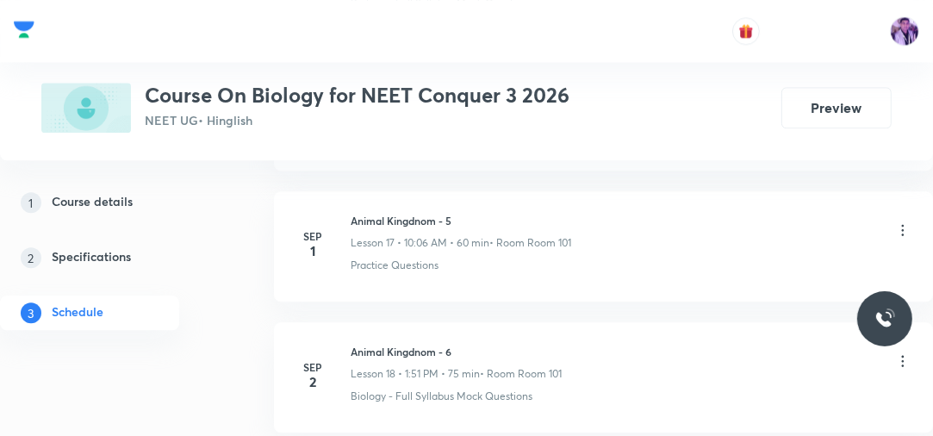
scroll to position [3220, 0]
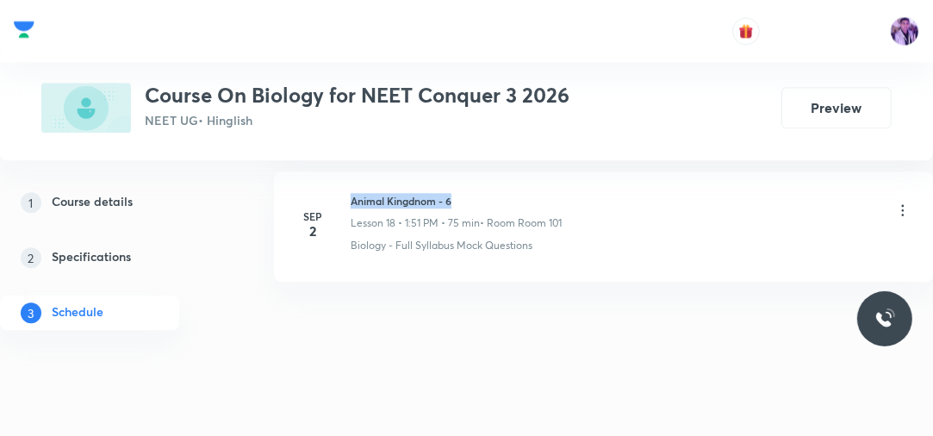
drag, startPoint x: 350, startPoint y: 197, endPoint x: 493, endPoint y: 193, distance: 142.1
click at [492, 193] on h6 "Animal Kingdnom - 6" at bounding box center [455, 200] width 211 height 15
copy h6 "Animal Kingdnom - 6"
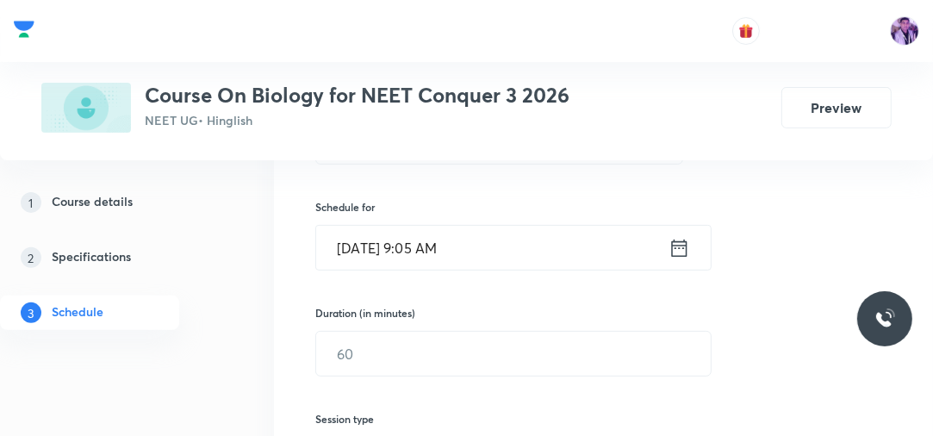
scroll to position [248, 0]
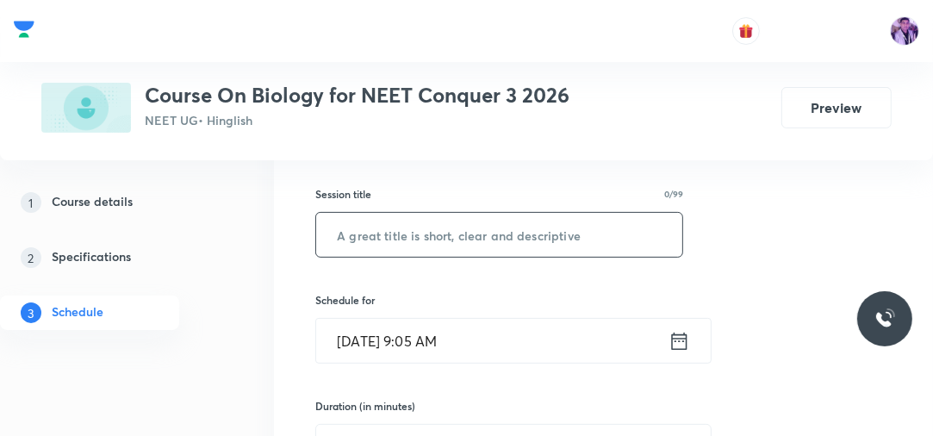
click at [470, 233] on input "text" at bounding box center [499, 235] width 366 height 44
paste input "Animal Kingdnom - 6"
type input "Animal Kingdnom - 7"
click at [414, 360] on input "Sep 3, 2025, 9:05 AM" at bounding box center [492, 341] width 352 height 44
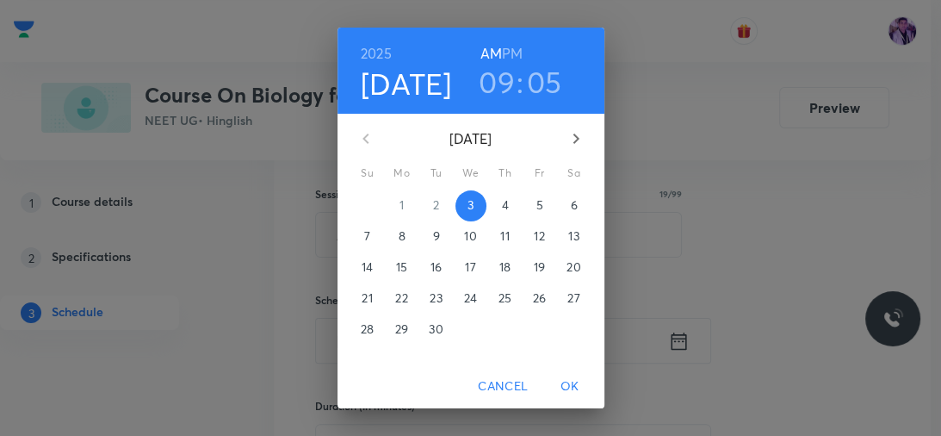
click at [513, 55] on h6 "PM" at bounding box center [512, 53] width 21 height 24
click at [505, 73] on h3 "09" at bounding box center [497, 82] width 36 height 36
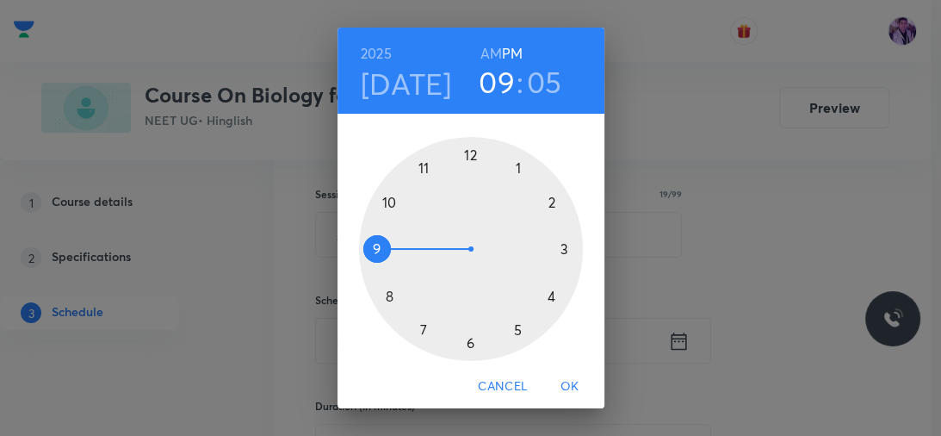
click at [468, 153] on div at bounding box center [471, 249] width 224 height 224
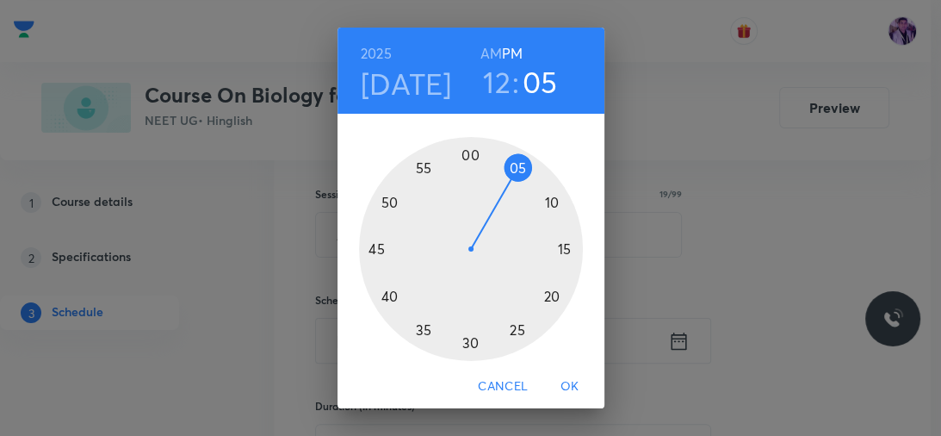
click at [418, 331] on div at bounding box center [471, 249] width 224 height 224
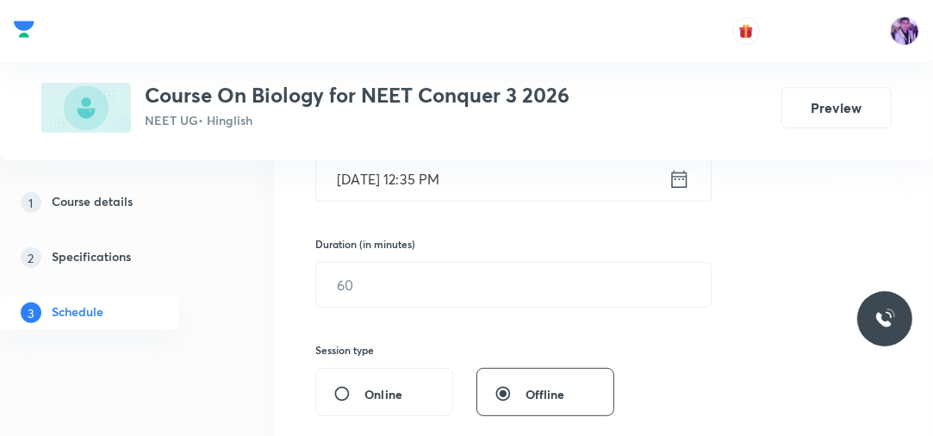
scroll to position [441, 0]
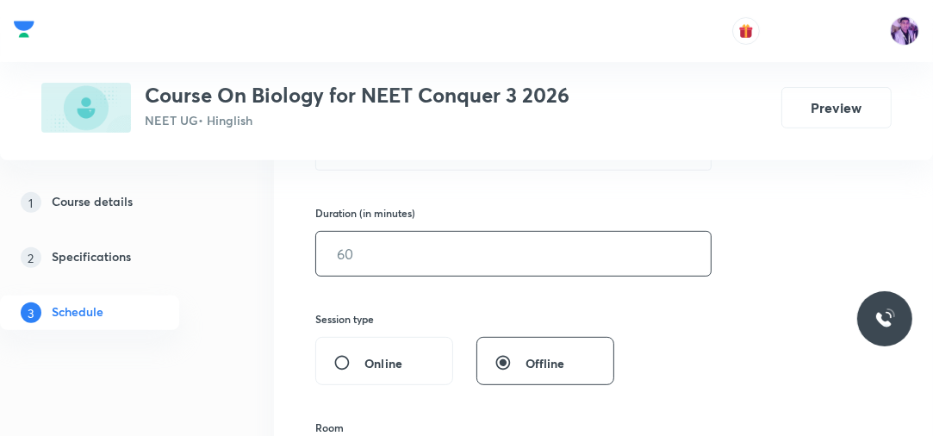
click at [372, 270] on input "text" at bounding box center [513, 254] width 394 height 44
type input "80"
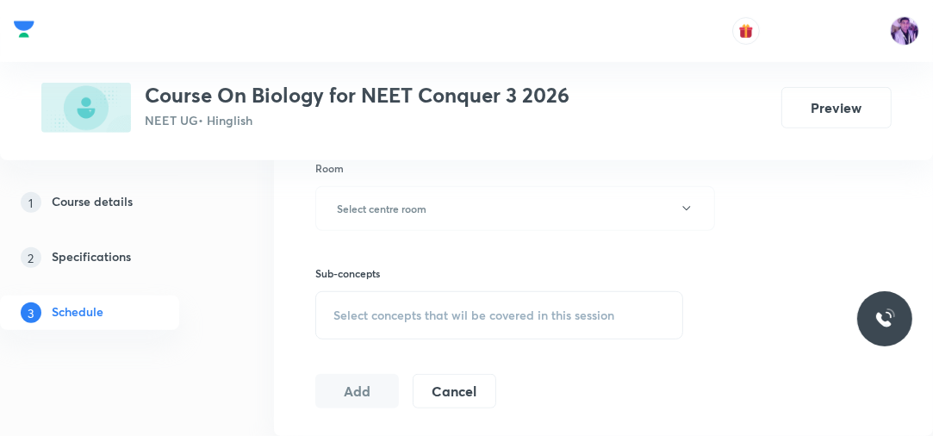
scroll to position [716, 0]
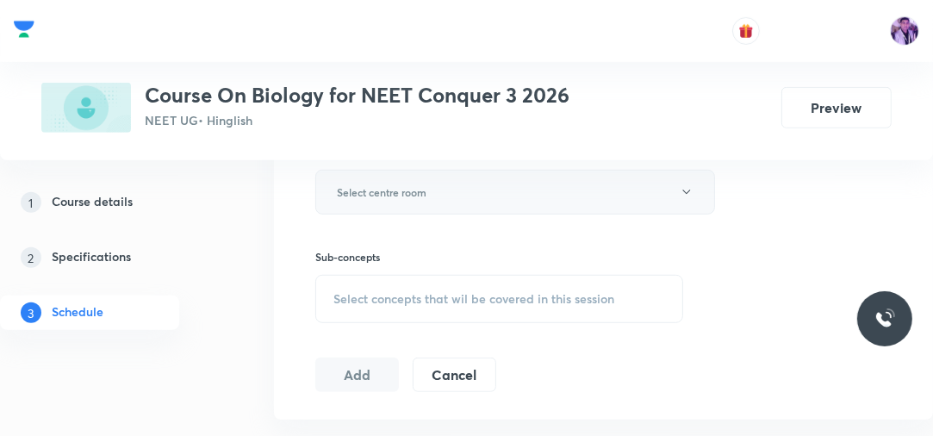
click at [417, 189] on h6 "Select centre room" at bounding box center [382, 191] width 90 height 15
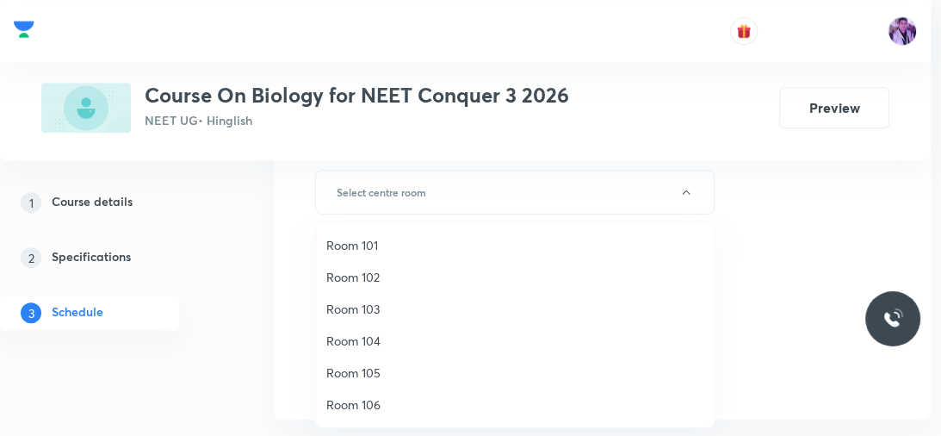
click at [343, 365] on span "Room 105" at bounding box center [514, 372] width 377 height 18
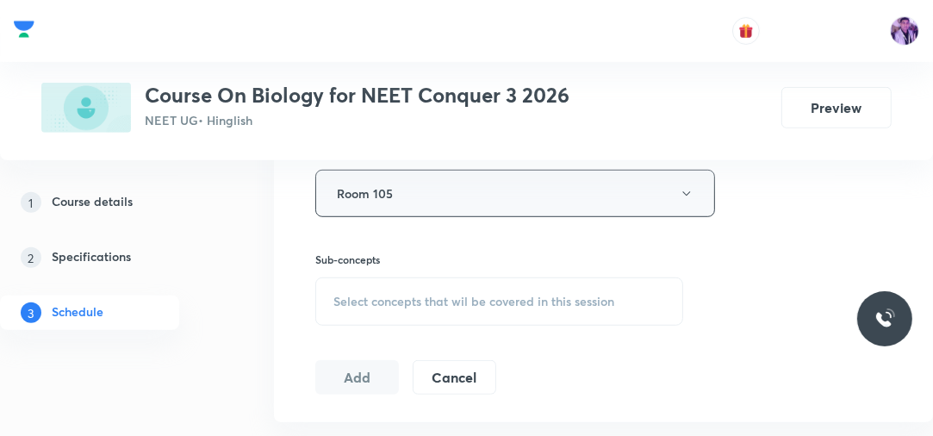
click at [459, 195] on button "Room 105" at bounding box center [515, 193] width 400 height 47
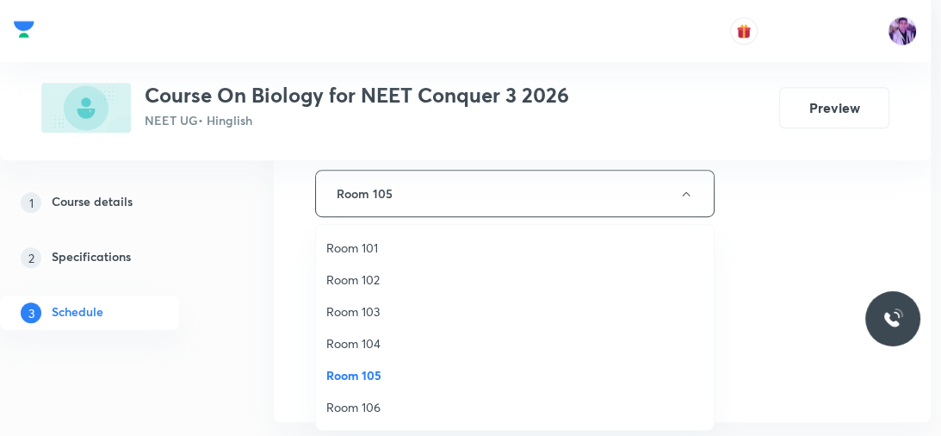
click at [381, 250] on span "Room 101" at bounding box center [514, 248] width 377 height 18
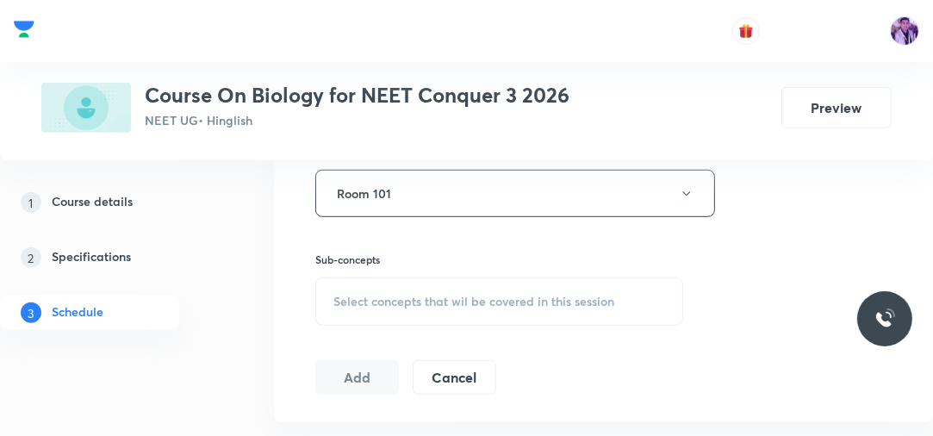
click at [383, 313] on div "Select concepts that wil be covered in this session" at bounding box center [499, 301] width 368 height 48
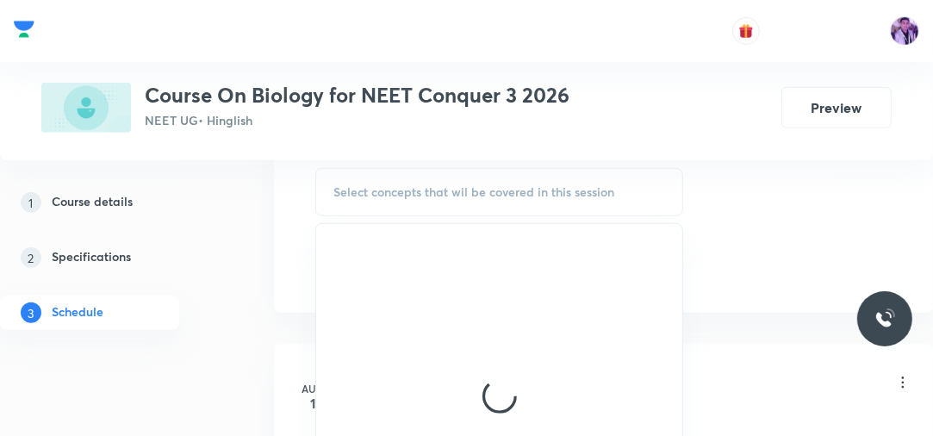
scroll to position [831, 0]
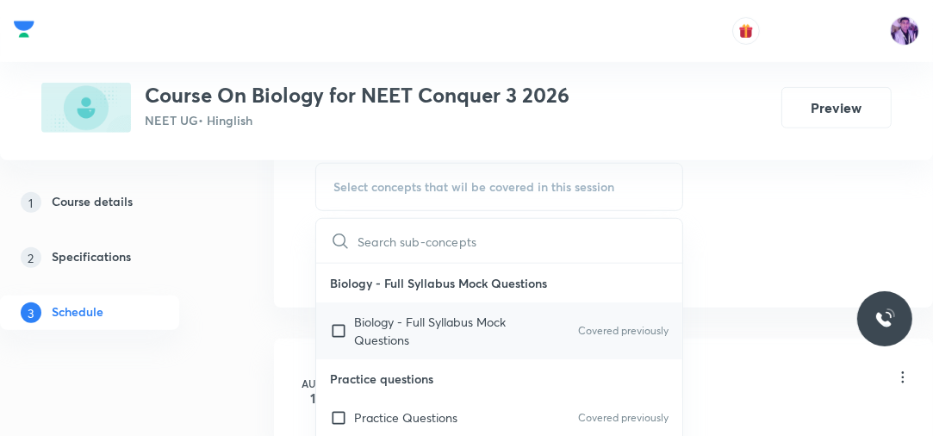
click at [379, 332] on p "Biology - Full Syllabus Mock Questions" at bounding box center [441, 331] width 174 height 36
checkbox input "true"
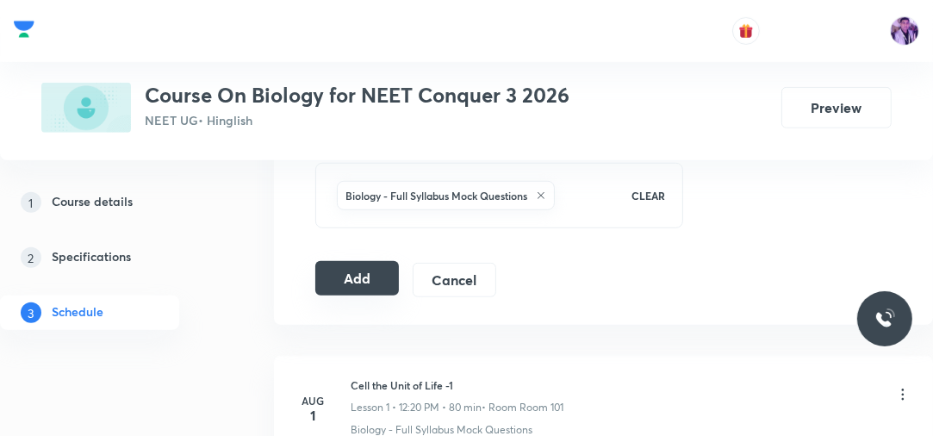
click at [370, 282] on button "Add" at bounding box center [357, 278] width 84 height 34
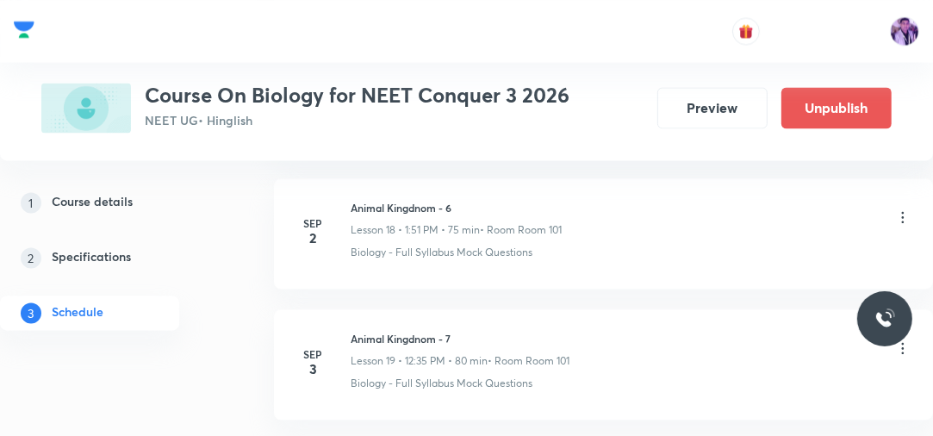
scroll to position [2590, 0]
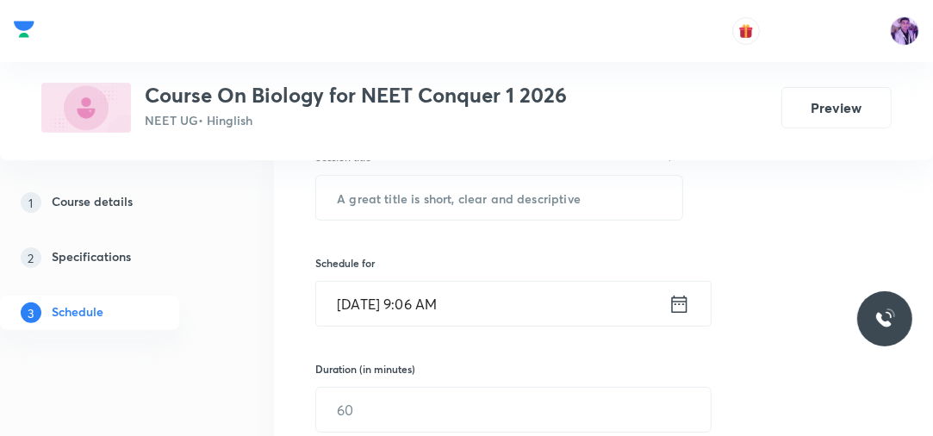
scroll to position [270, 0]
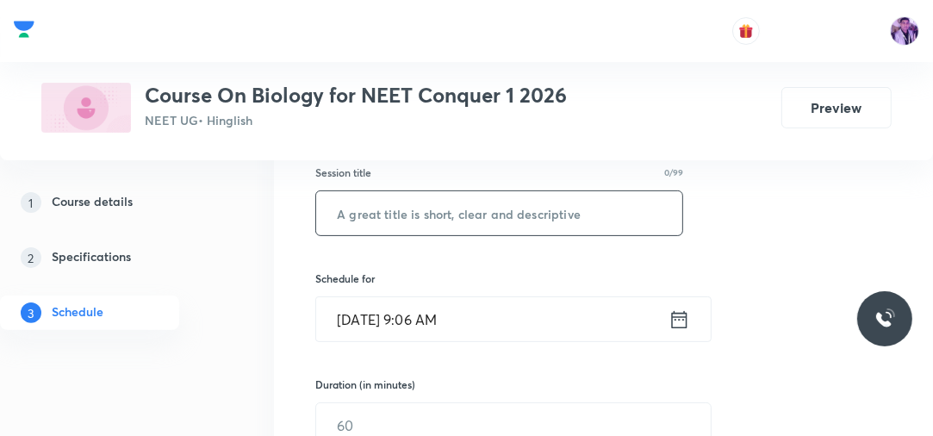
click at [490, 198] on input "text" at bounding box center [499, 213] width 366 height 44
type input "a"
type input "Anatomy of Flowering Plants"
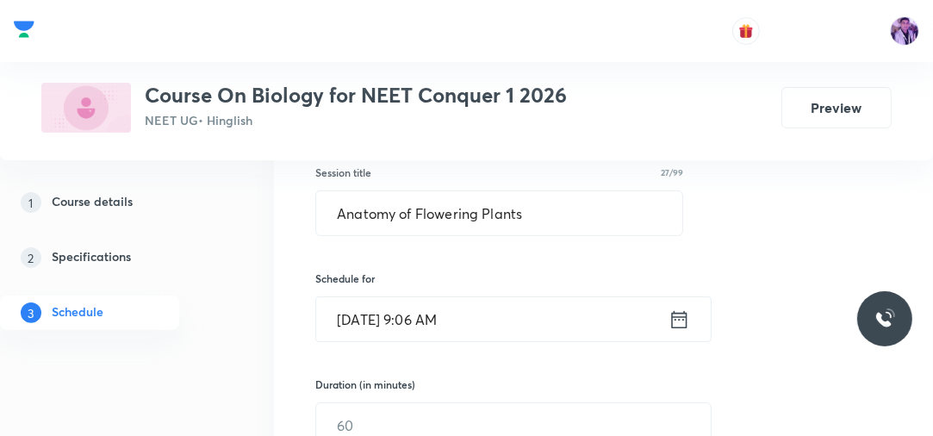
click at [439, 307] on input "[DATE] 9:06 AM" at bounding box center [492, 319] width 352 height 44
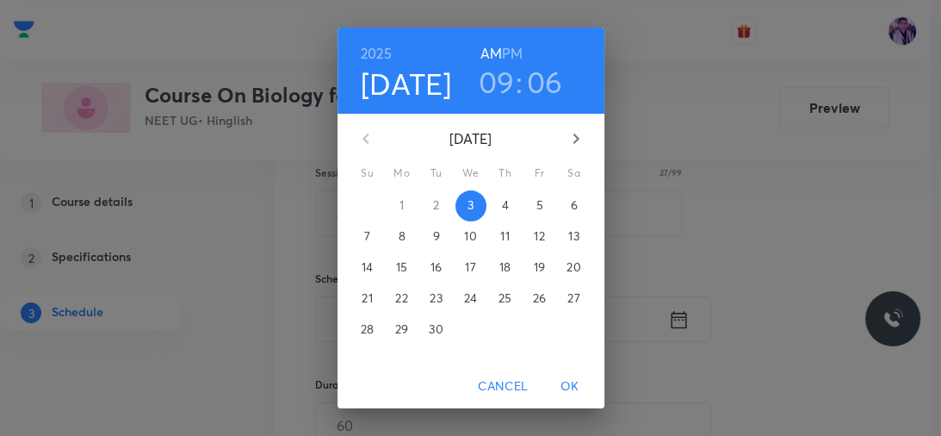
click at [496, 86] on h3 "09" at bounding box center [497, 82] width 36 height 36
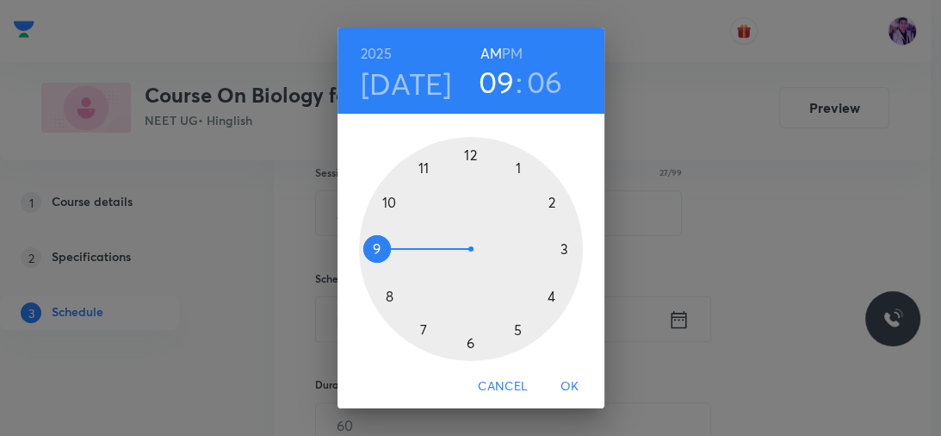
click at [419, 167] on div at bounding box center [471, 249] width 224 height 224
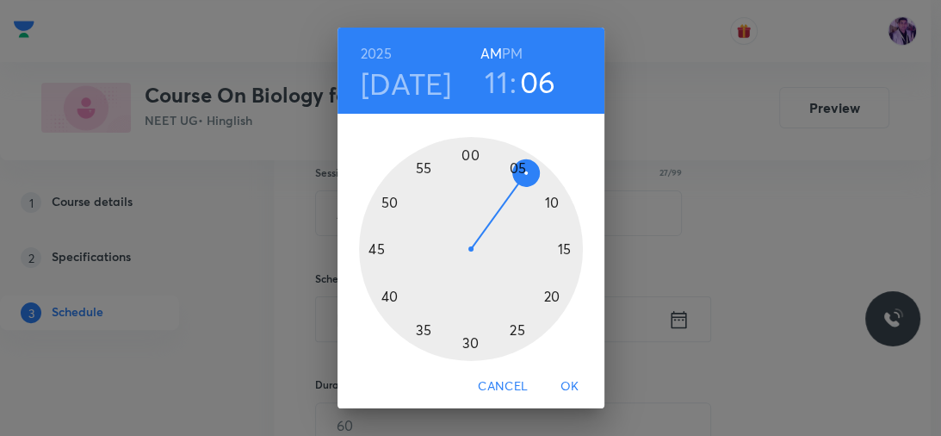
click at [464, 157] on div at bounding box center [471, 249] width 224 height 224
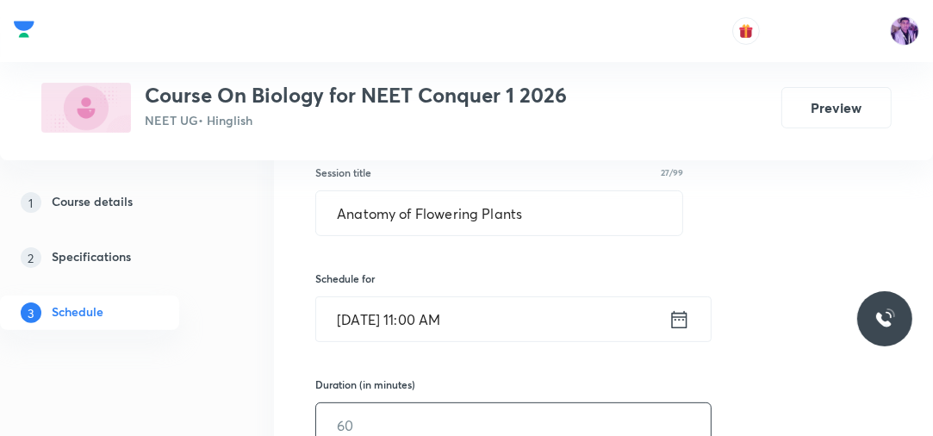
click at [358, 410] on input "text" at bounding box center [513, 425] width 394 height 44
type input "90"
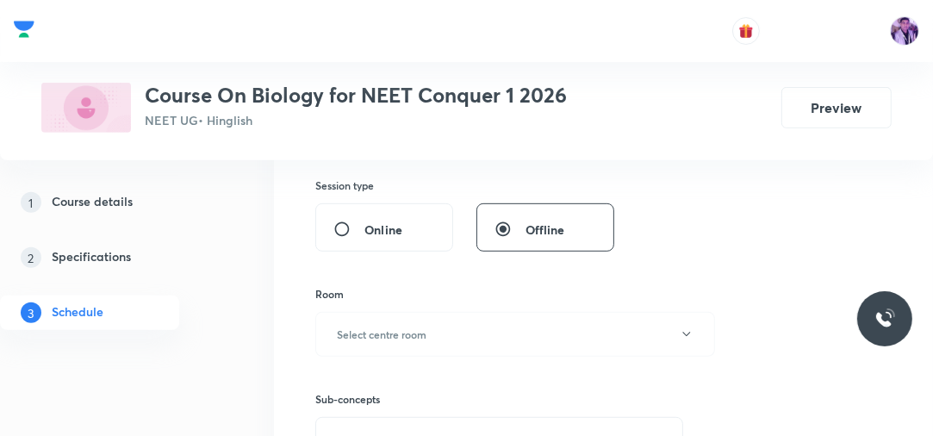
scroll to position [600, 0]
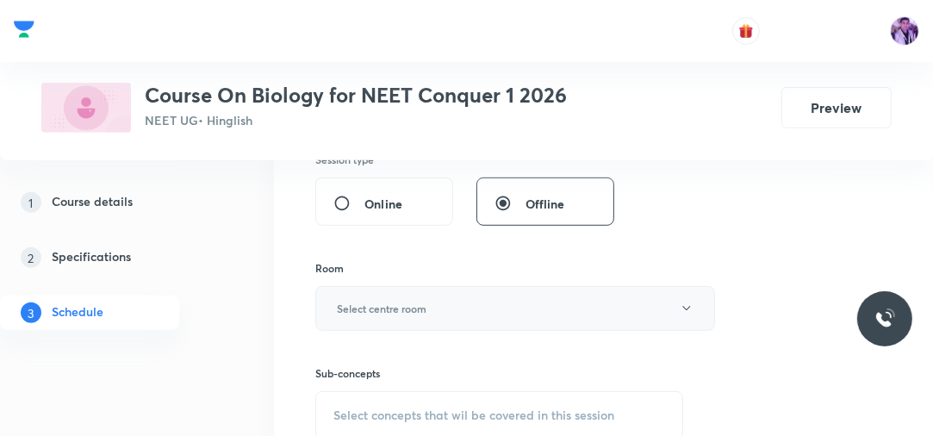
click at [362, 317] on button "Select centre room" at bounding box center [515, 308] width 400 height 45
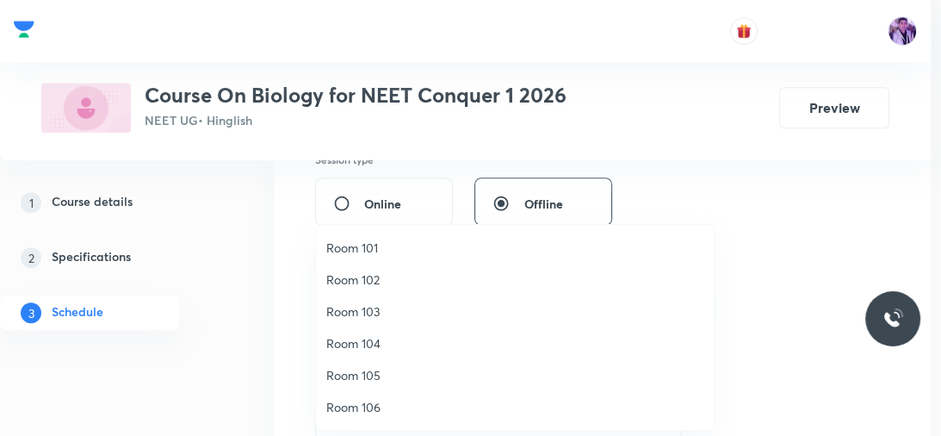
click at [357, 307] on span "Room 103" at bounding box center [514, 311] width 377 height 18
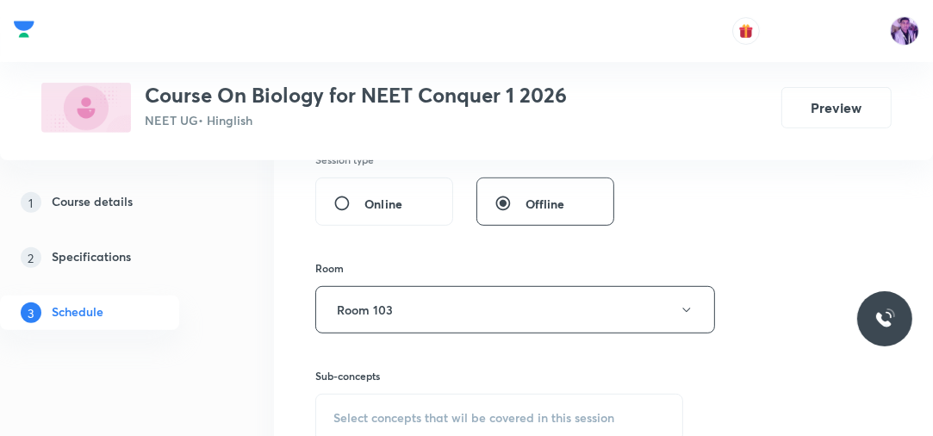
click at [355, 400] on div "Select concepts that wil be covered in this session" at bounding box center [499, 418] width 368 height 48
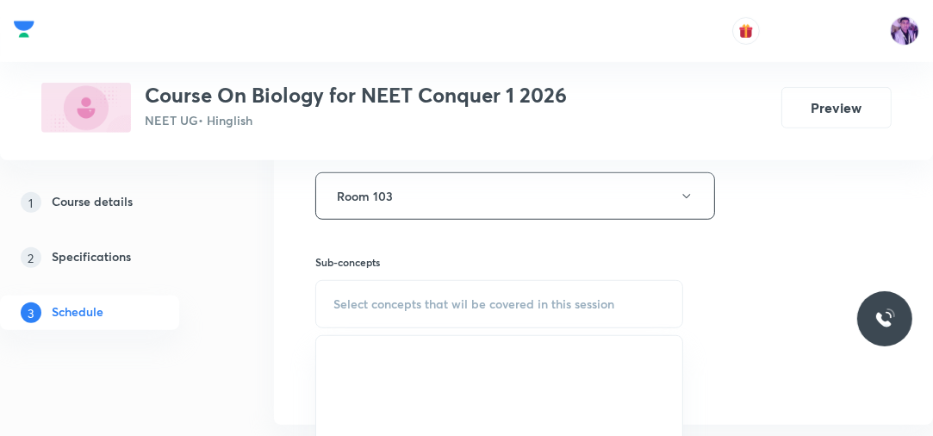
scroll to position [746, 0]
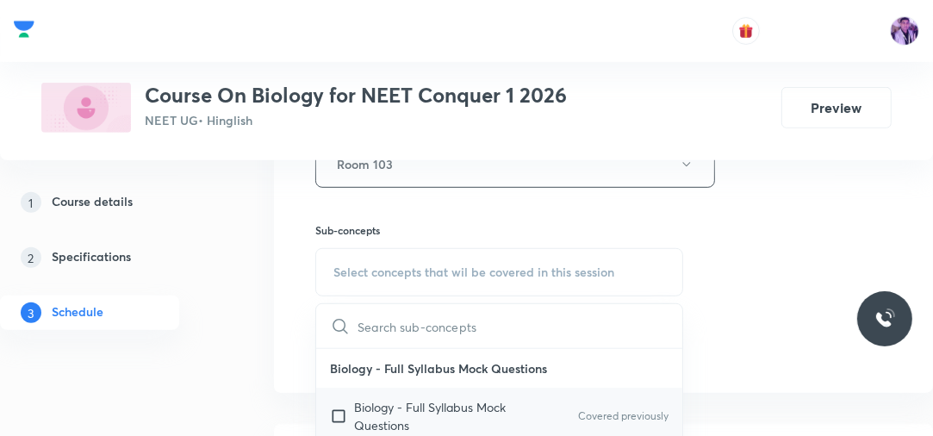
click at [379, 431] on p "Biology - Full Syllabus Mock Questions" at bounding box center [441, 416] width 174 height 36
checkbox input "true"
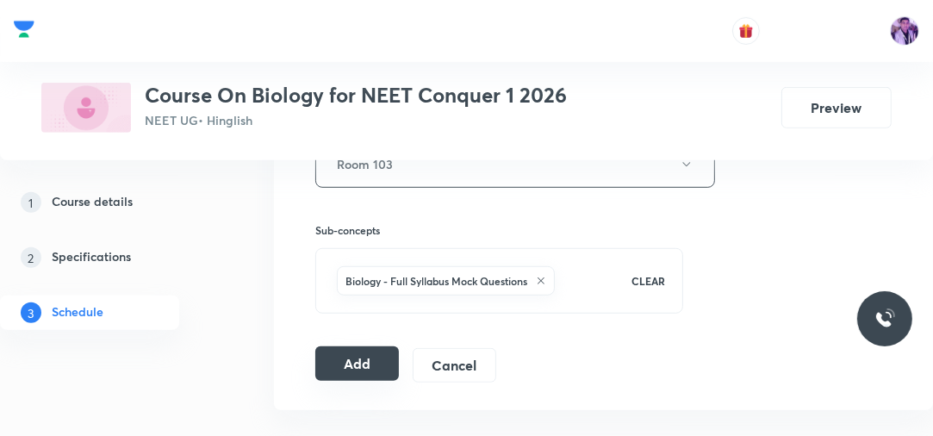
click at [365, 362] on button "Add" at bounding box center [357, 363] width 84 height 34
